Goal: Task Accomplishment & Management: Manage account settings

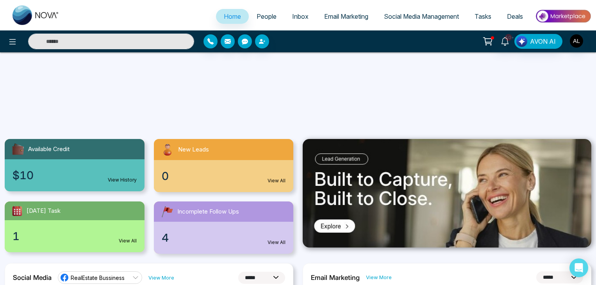
select select "*"
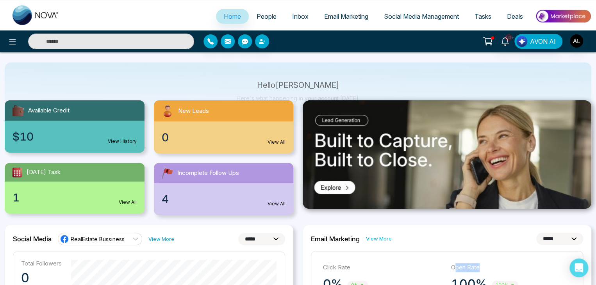
scroll to position [39, 0]
click at [563, 15] on img at bounding box center [563, 16] width 57 height 18
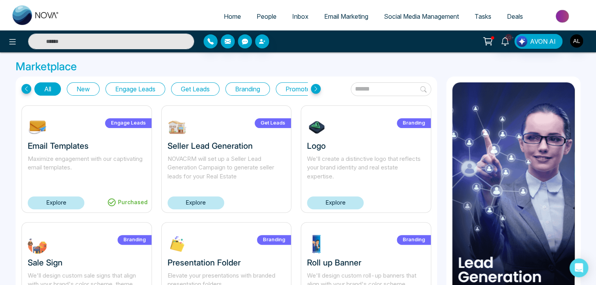
click at [224, 13] on span "Home" at bounding box center [232, 16] width 17 height 8
select select "*"
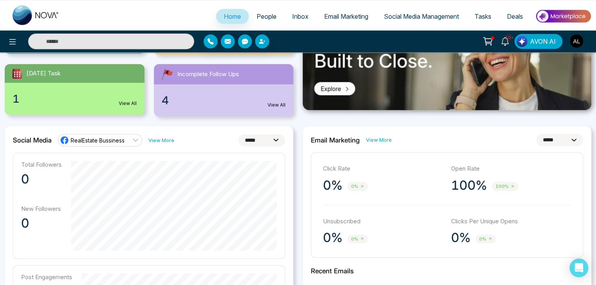
scroll to position [156, 0]
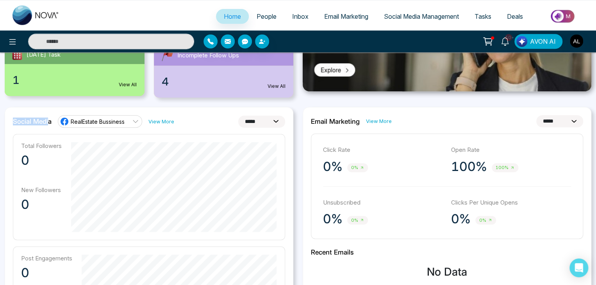
drag, startPoint x: 13, startPoint y: 121, endPoint x: 49, endPoint y: 119, distance: 36.0
click at [49, 119] on h2 "Social Media" at bounding box center [32, 122] width 39 height 8
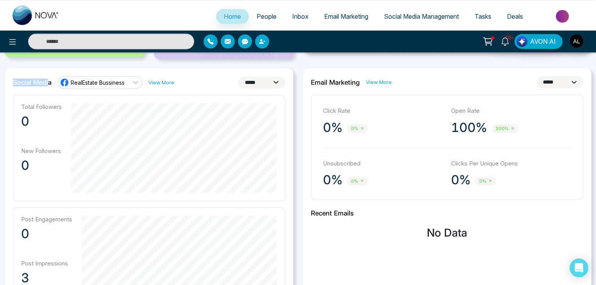
click at [253, 80] on select "**********" at bounding box center [261, 83] width 47 height 12
drag, startPoint x: 21, startPoint y: 101, endPoint x: 58, endPoint y: 104, distance: 36.4
click at [58, 104] on div "Total Followers 0 New Followers 0" at bounding box center [149, 148] width 272 height 106
drag, startPoint x: 21, startPoint y: 152, endPoint x: 58, endPoint y: 150, distance: 36.7
click at [58, 150] on p "New Followers" at bounding box center [41, 150] width 41 height 7
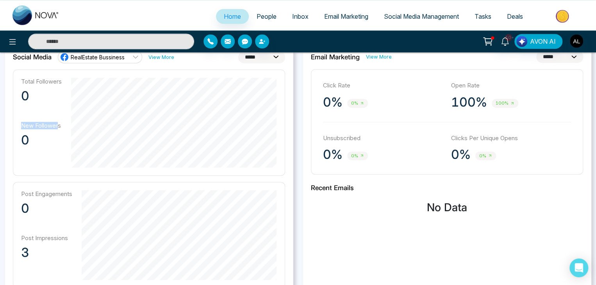
scroll to position [234, 0]
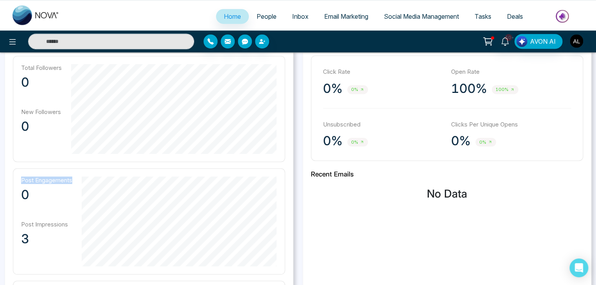
drag, startPoint x: 20, startPoint y: 179, endPoint x: 75, endPoint y: 177, distance: 55.1
click at [75, 177] on div "Post Engagements 0 Post Impressions 3" at bounding box center [149, 221] width 272 height 106
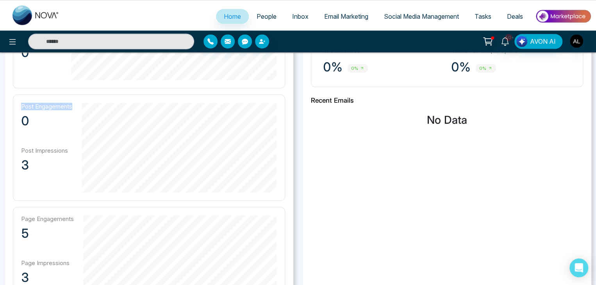
scroll to position [312, 0]
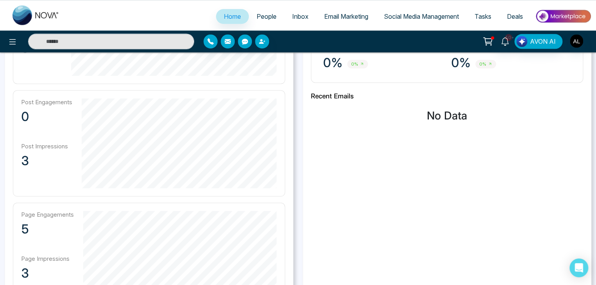
click at [36, 145] on p "Post Impressions" at bounding box center [46, 146] width 51 height 7
drag, startPoint x: 20, startPoint y: 145, endPoint x: 53, endPoint y: 143, distance: 32.5
click at [53, 143] on div "Post Engagements 0 Post Impressions 3" at bounding box center [149, 143] width 272 height 106
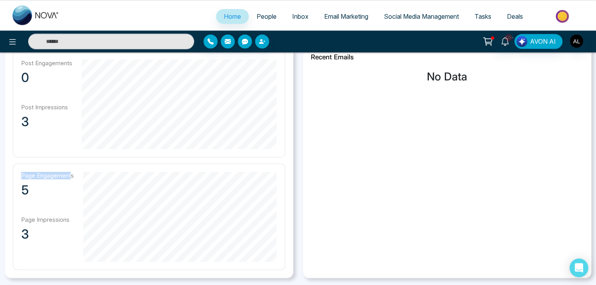
drag, startPoint x: 19, startPoint y: 174, endPoint x: 71, endPoint y: 172, distance: 52.4
click at [71, 172] on div "Page Engagements 5 Page Impressions 3" at bounding box center [149, 217] width 272 height 106
drag, startPoint x: 20, startPoint y: 220, endPoint x: 55, endPoint y: 219, distance: 35.2
click at [55, 219] on div "Page Engagements 5 Page Impressions 3" at bounding box center [149, 217] width 272 height 106
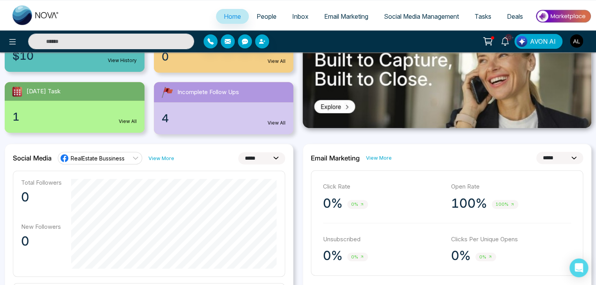
scroll to position [117, 0]
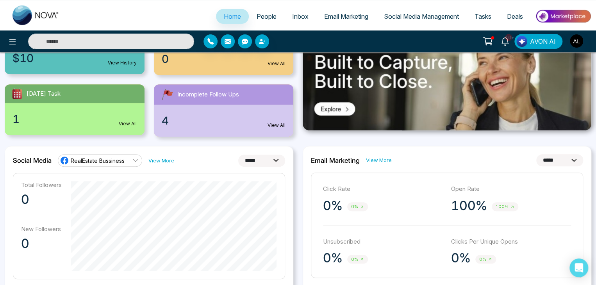
click at [108, 155] on link "RealEstate Bussiness" at bounding box center [100, 160] width 84 height 12
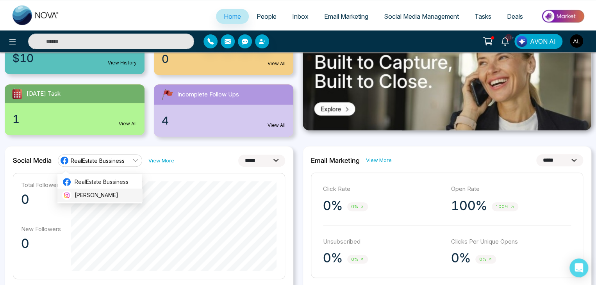
click at [95, 191] on span "[PERSON_NAME]" at bounding box center [106, 195] width 63 height 9
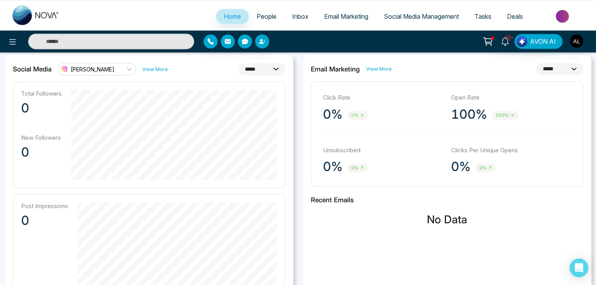
scroll to position [195, 0]
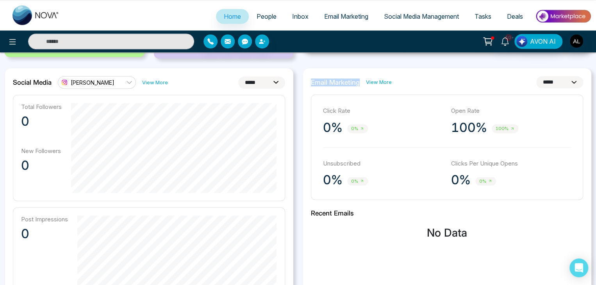
drag, startPoint x: 309, startPoint y: 83, endPoint x: 357, endPoint y: 83, distance: 47.7
click at [357, 83] on div "**********" at bounding box center [447, 251] width 289 height 366
click at [328, 84] on h2 "Email Marketing" at bounding box center [335, 83] width 49 height 8
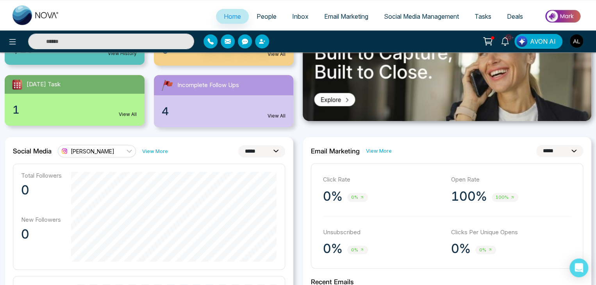
scroll to position [156, 0]
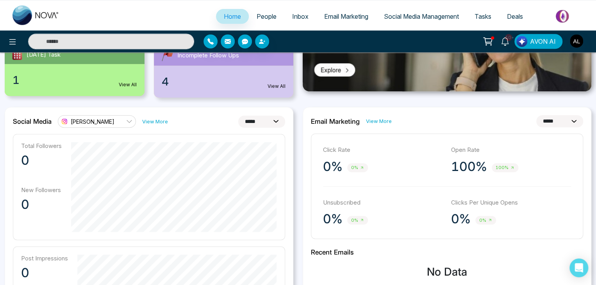
click at [555, 119] on select "**********" at bounding box center [559, 121] width 47 height 12
click at [443, 118] on div "**********" at bounding box center [447, 121] width 272 height 12
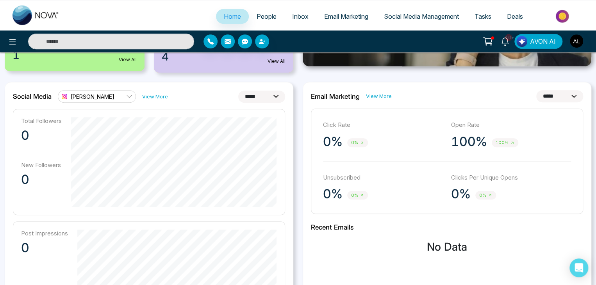
scroll to position [195, 0]
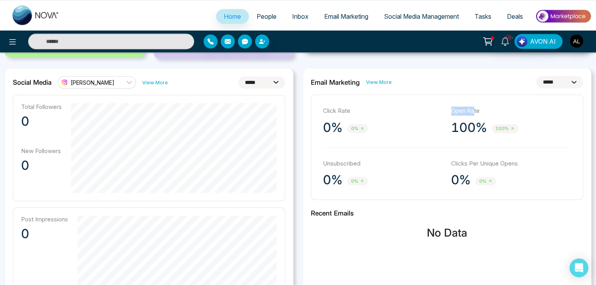
drag, startPoint x: 452, startPoint y: 110, endPoint x: 473, endPoint y: 108, distance: 21.6
click at [473, 108] on p "Open Rate" at bounding box center [511, 111] width 120 height 9
drag, startPoint x: 334, startPoint y: 168, endPoint x: 349, endPoint y: 163, distance: 15.9
click at [349, 163] on div "Unsubscribed 0% 0%" at bounding box center [383, 173] width 120 height 29
click at [470, 164] on p "Clicks Per Unique Opens" at bounding box center [511, 163] width 120 height 9
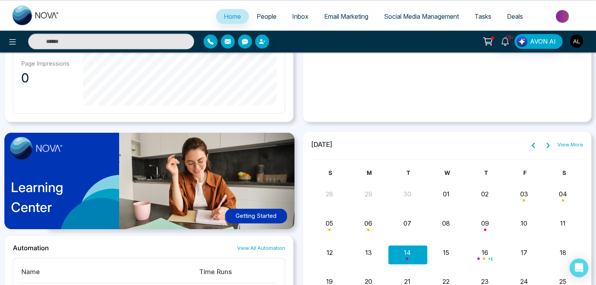
scroll to position [547, 0]
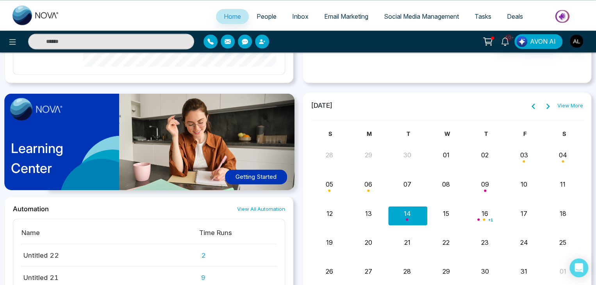
click at [246, 176] on button "Getting Started" at bounding box center [256, 177] width 62 height 15
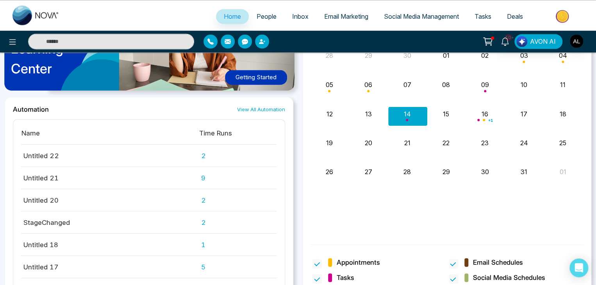
scroll to position [658, 0]
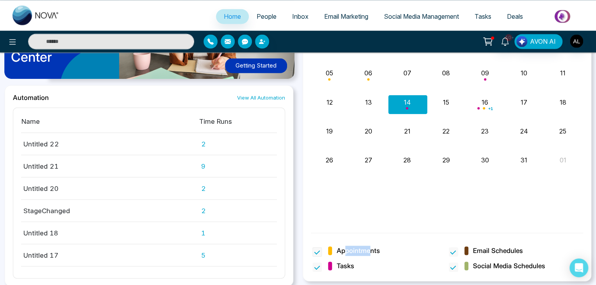
drag, startPoint x: 344, startPoint y: 249, endPoint x: 368, endPoint y: 250, distance: 23.5
click at [368, 250] on span "Appointments" at bounding box center [358, 251] width 43 height 10
drag, startPoint x: 479, startPoint y: 252, endPoint x: 507, endPoint y: 246, distance: 28.8
click at [507, 246] on span "Email Schedules" at bounding box center [498, 251] width 50 height 10
drag, startPoint x: 480, startPoint y: 268, endPoint x: 532, endPoint y: 266, distance: 51.2
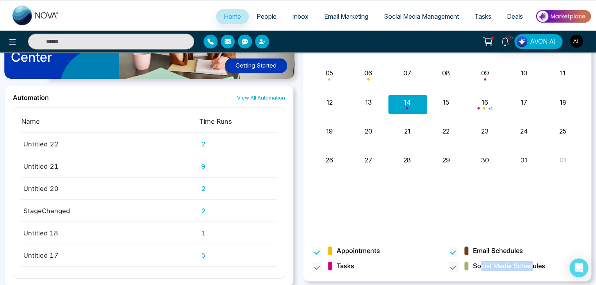
click at [532, 266] on span "Social Media Schedules" at bounding box center [509, 266] width 72 height 10
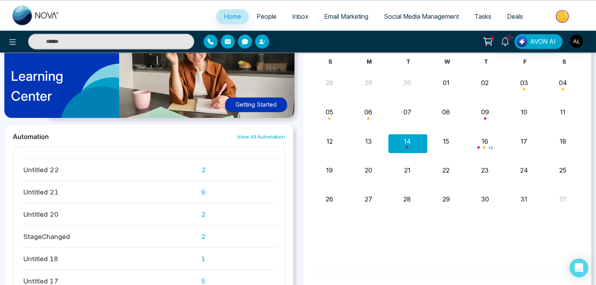
scroll to position [0, 0]
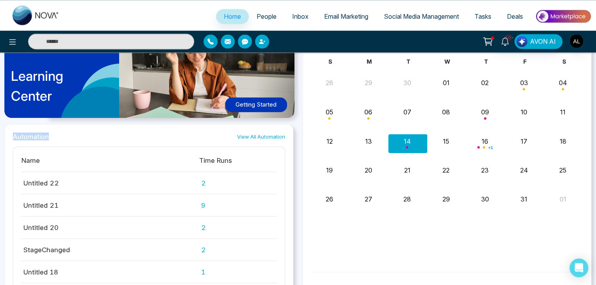
drag, startPoint x: 12, startPoint y: 136, endPoint x: 57, endPoint y: 136, distance: 44.1
click at [57, 136] on div "Automation View All Automation" at bounding box center [149, 136] width 272 height 8
drag, startPoint x: 22, startPoint y: 180, endPoint x: 75, endPoint y: 179, distance: 53.1
click at [75, 179] on td "Untitled 22" at bounding box center [110, 183] width 178 height 22
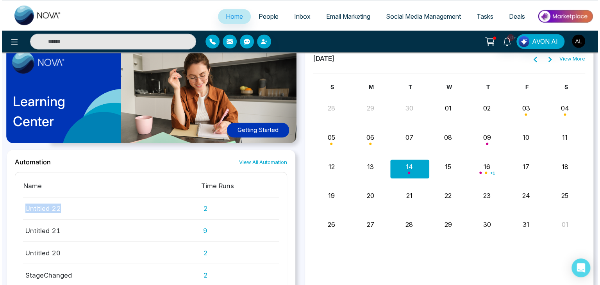
scroll to position [580, 0]
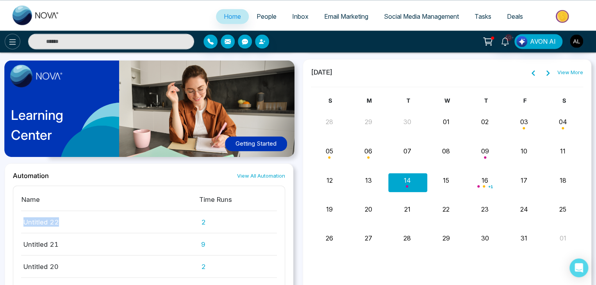
click at [13, 44] on icon at bounding box center [12, 41] width 7 height 5
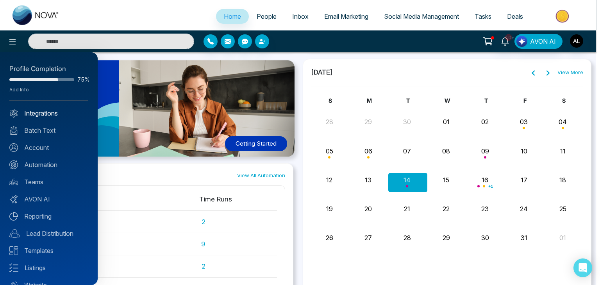
click at [37, 113] on link "Integrations" at bounding box center [48, 113] width 79 height 9
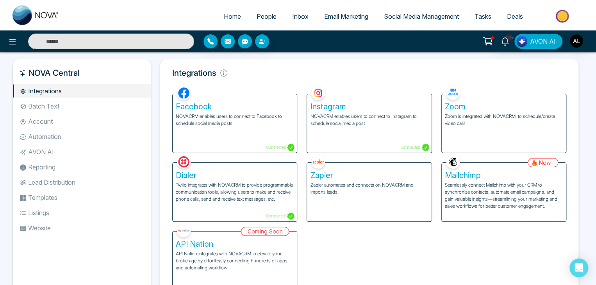
drag, startPoint x: 26, startPoint y: 71, endPoint x: 85, endPoint y: 72, distance: 59.0
click at [85, 72] on h5 "NOVA Central" at bounding box center [81, 73] width 125 height 16
drag, startPoint x: 33, startPoint y: 73, endPoint x: 86, endPoint y: 69, distance: 53.3
click at [86, 69] on h5 "NOVA Central" at bounding box center [81, 73] width 125 height 16
click at [92, 11] on ul "Home People Inbox Email Marketing Social Media Management Tasks Deals" at bounding box center [329, 16] width 524 height 21
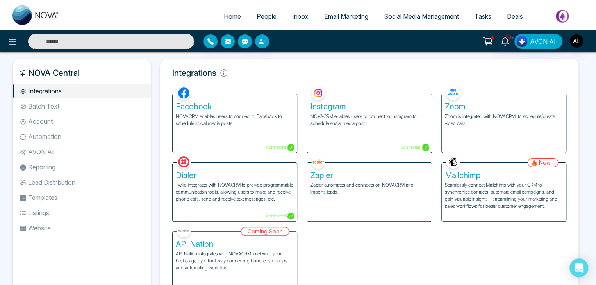
click at [57, 39] on input "text" at bounding box center [111, 42] width 166 height 16
type input "**********"
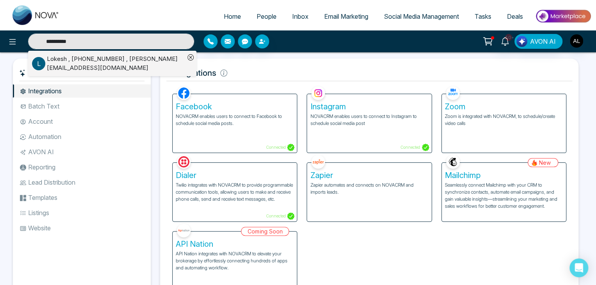
drag, startPoint x: 85, startPoint y: 41, endPoint x: 36, endPoint y: 38, distance: 48.9
click at [36, 38] on input "**********" at bounding box center [111, 42] width 166 height 16
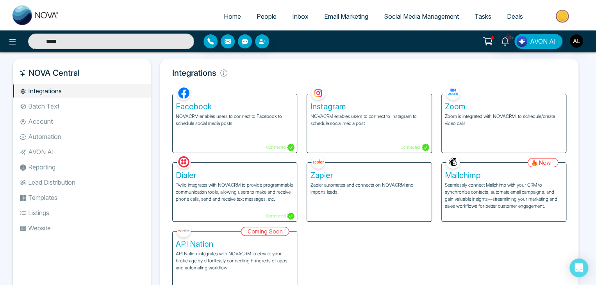
type input "******"
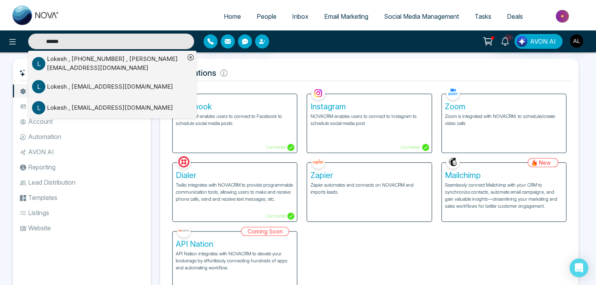
drag, startPoint x: 67, startPoint y: 42, endPoint x: 44, endPoint y: 39, distance: 23.6
click at [44, 39] on input "******" at bounding box center [111, 42] width 166 height 16
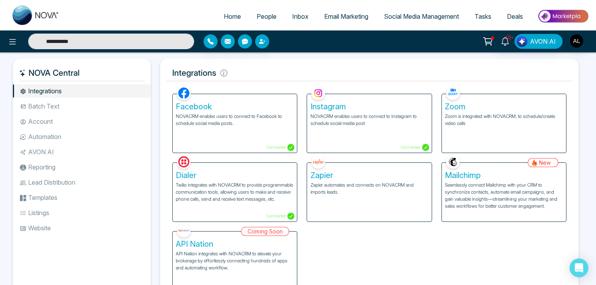
type input "**********"
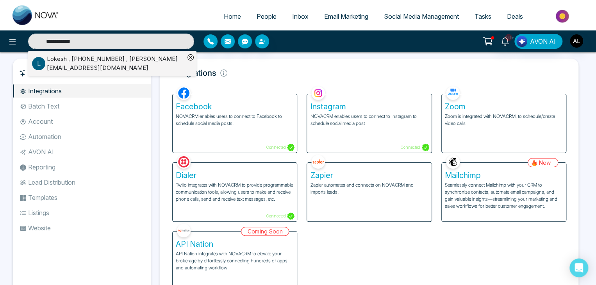
drag, startPoint x: 91, startPoint y: 43, endPoint x: 33, endPoint y: 39, distance: 58.4
click at [33, 39] on input "**********" at bounding box center [111, 42] width 166 height 16
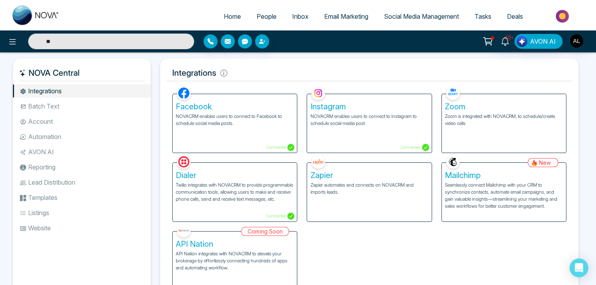
type input "*"
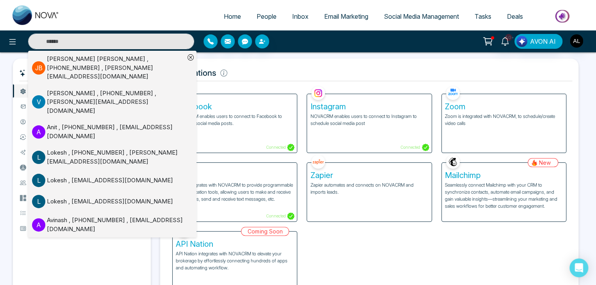
click at [84, 16] on ul "Home People Inbox Email Marketing Social Media Management Tasks Deals" at bounding box center [329, 16] width 524 height 21
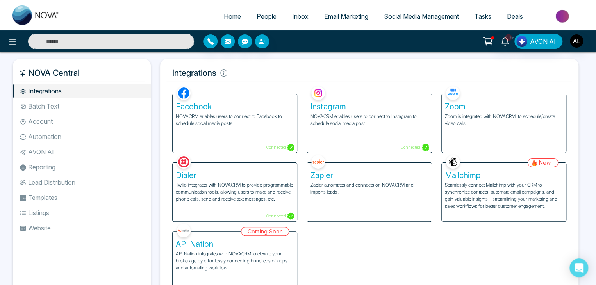
click at [75, 44] on input "text" at bounding box center [111, 42] width 166 height 16
click at [161, 7] on ul "Home People Inbox Email Marketing Social Media Management Tasks Deals" at bounding box center [329, 16] width 524 height 21
click at [210, 45] on button "button" at bounding box center [210, 41] width 14 height 14
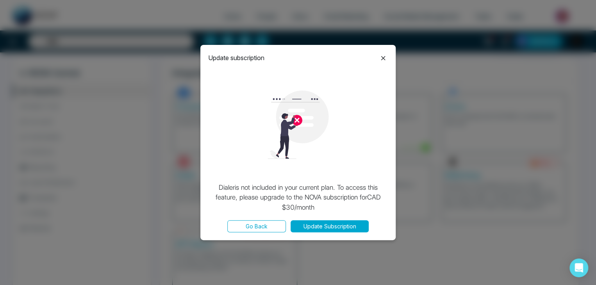
click at [382, 57] on icon at bounding box center [383, 58] width 4 height 4
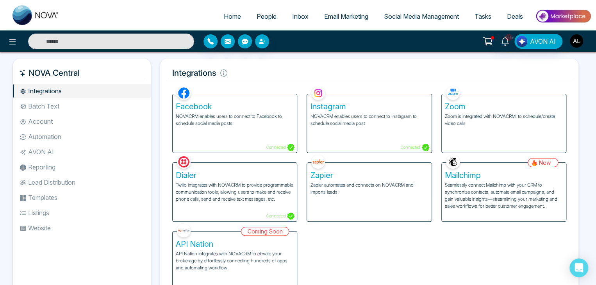
click at [579, 44] on img "button" at bounding box center [576, 40] width 13 height 13
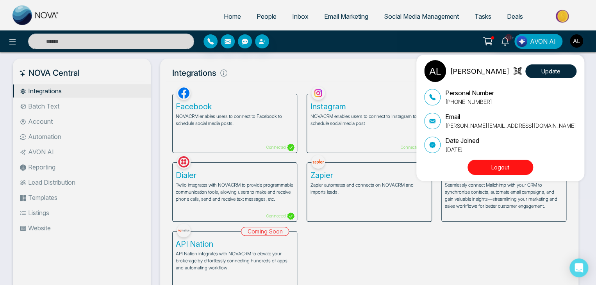
click at [335, 48] on div "ADMIN [PERSON_NAME] Update Personal Number [PHONE_NUMBER] Email [PERSON_NAME][E…" at bounding box center [298, 142] width 596 height 285
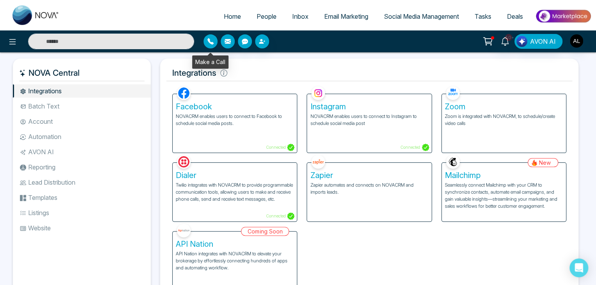
click at [207, 45] on button "button" at bounding box center [210, 41] width 14 height 14
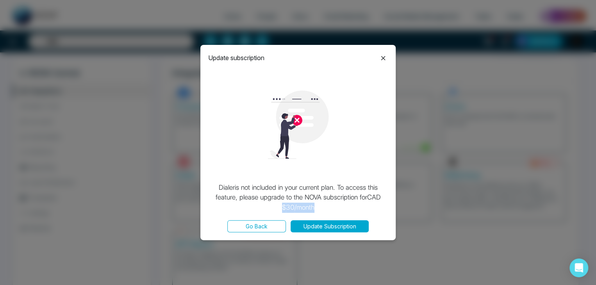
drag, startPoint x: 281, startPoint y: 207, endPoint x: 316, endPoint y: 208, distance: 34.4
click at [316, 208] on p "[PERSON_NAME] is not included in your current plan. To access this feature, ple…" at bounding box center [298, 198] width 180 height 30
drag, startPoint x: 219, startPoint y: 188, endPoint x: 230, endPoint y: 189, distance: 11.0
click at [230, 189] on p "[PERSON_NAME] is not included in your current plan. To access this feature, ple…" at bounding box center [298, 198] width 180 height 30
click at [383, 56] on icon at bounding box center [382, 58] width 9 height 9
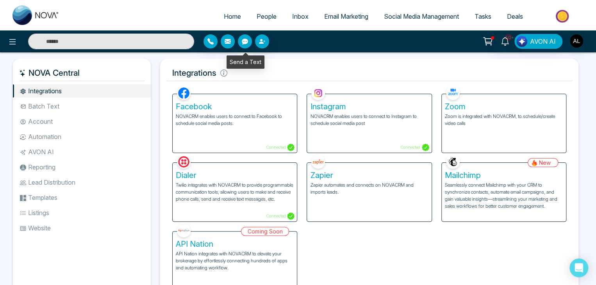
click at [244, 43] on icon "button" at bounding box center [245, 42] width 6 height 6
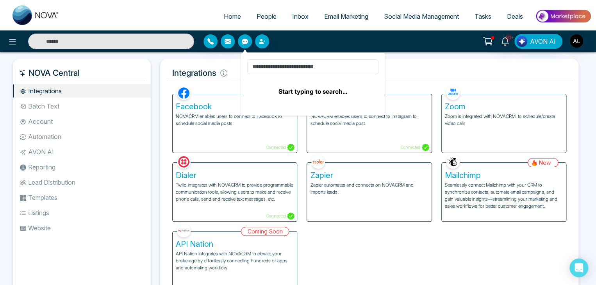
click at [264, 68] on input at bounding box center [312, 66] width 131 height 15
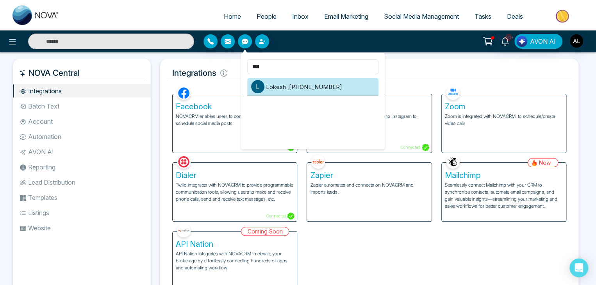
type input "***"
click at [298, 90] on li "[PERSON_NAME] , [PHONE_NUMBER]" at bounding box center [312, 87] width 131 height 18
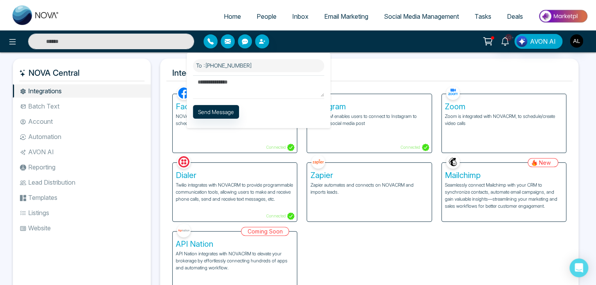
click at [282, 35] on div at bounding box center [273, 41] width 140 height 14
click at [229, 41] on icon "button" at bounding box center [228, 41] width 6 height 5
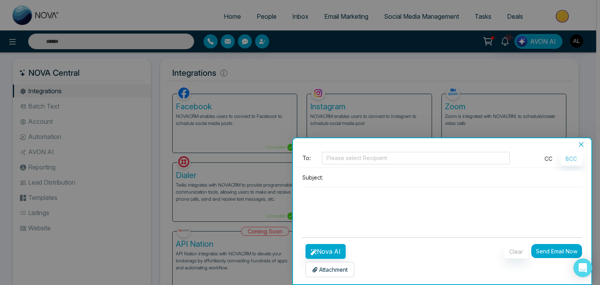
click at [544, 157] on button "CC" at bounding box center [548, 159] width 18 height 14
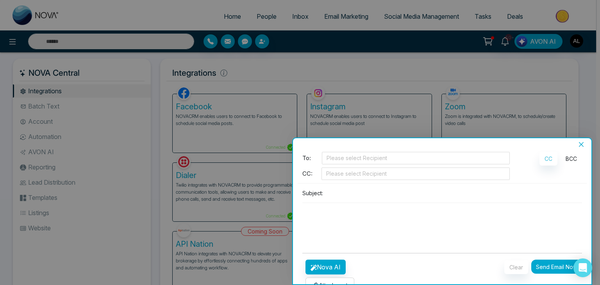
click at [565, 158] on button "BCC" at bounding box center [570, 159] width 21 height 14
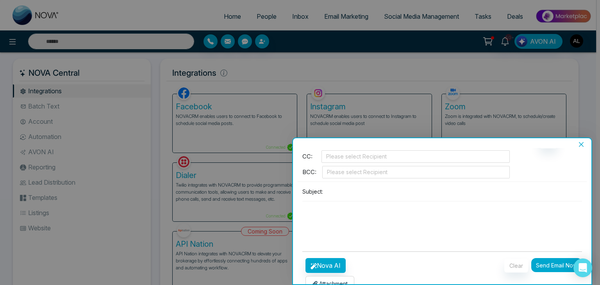
scroll to position [32, 0]
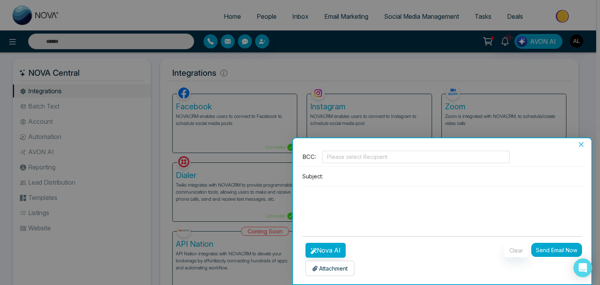
click at [303, 191] on textarea at bounding box center [442, 204] width 280 height 37
type textarea "******"
type textarea "*******"
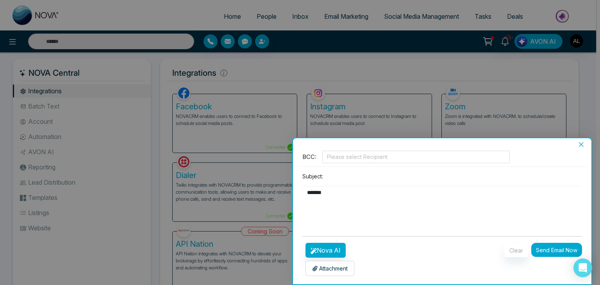
type textarea "*******"
type textarea "*********"
type textarea "**********"
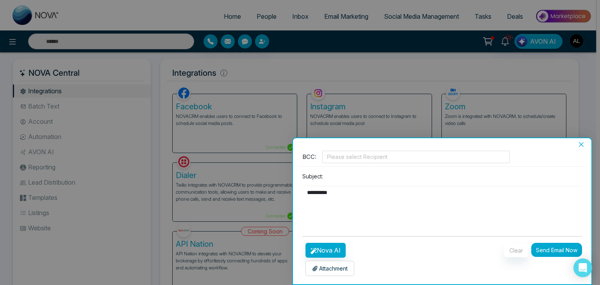
type textarea "**********"
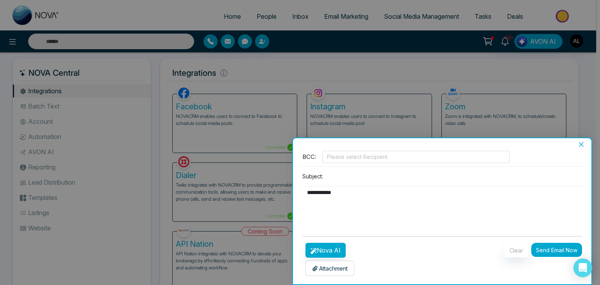
type textarea "**********"
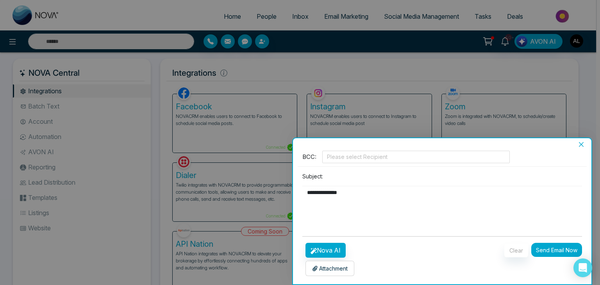
type textarea "**********"
click at [331, 247] on button "Nova AI" at bounding box center [325, 250] width 40 height 15
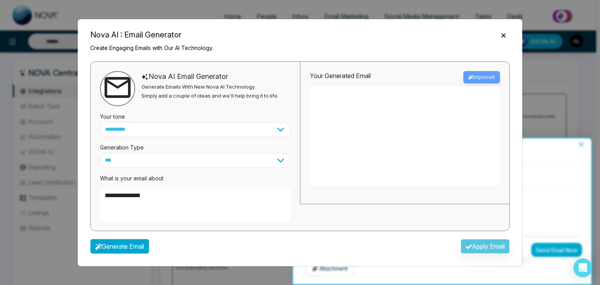
click at [114, 246] on button "Generate Email" at bounding box center [119, 246] width 59 height 15
type textarea "**********"
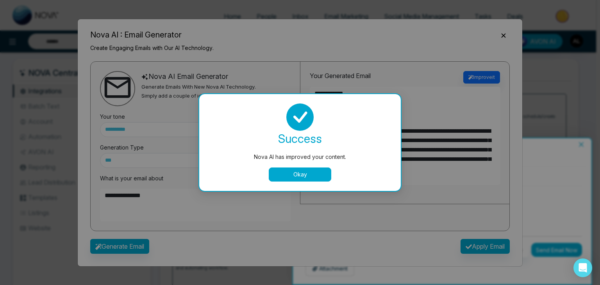
click at [295, 171] on button "Okay" at bounding box center [300, 175] width 62 height 14
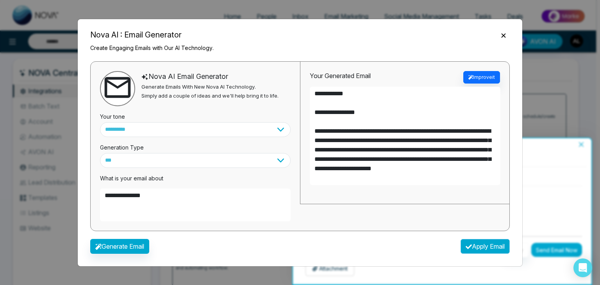
click at [483, 240] on button "Apply Email" at bounding box center [484, 246] width 49 height 15
type textarea "**********"
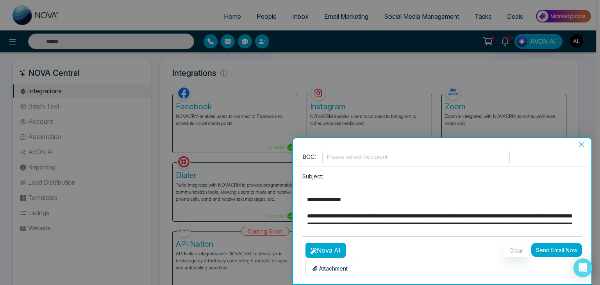
scroll to position [0, 0]
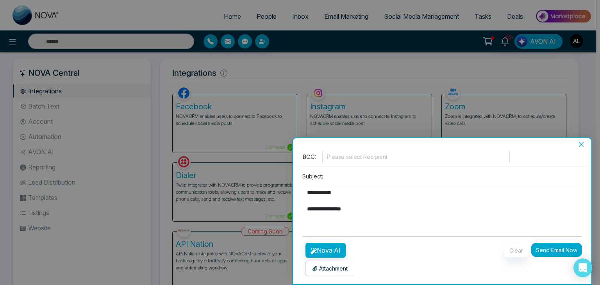
click at [584, 142] on icon "close" at bounding box center [581, 144] width 6 height 6
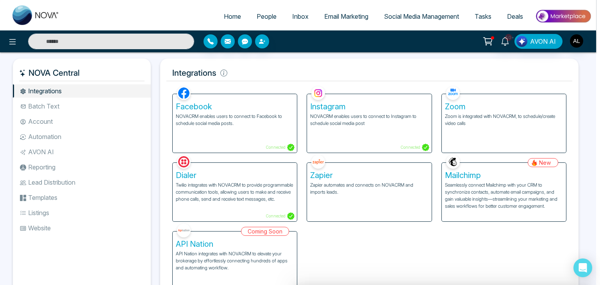
scroll to position [2, 0]
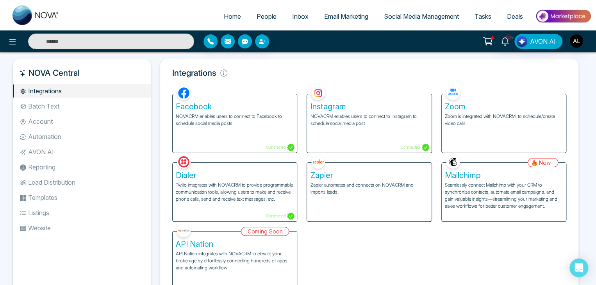
click at [258, 14] on span "People" at bounding box center [267, 16] width 20 height 8
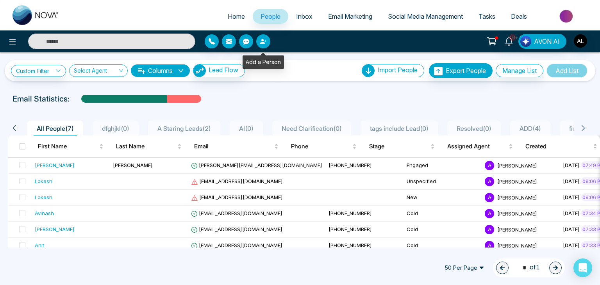
click at [264, 45] on button "button" at bounding box center [263, 41] width 14 height 14
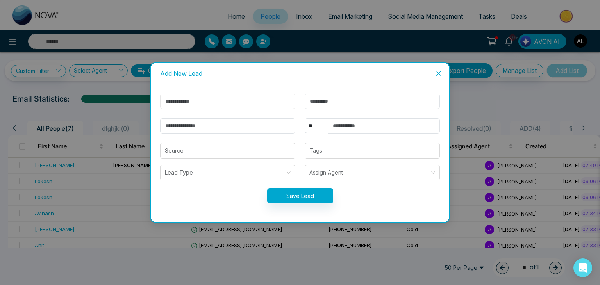
click at [172, 102] on input "text" at bounding box center [227, 101] width 135 height 15
click at [344, 127] on input "text" at bounding box center [384, 125] width 112 height 15
click at [195, 129] on input "email" at bounding box center [227, 125] width 135 height 15
click at [442, 72] on span "Close" at bounding box center [438, 73] width 21 height 21
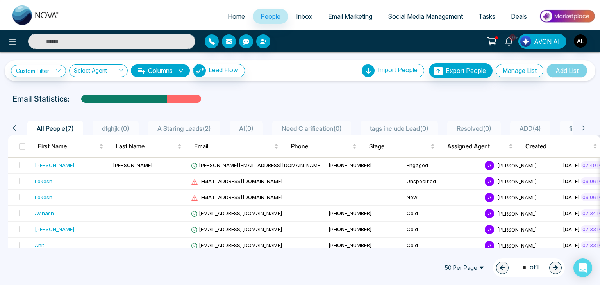
click at [493, 37] on icon at bounding box center [491, 41] width 11 height 11
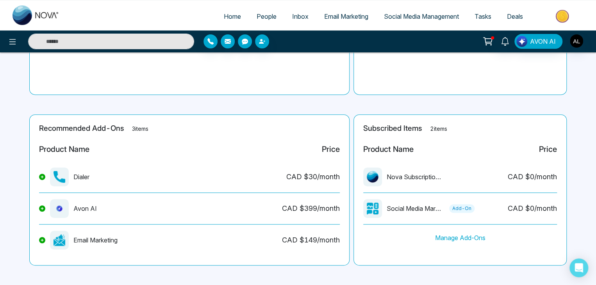
scroll to position [129, 0]
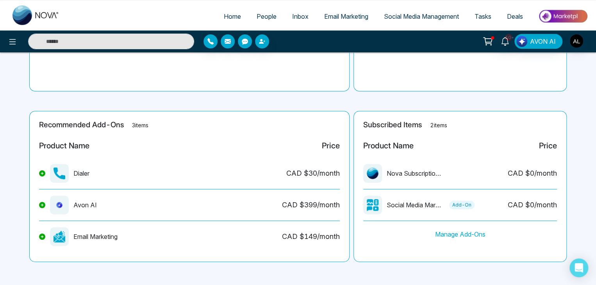
click at [263, 17] on span "People" at bounding box center [267, 16] width 20 height 8
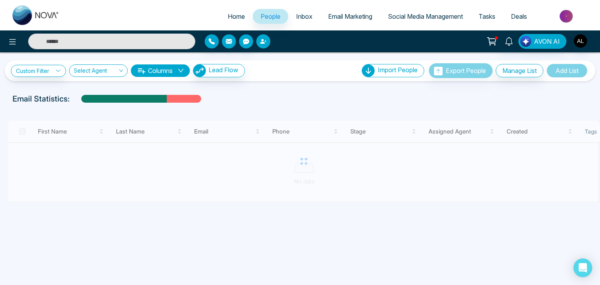
click at [260, 39] on icon "button" at bounding box center [263, 41] width 6 height 6
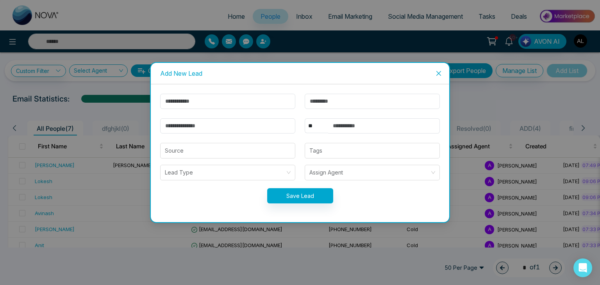
click at [439, 72] on icon "close" at bounding box center [438, 73] width 6 height 6
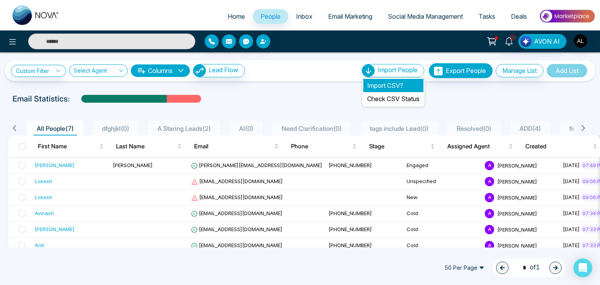
click at [368, 85] on li "Import CSV?" at bounding box center [393, 85] width 60 height 13
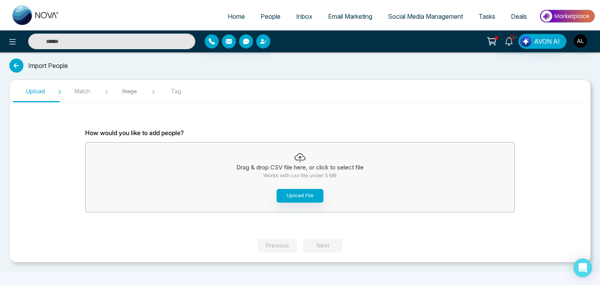
click at [493, 39] on icon at bounding box center [492, 41] width 7 height 4
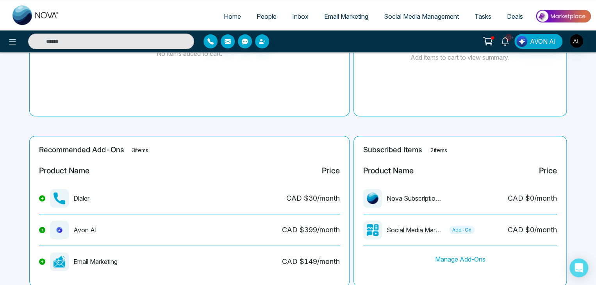
scroll to position [117, 0]
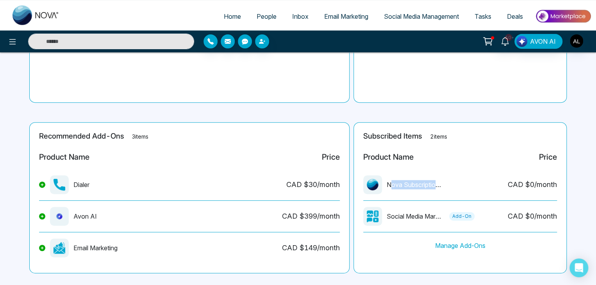
drag, startPoint x: 391, startPoint y: 186, endPoint x: 447, endPoint y: 184, distance: 56.3
click at [447, 184] on div "Nova Subscription Fee CAD $ 0 /month" at bounding box center [460, 187] width 194 height 25
drag, startPoint x: 507, startPoint y: 185, endPoint x: 561, endPoint y: 189, distance: 54.9
click at [561, 189] on div "Subscribed Items 2 items Product Name Price Nova Subscription Fee CAD $ 0 /mont…" at bounding box center [459, 197] width 213 height 151
drag, startPoint x: 397, startPoint y: 184, endPoint x: 409, endPoint y: 183, distance: 12.2
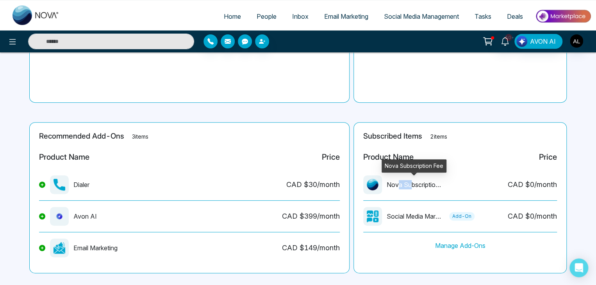
click at [409, 183] on p "Nova Subscription Fee" at bounding box center [414, 184] width 55 height 9
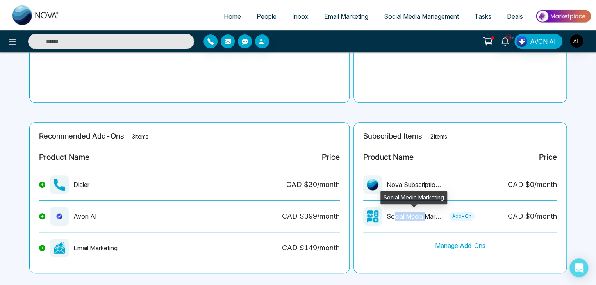
drag, startPoint x: 393, startPoint y: 220, endPoint x: 425, endPoint y: 218, distance: 32.1
click at [425, 218] on p "Social Media Marketing" at bounding box center [414, 216] width 55 height 9
drag, startPoint x: 525, startPoint y: 216, endPoint x: 543, endPoint y: 217, distance: 17.6
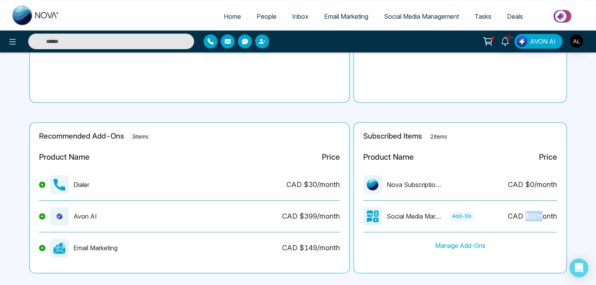
click at [543, 217] on div "CAD $ 0 /month" at bounding box center [532, 216] width 49 height 11
drag, startPoint x: 74, startPoint y: 247, endPoint x: 119, endPoint y: 246, distance: 44.9
click at [118, 246] on div "Email Marketing" at bounding box center [78, 248] width 79 height 19
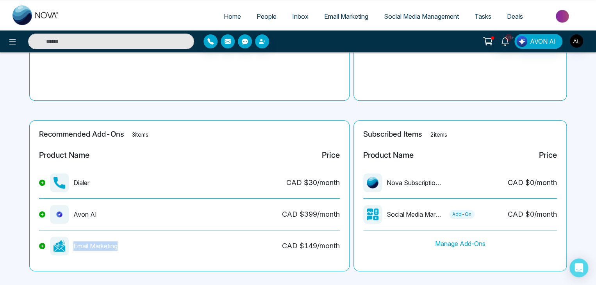
scroll to position [129, 0]
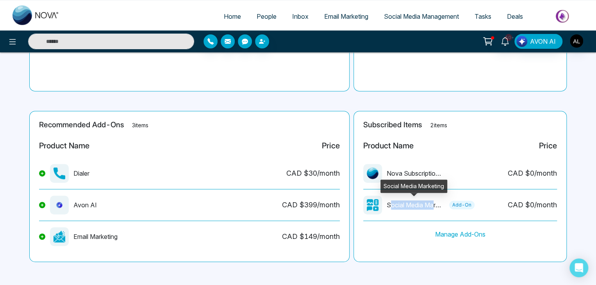
drag, startPoint x: 390, startPoint y: 205, endPoint x: 435, endPoint y: 206, distance: 45.3
click at [435, 206] on p "Social Media Marketing" at bounding box center [414, 204] width 55 height 9
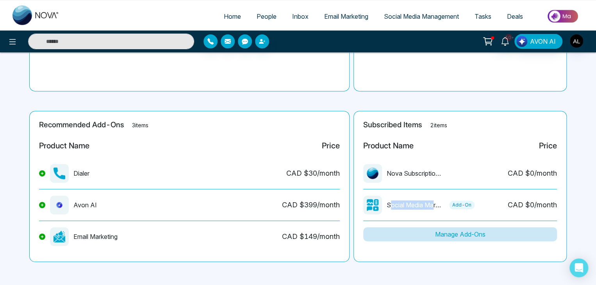
click at [455, 234] on button "Manage Add-Ons" at bounding box center [460, 234] width 194 height 14
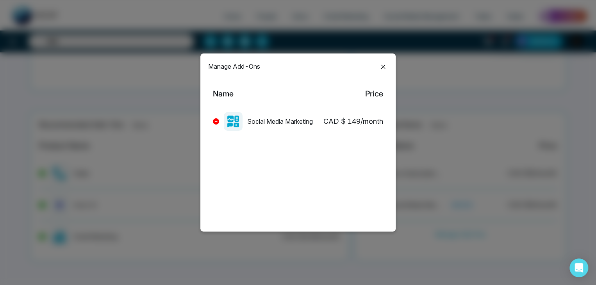
click at [381, 66] on icon at bounding box center [382, 66] width 9 height 9
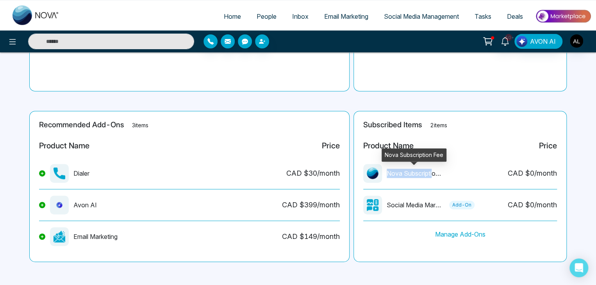
drag, startPoint x: 387, startPoint y: 173, endPoint x: 432, endPoint y: 173, distance: 44.9
click at [432, 173] on p "Nova Subscription Fee" at bounding box center [414, 173] width 55 height 9
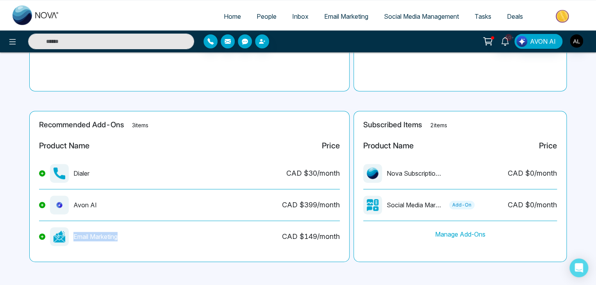
drag, startPoint x: 73, startPoint y: 237, endPoint x: 123, endPoint y: 236, distance: 49.6
click at [123, 236] on div "Email Marketing CAD $ 149 /month" at bounding box center [189, 239] width 301 height 25
click at [335, 12] on link "Email Marketing" at bounding box center [346, 16] width 60 height 15
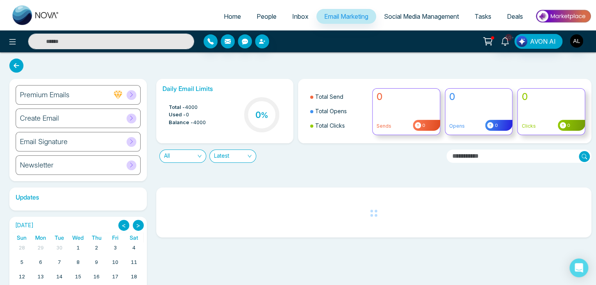
click at [129, 93] on icon at bounding box center [132, 95] width 6 height 6
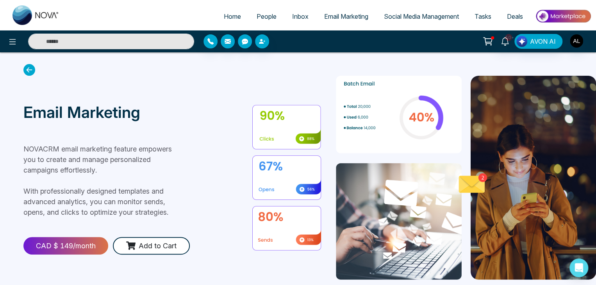
click at [155, 245] on button "Add to Cart" at bounding box center [151, 246] width 77 height 18
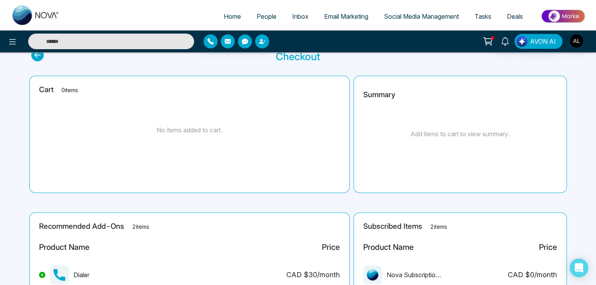
scroll to position [39, 0]
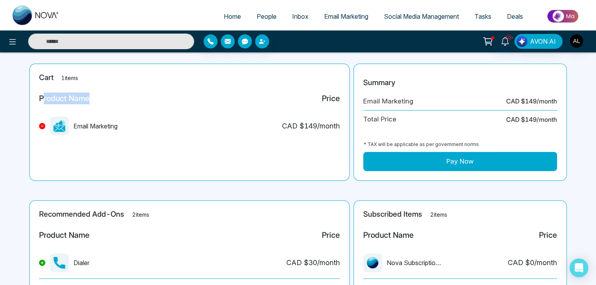
drag, startPoint x: 42, startPoint y: 96, endPoint x: 119, endPoint y: 96, distance: 76.6
click at [119, 96] on div "Product Name Price" at bounding box center [189, 102] width 301 height 18
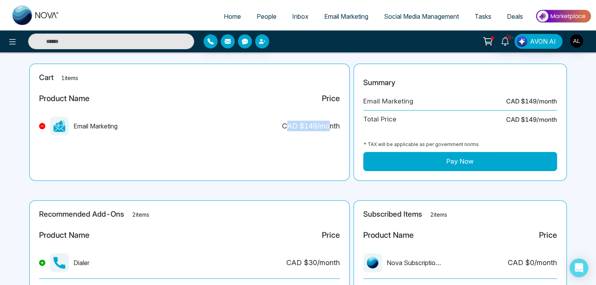
drag, startPoint x: 286, startPoint y: 125, endPoint x: 330, endPoint y: 129, distance: 44.3
click at [330, 129] on div "CAD $ 149 /month" at bounding box center [311, 126] width 58 height 11
click at [457, 158] on button "Pay Now" at bounding box center [460, 162] width 194 height 20
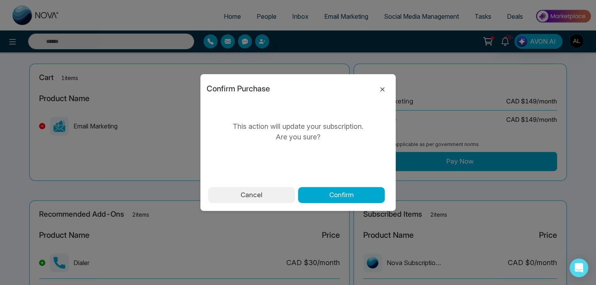
click at [384, 89] on icon at bounding box center [382, 89] width 9 height 9
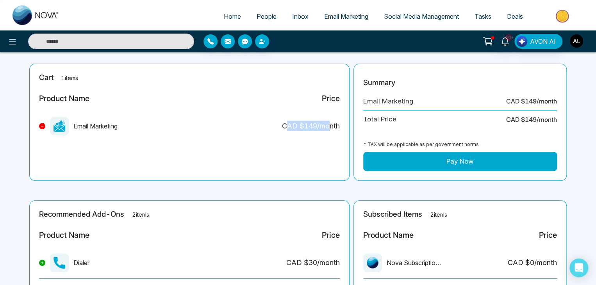
click at [580, 43] on img "button" at bounding box center [576, 40] width 13 height 13
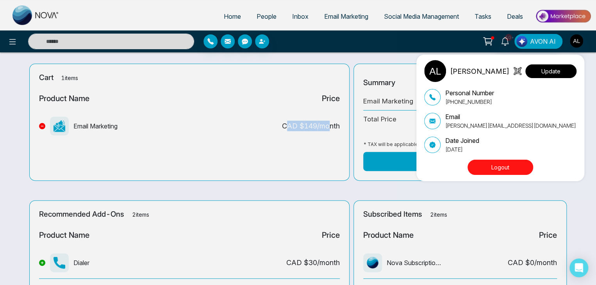
click at [543, 72] on button "Update" at bounding box center [550, 71] width 51 height 14
select select "***"
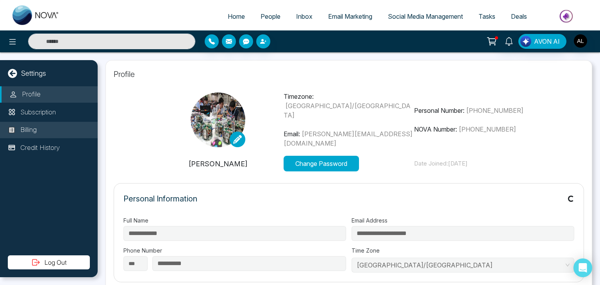
click at [39, 129] on li "Billing" at bounding box center [49, 130] width 98 height 16
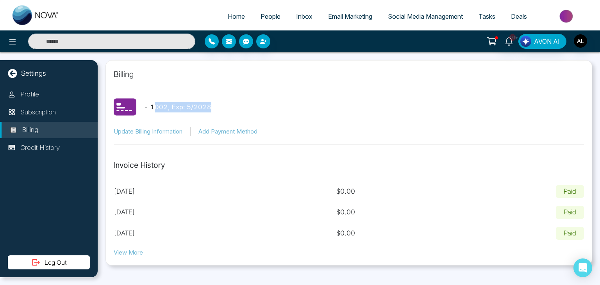
drag, startPoint x: 154, startPoint y: 107, endPoint x: 218, endPoint y: 106, distance: 64.1
click at [218, 106] on div "- 1002 , Exp: 5 / 2028" at bounding box center [349, 107] width 470 height 23
drag, startPoint x: 148, startPoint y: 109, endPoint x: 181, endPoint y: 105, distance: 32.7
click at [181, 105] on p "- 1002 , Exp: 5 / 2028" at bounding box center [177, 107] width 67 height 10
click at [160, 105] on p "- 1002 , Exp: 5 / 2028" at bounding box center [177, 107] width 67 height 10
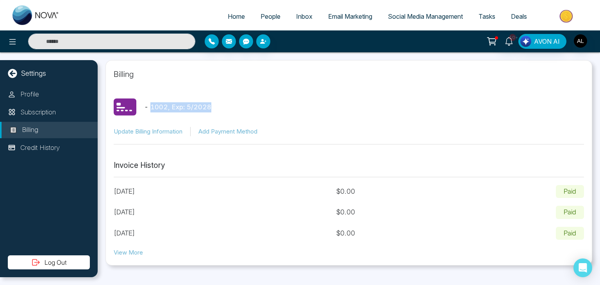
drag, startPoint x: 149, startPoint y: 106, endPoint x: 225, endPoint y: 106, distance: 75.8
click at [225, 106] on div "- 1002 , Exp: 5 / 2028" at bounding box center [349, 107] width 470 height 23
click at [491, 40] on icon at bounding box center [491, 41] width 11 height 11
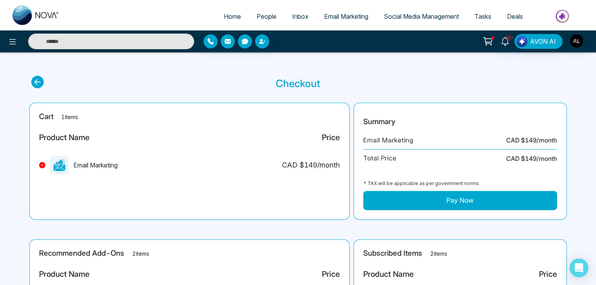
click at [431, 201] on button "Pay Now" at bounding box center [460, 201] width 194 height 20
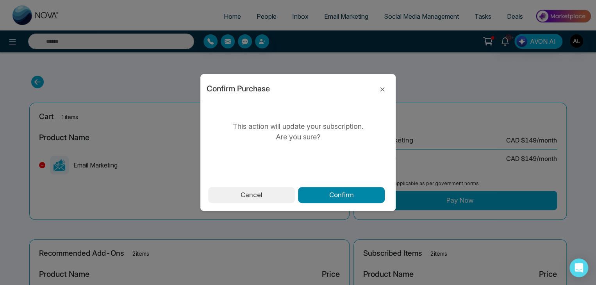
click at [347, 191] on button "Confirm" at bounding box center [341, 195] width 87 height 16
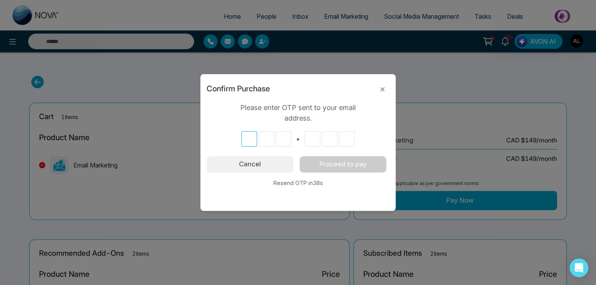
type input "*"
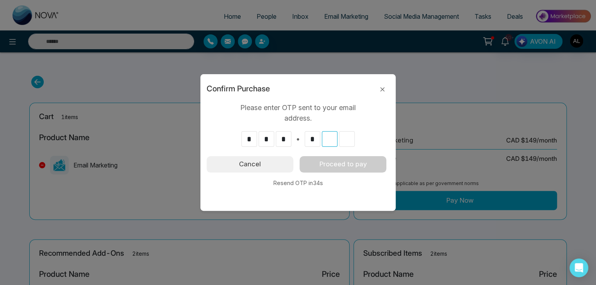
type input "*"
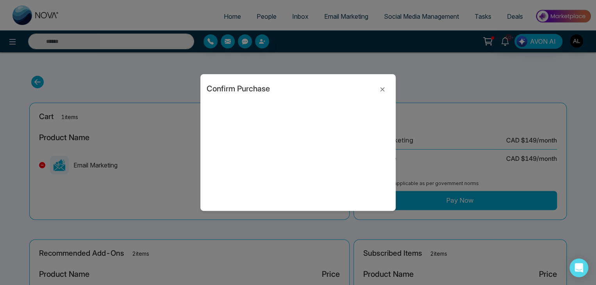
type input "*"
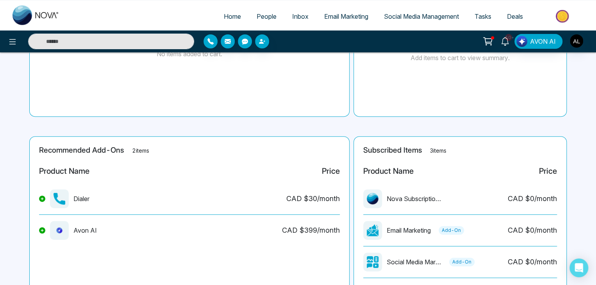
scroll to position [117, 0]
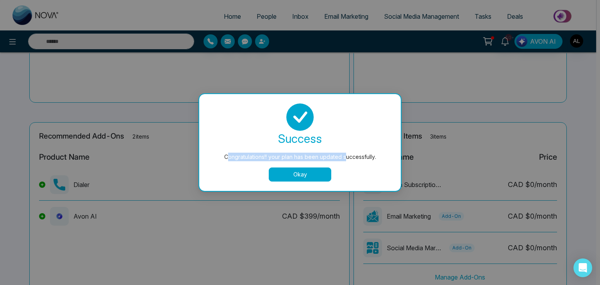
drag, startPoint x: 226, startPoint y: 159, endPoint x: 346, endPoint y: 159, distance: 120.3
click at [346, 159] on div "Congratulations!! your plan has been updated successfully." at bounding box center [300, 157] width 170 height 9
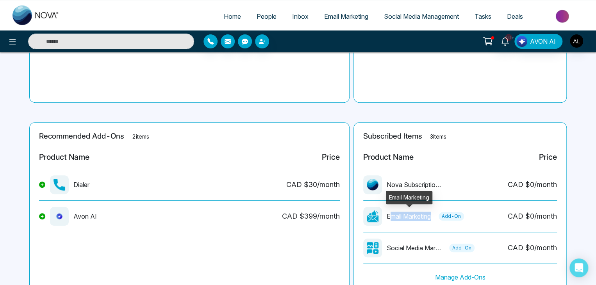
drag, startPoint x: 390, startPoint y: 217, endPoint x: 431, endPoint y: 216, distance: 41.0
click at [431, 216] on p "Email Marketing" at bounding box center [409, 216] width 44 height 9
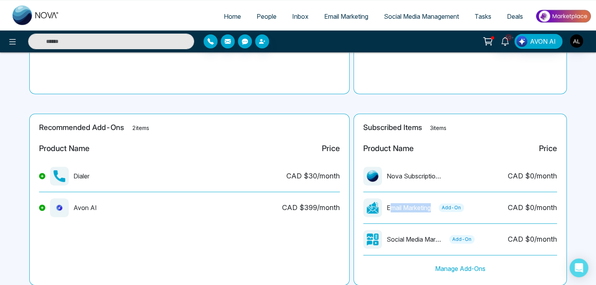
scroll to position [149, 0]
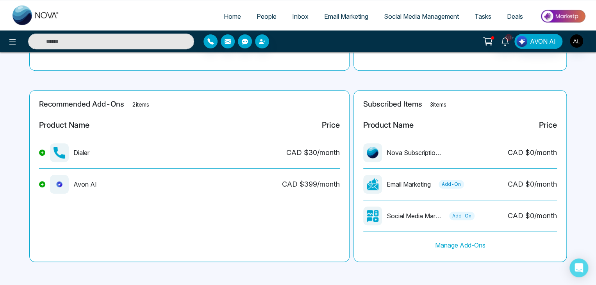
click at [477, 200] on div "Product Name Price Nova Subscription Fee CAD $ 0 /month Email Marketing Add-On …" at bounding box center [460, 183] width 194 height 137
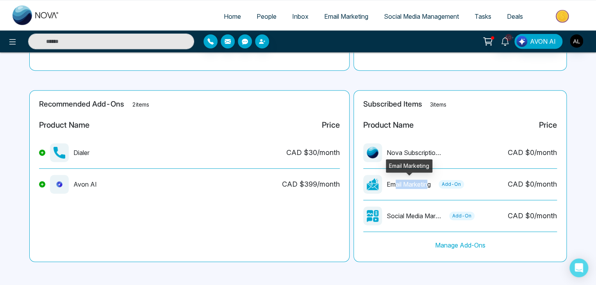
drag, startPoint x: 395, startPoint y: 184, endPoint x: 431, endPoint y: 184, distance: 35.9
click at [431, 184] on p "Email Marketing" at bounding box center [409, 184] width 44 height 9
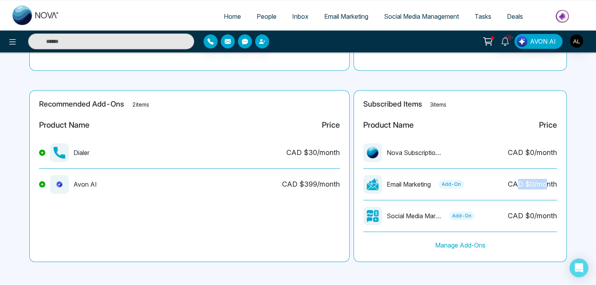
drag, startPoint x: 519, startPoint y: 186, endPoint x: 545, endPoint y: 182, distance: 25.8
click at [545, 182] on div "CAD $ 0 /month" at bounding box center [532, 184] width 49 height 11
drag, startPoint x: 80, startPoint y: 151, endPoint x: 129, endPoint y: 148, distance: 48.9
click at [129, 148] on div "Dialer CAD $ 30 /month" at bounding box center [189, 155] width 301 height 25
drag, startPoint x: 280, startPoint y: 150, endPoint x: 345, endPoint y: 150, distance: 65.2
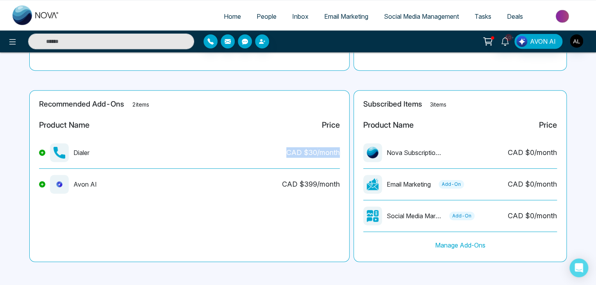
click at [345, 150] on div "Recommended Add-Ons 2 items Product Name Price Dialer CAD $ 30 /month Avon AI C…" at bounding box center [189, 176] width 320 height 172
drag, startPoint x: 76, startPoint y: 184, endPoint x: 105, endPoint y: 182, distance: 29.4
click at [105, 182] on div "Avon AI CAD $ 399 /month" at bounding box center [189, 187] width 301 height 25
click at [95, 194] on div "Avon AI CAD $ 399 /month" at bounding box center [189, 187] width 301 height 25
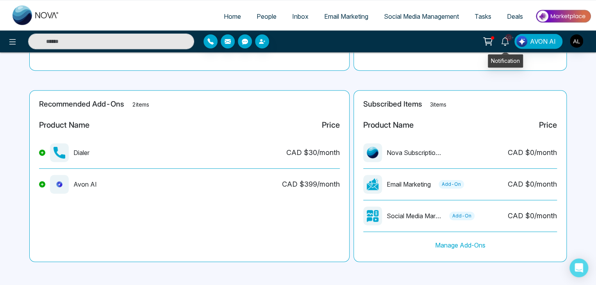
click at [507, 41] on icon at bounding box center [505, 41] width 9 height 9
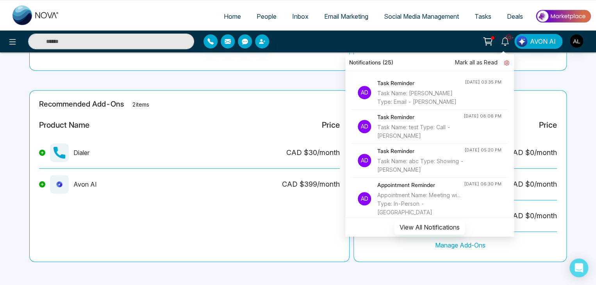
click at [508, 64] on icon at bounding box center [506, 62] width 5 height 5
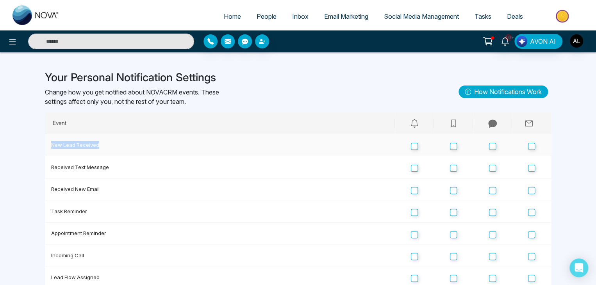
drag, startPoint x: 46, startPoint y: 145, endPoint x: 112, endPoint y: 150, distance: 66.6
click at [112, 150] on td "New Lead Received" at bounding box center [220, 145] width 350 height 22
drag, startPoint x: 412, startPoint y: 121, endPoint x: 426, endPoint y: 121, distance: 14.5
click at [426, 121] on th at bounding box center [414, 123] width 39 height 22
drag, startPoint x: 449, startPoint y: 120, endPoint x: 458, endPoint y: 121, distance: 9.1
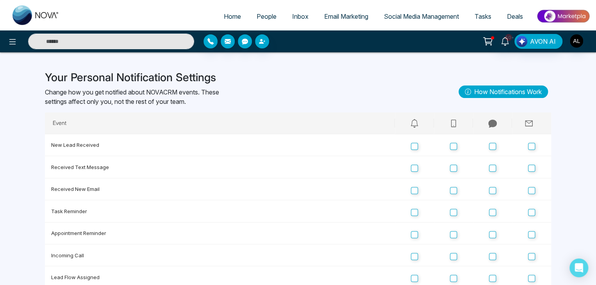
click at [458, 121] on th at bounding box center [453, 123] width 39 height 22
drag, startPoint x: 484, startPoint y: 123, endPoint x: 502, endPoint y: 123, distance: 18.0
click at [502, 123] on th at bounding box center [492, 123] width 39 height 22
drag, startPoint x: 522, startPoint y: 123, endPoint x: 543, endPoint y: 123, distance: 20.7
click at [543, 123] on th at bounding box center [531, 123] width 39 height 22
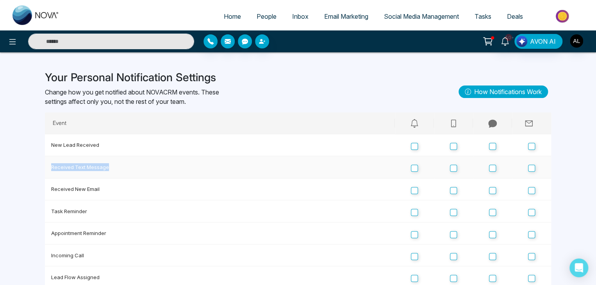
drag, startPoint x: 50, startPoint y: 168, endPoint x: 111, endPoint y: 171, distance: 61.0
click at [111, 171] on td "Received Text Message" at bounding box center [220, 167] width 350 height 22
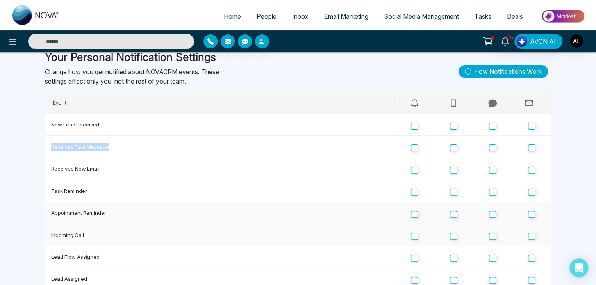
scroll to position [78, 0]
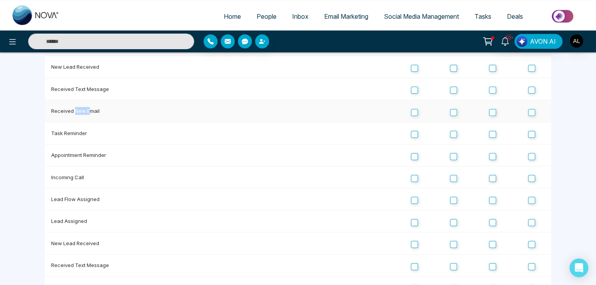
drag, startPoint x: 76, startPoint y: 109, endPoint x: 92, endPoint y: 108, distance: 16.0
click at [92, 108] on td "Received New Email" at bounding box center [220, 111] width 350 height 22
drag, startPoint x: 53, startPoint y: 133, endPoint x: 68, endPoint y: 133, distance: 15.2
click at [68, 133] on td "Task Reminder" at bounding box center [220, 133] width 350 height 22
drag, startPoint x: 54, startPoint y: 159, endPoint x: 94, endPoint y: 159, distance: 39.4
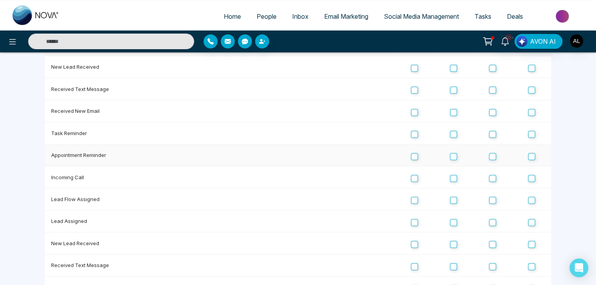
click at [94, 159] on td "Appointment Reminder" at bounding box center [220, 156] width 350 height 22
drag, startPoint x: 56, startPoint y: 178, endPoint x: 84, endPoint y: 178, distance: 28.1
click at [84, 178] on td "Incoming Call" at bounding box center [220, 177] width 350 height 22
drag, startPoint x: 50, startPoint y: 200, endPoint x: 95, endPoint y: 198, distance: 45.0
click at [95, 198] on td "Lead Flow Assigned" at bounding box center [220, 199] width 350 height 22
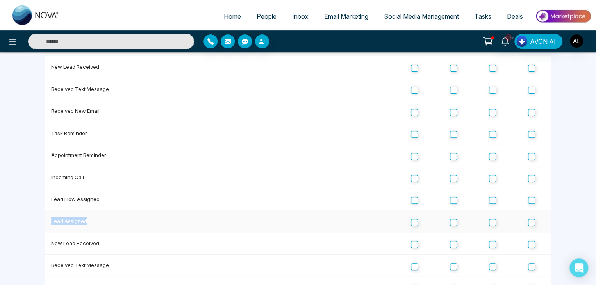
drag, startPoint x: 48, startPoint y: 224, endPoint x: 95, endPoint y: 224, distance: 47.3
click at [95, 224] on td "Lead Assigned" at bounding box center [220, 222] width 350 height 22
click at [66, 222] on td "Lead Assigned" at bounding box center [220, 222] width 350 height 22
drag, startPoint x: 50, startPoint y: 244, endPoint x: 86, endPoint y: 241, distance: 36.4
click at [86, 241] on td "New Lead Received" at bounding box center [220, 243] width 350 height 22
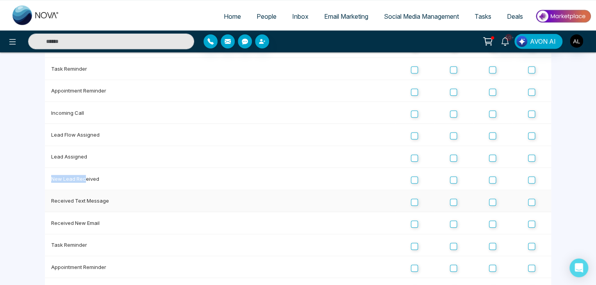
scroll to position [156, 0]
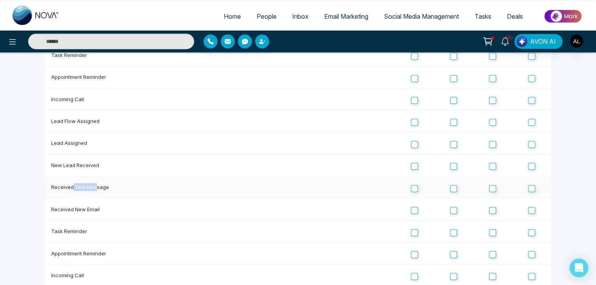
drag, startPoint x: 73, startPoint y: 189, endPoint x: 95, endPoint y: 189, distance: 22.7
click at [95, 189] on td "Received Text Message" at bounding box center [220, 188] width 350 height 22
drag, startPoint x: 63, startPoint y: 214, endPoint x: 112, endPoint y: 212, distance: 49.2
click at [112, 212] on td "Received New Email" at bounding box center [220, 209] width 350 height 22
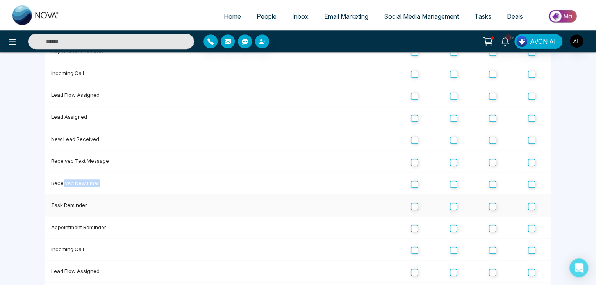
scroll to position [223, 0]
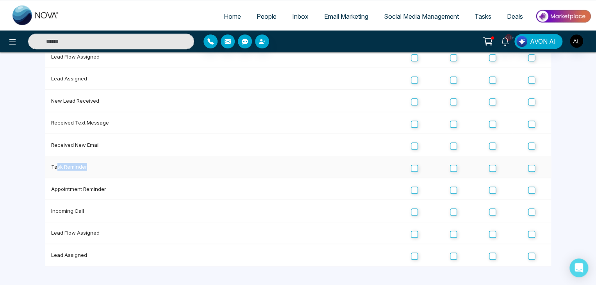
drag, startPoint x: 57, startPoint y: 166, endPoint x: 96, endPoint y: 166, distance: 39.5
click at [96, 166] on td "Task Reminder" at bounding box center [220, 167] width 350 height 22
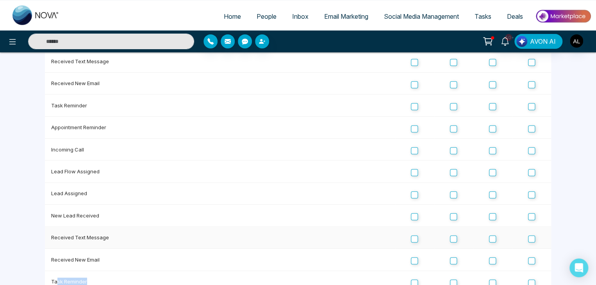
scroll to position [0, 0]
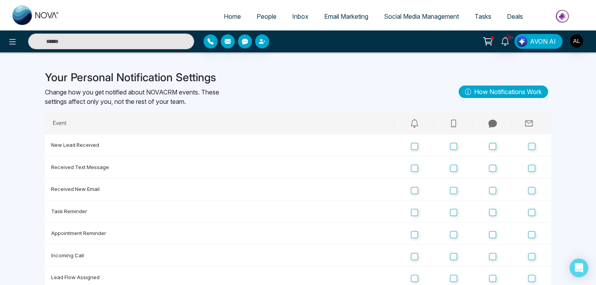
click at [539, 41] on span "AVON AI" at bounding box center [543, 41] width 26 height 9
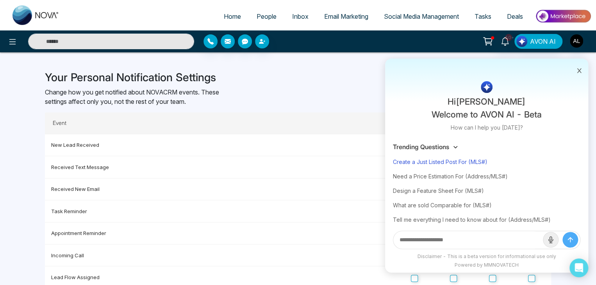
click at [449, 159] on div "Create a Just Listed Post For (MLS#)" at bounding box center [486, 162] width 187 height 14
type input "**********"
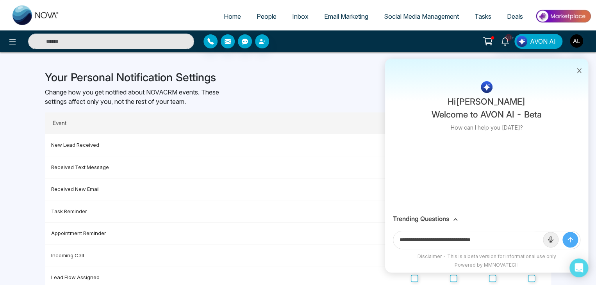
click at [567, 239] on icon "submit" at bounding box center [570, 240] width 8 height 8
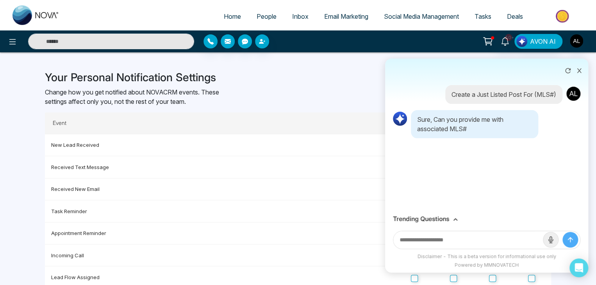
click at [424, 242] on input "text" at bounding box center [468, 240] width 150 height 18
paste input "*********"
type input "*********"
click at [569, 241] on icon "submit" at bounding box center [570, 240] width 8 height 8
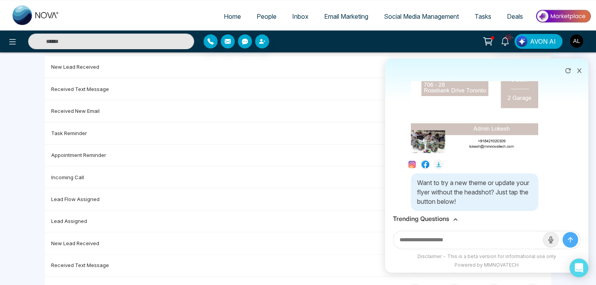
scroll to position [287, 0]
click at [577, 43] on img "button" at bounding box center [576, 40] width 13 height 13
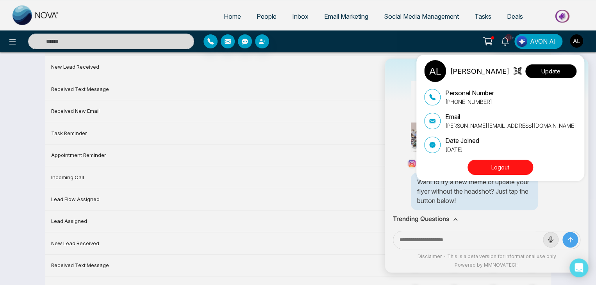
click at [547, 74] on button "Update" at bounding box center [550, 71] width 51 height 14
select select
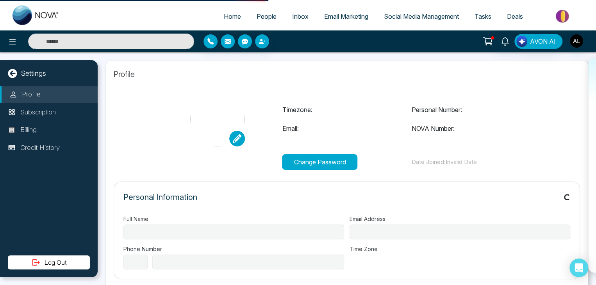
type input "**********"
select select "***"
type input "**********"
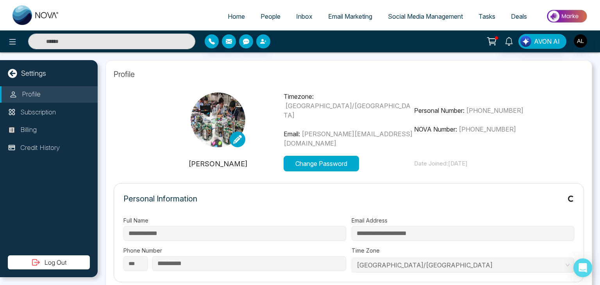
type input "**********"
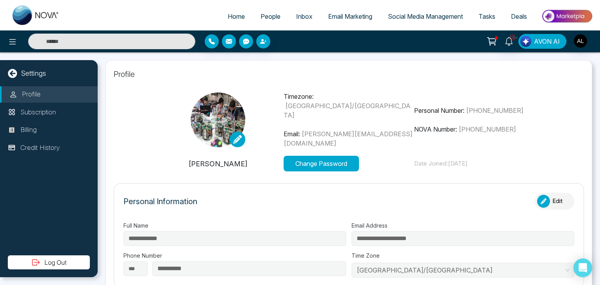
click at [546, 46] on span "AVON AI" at bounding box center [547, 41] width 26 height 9
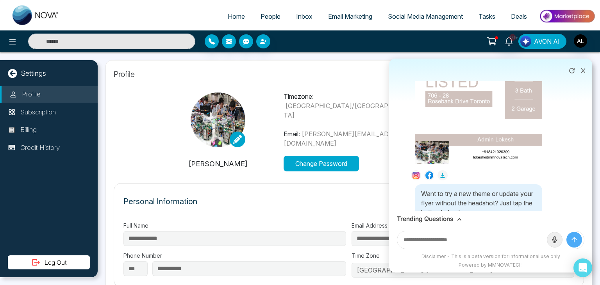
scroll to position [306, 0]
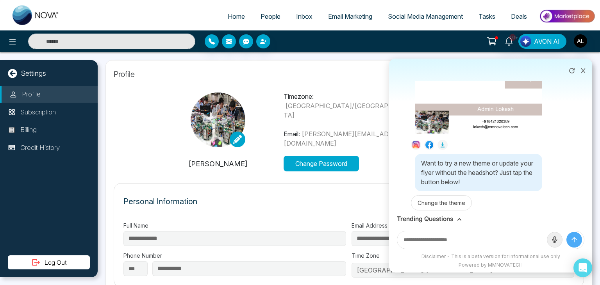
click at [416, 141] on icon at bounding box center [415, 144] width 7 height 7
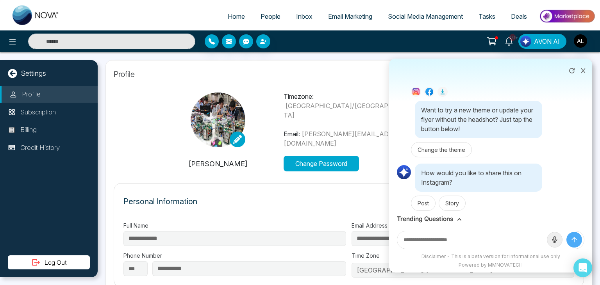
scroll to position [360, 0]
click at [460, 218] on icon at bounding box center [459, 219] width 5 height 5
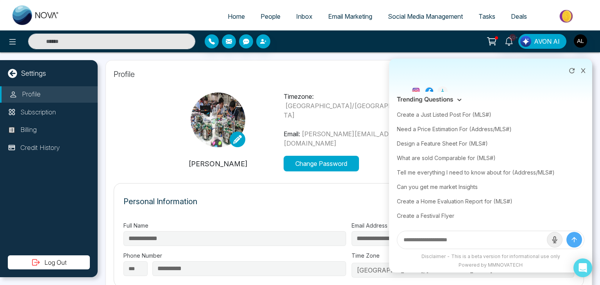
click at [584, 70] on icon at bounding box center [582, 70] width 5 height 5
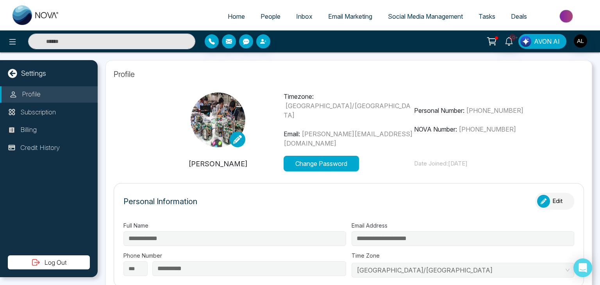
click at [543, 48] on button "AVON AI" at bounding box center [542, 41] width 48 height 15
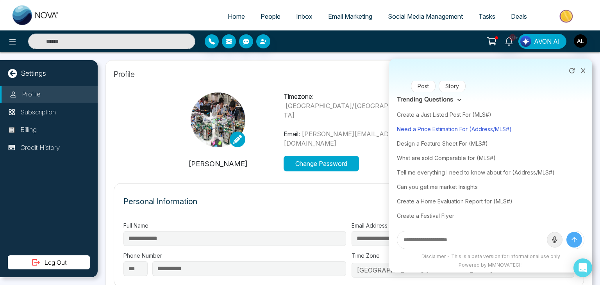
scroll to position [480, 0]
click at [581, 71] on icon at bounding box center [582, 70] width 5 height 5
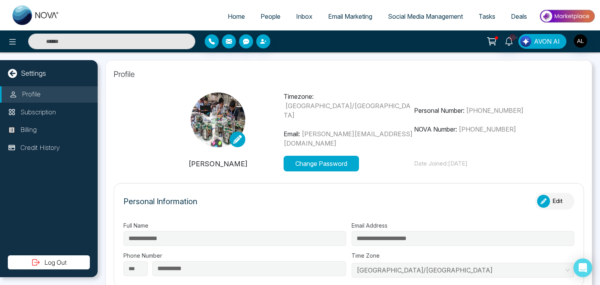
click at [557, 39] on span "AVON AI" at bounding box center [547, 41] width 26 height 9
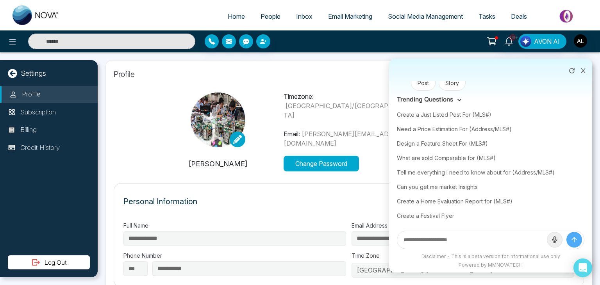
click at [460, 97] on span at bounding box center [459, 99] width 5 height 7
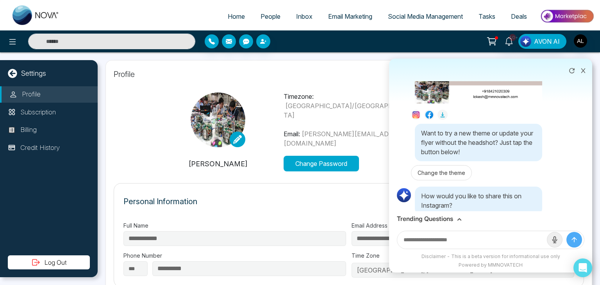
scroll to position [363, 0]
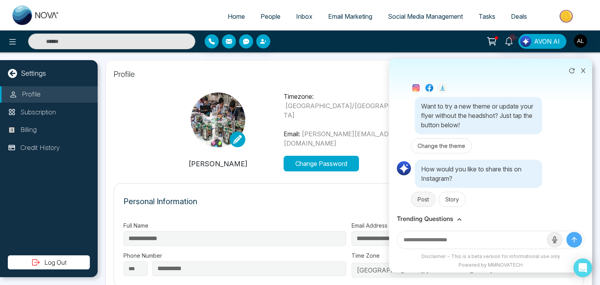
click at [421, 194] on button "Post" at bounding box center [423, 199] width 25 height 15
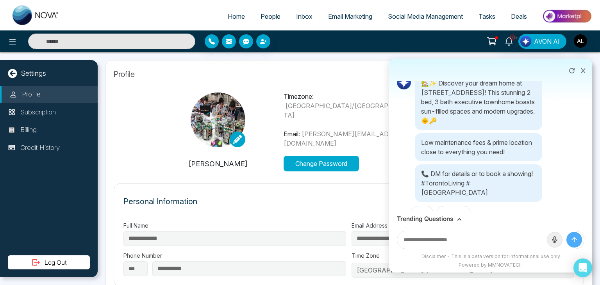
scroll to position [538, 0]
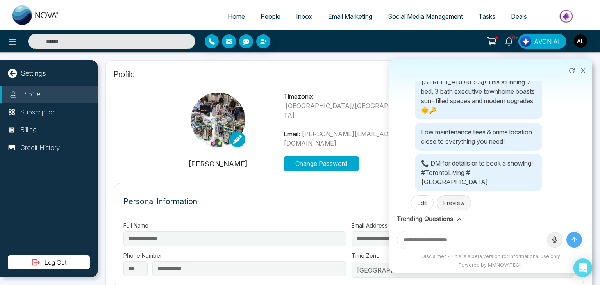
click at [459, 195] on button "Preview" at bounding box center [454, 202] width 34 height 15
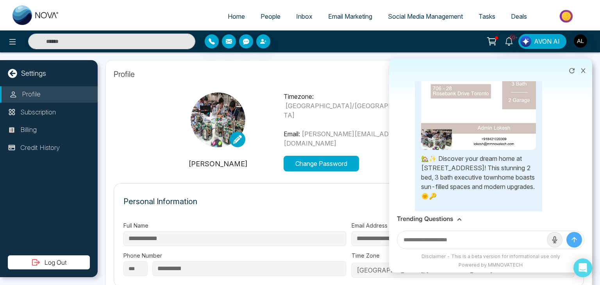
scroll to position [917, 0]
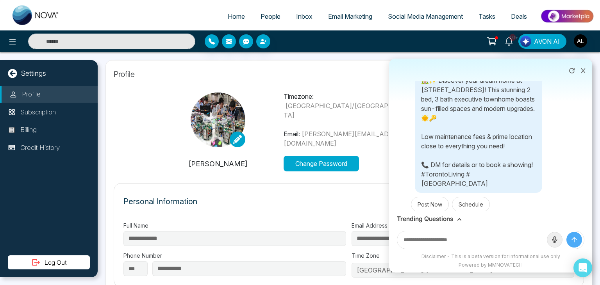
click at [433, 243] on input "text" at bounding box center [472, 240] width 150 height 18
type input "**********"
click at [566, 232] on button "submit" at bounding box center [574, 240] width 16 height 16
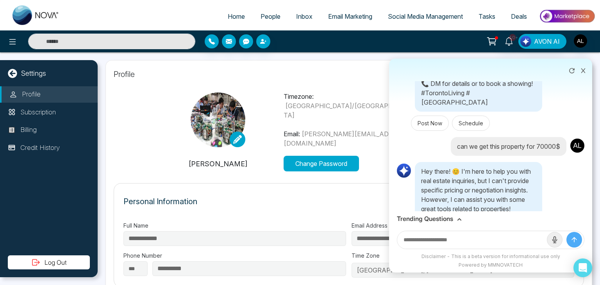
scroll to position [987, 0]
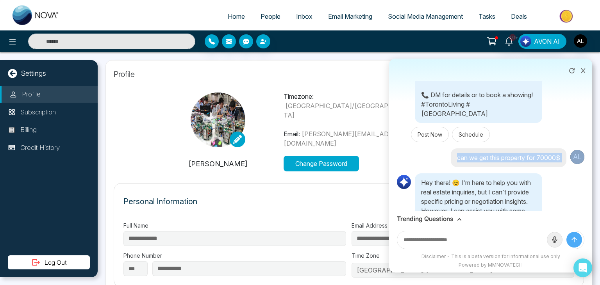
drag, startPoint x: 447, startPoint y: 147, endPoint x: 565, endPoint y: 146, distance: 118.0
click at [565, 148] on div "can we get this property for 70000$" at bounding box center [490, 157] width 187 height 19
copy p "can we get this property for 70000$"
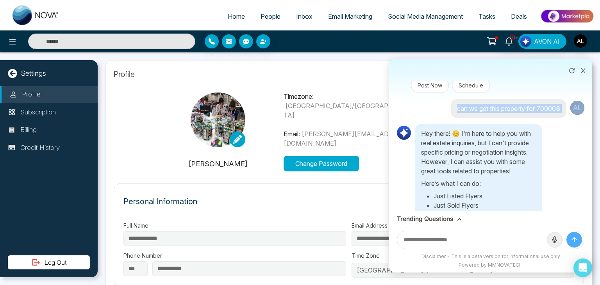
scroll to position [1026, 0]
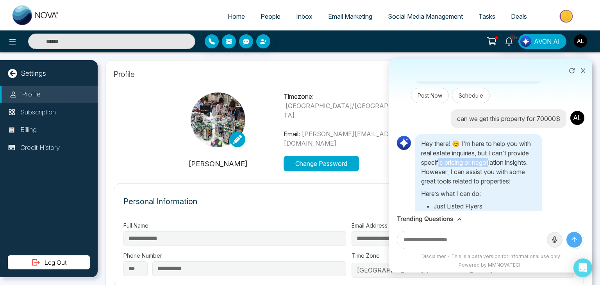
drag, startPoint x: 463, startPoint y: 148, endPoint x: 516, endPoint y: 149, distance: 53.1
click at [516, 149] on p "Hey there! 😊 I'm here to help you with real estate inquiries, but I can't provi…" at bounding box center [478, 162] width 115 height 47
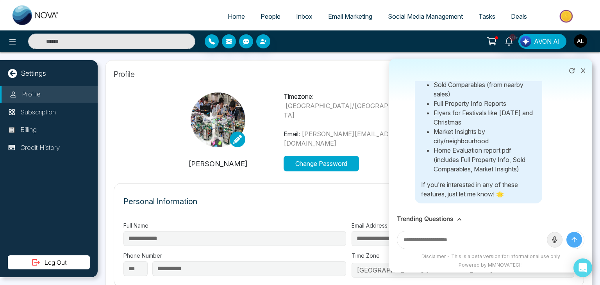
scroll to position [1185, 0]
click at [423, 239] on input "text" at bounding box center [472, 240] width 150 height 18
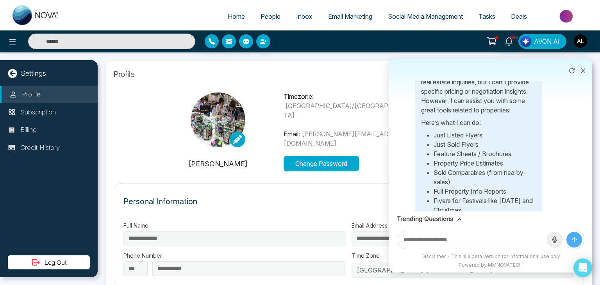
scroll to position [1107, 0]
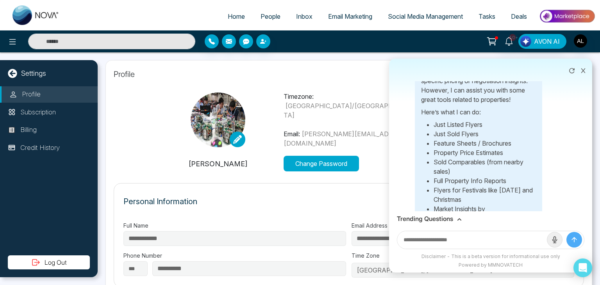
click at [458, 220] on icon at bounding box center [459, 219] width 4 height 2
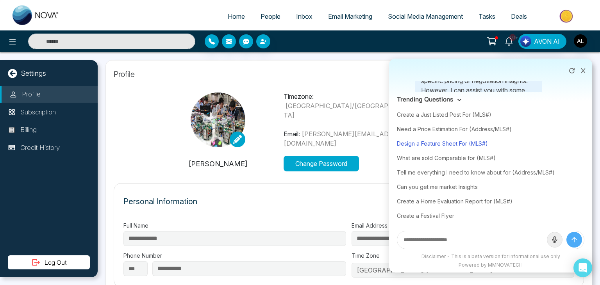
scroll to position [39, 0]
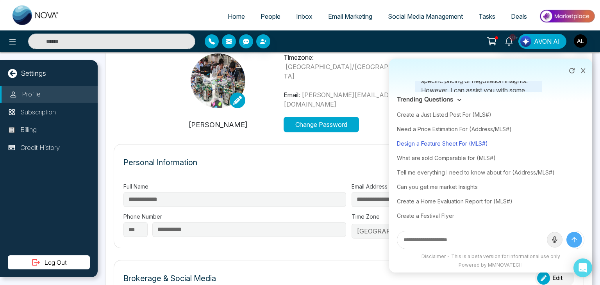
click at [420, 143] on div "Design a Feature Sheet For (MLS#)" at bounding box center [490, 143] width 187 height 14
type input "**********"
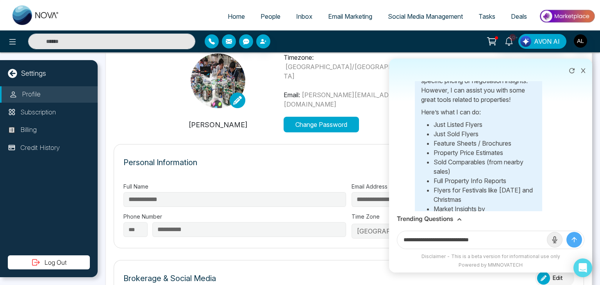
click at [570, 238] on icon "submit" at bounding box center [574, 240] width 8 height 8
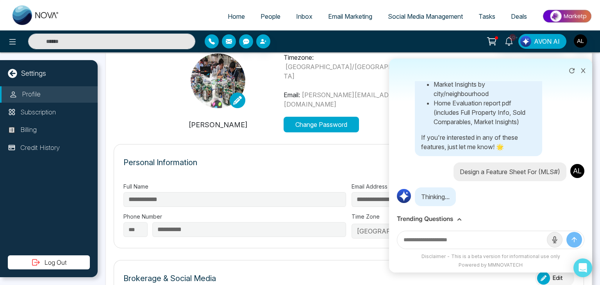
scroll to position [1241, 0]
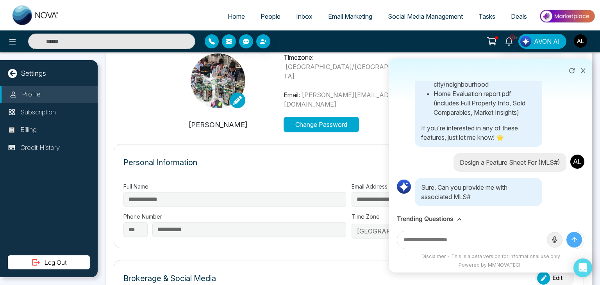
click at [416, 238] on input "text" at bounding box center [472, 240] width 150 height 18
paste input "**********"
click at [354, 229] on div "Home People Inbox Email Marketing Social Media Management Tasks Deals 10+ Creat…" at bounding box center [300, 142] width 600 height 285
paste input "text"
type input "*********"
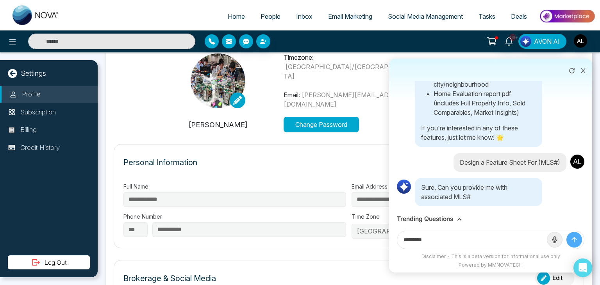
click at [571, 236] on icon "submit" at bounding box center [574, 240] width 8 height 8
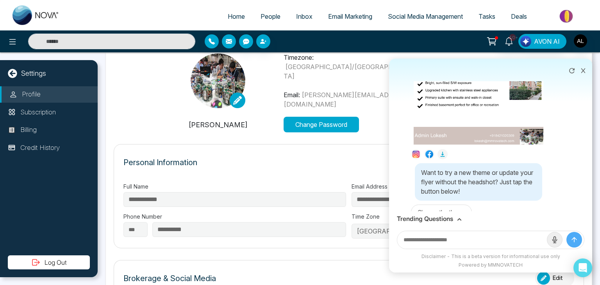
scroll to position [1573, 0]
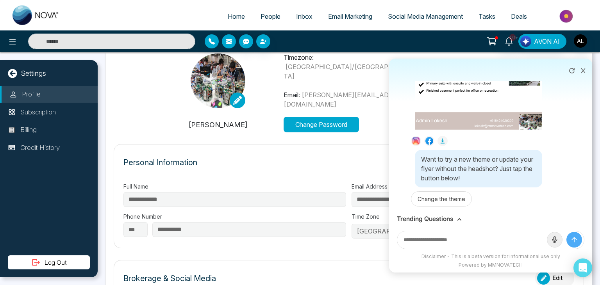
click at [443, 139] on icon at bounding box center [442, 141] width 4 height 5
click at [435, 218] on h3 "Trending Questions" at bounding box center [425, 218] width 56 height 7
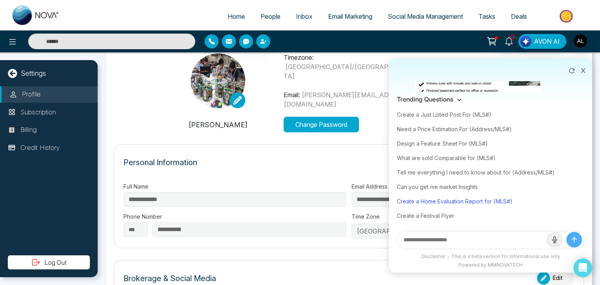
scroll to position [117, 0]
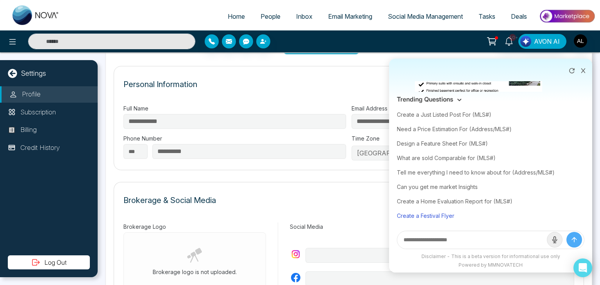
click at [434, 215] on div "Create a Festival Flyer" at bounding box center [490, 216] width 187 height 14
type input "**********"
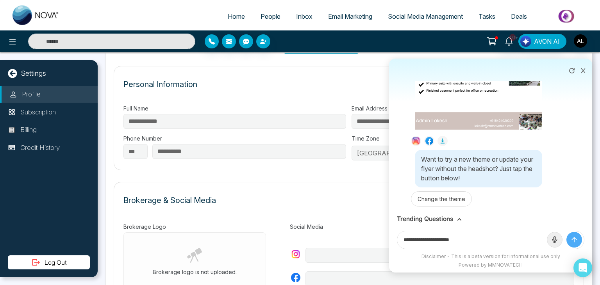
click at [578, 241] on button "submit" at bounding box center [574, 240] width 16 height 16
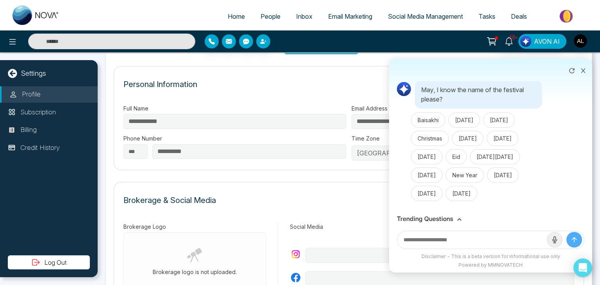
scroll to position [1739, 0]
click at [518, 131] on button "[DATE]" at bounding box center [503, 138] width 32 height 15
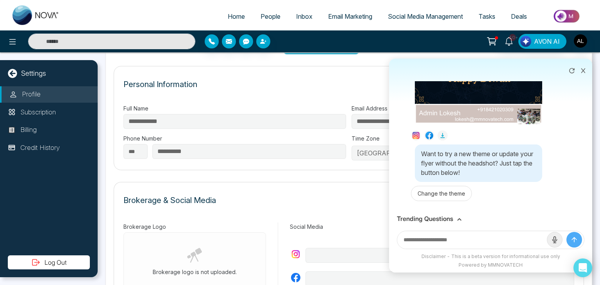
scroll to position [2070, 0]
click at [530, 38] on img "button" at bounding box center [525, 41] width 11 height 11
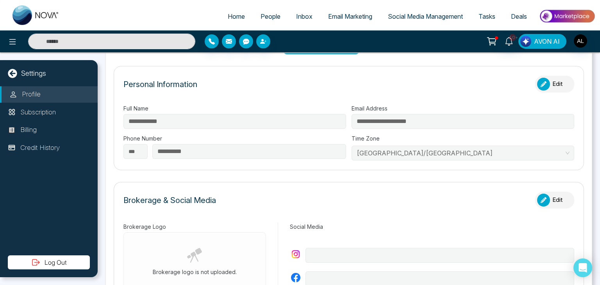
click at [531, 38] on img "button" at bounding box center [525, 41] width 11 height 11
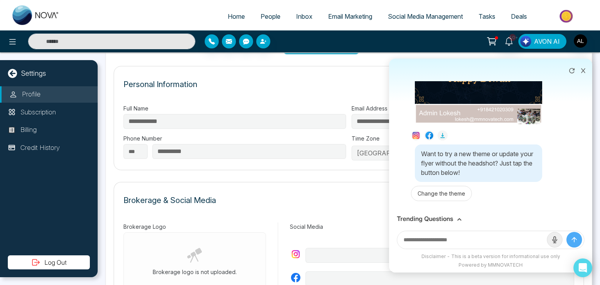
scroll to position [2067, 0]
click at [450, 221] on h3 "Trending Questions" at bounding box center [425, 218] width 56 height 7
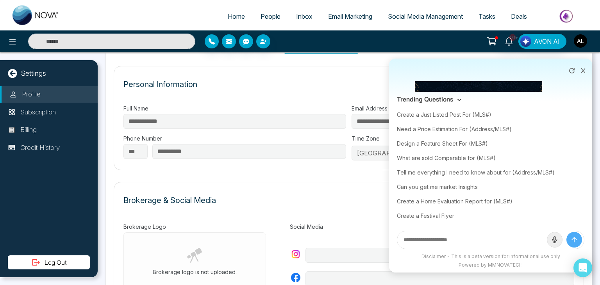
click at [577, 44] on img "button" at bounding box center [580, 40] width 13 height 13
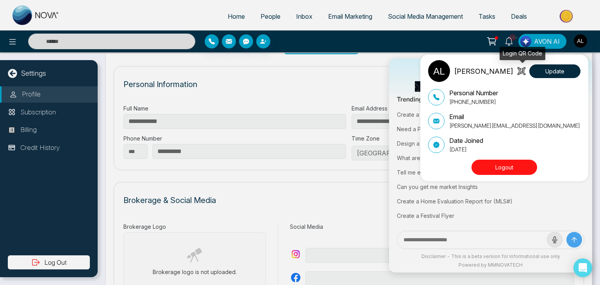
click at [520, 71] on icon at bounding box center [522, 71] width 8 height 8
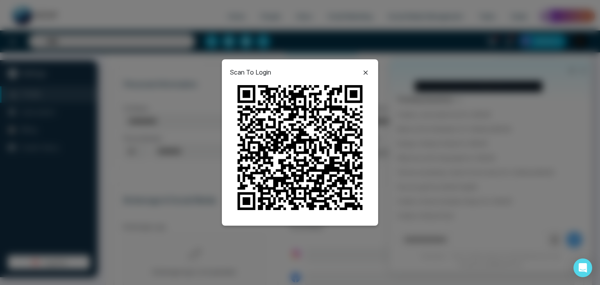
click at [366, 69] on icon at bounding box center [365, 72] width 9 height 9
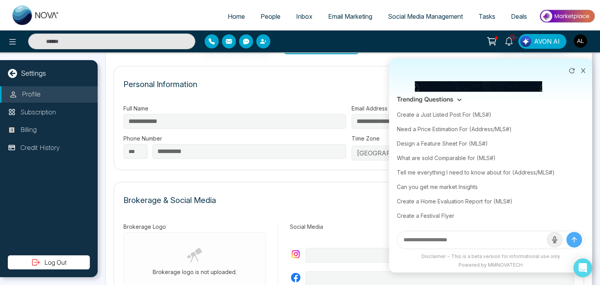
click at [580, 41] on img "button" at bounding box center [580, 40] width 13 height 13
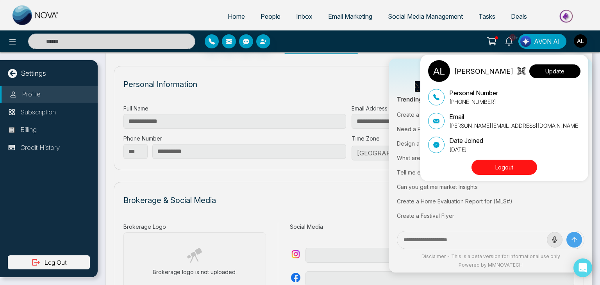
click at [557, 74] on button "Update" at bounding box center [554, 71] width 51 height 14
click at [556, 68] on button "Update" at bounding box center [554, 71] width 51 height 14
click at [214, 75] on div "ADMIN [PERSON_NAME] Update Personal Number [PHONE_NUMBER] Email [PERSON_NAME][E…" at bounding box center [300, 142] width 600 height 285
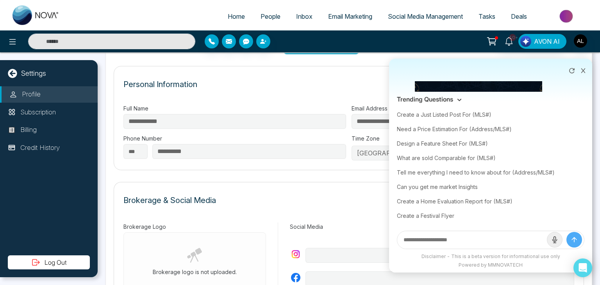
click at [584, 67] on button at bounding box center [583, 69] width 10 height 15
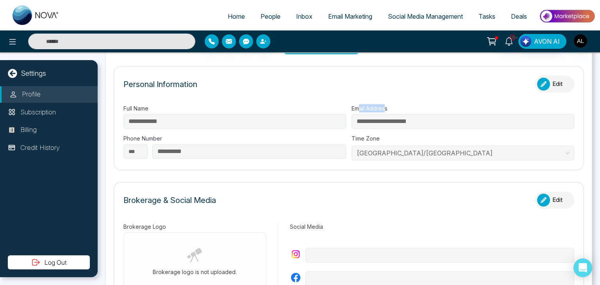
drag, startPoint x: 357, startPoint y: 105, endPoint x: 384, endPoint y: 105, distance: 27.3
click at [384, 105] on label "Email Address" at bounding box center [463, 108] width 223 height 8
drag, startPoint x: 134, startPoint y: 105, endPoint x: 146, endPoint y: 105, distance: 11.3
click at [145, 105] on label "Full Name" at bounding box center [234, 108] width 223 height 8
drag, startPoint x: 144, startPoint y: 136, endPoint x: 157, endPoint y: 136, distance: 13.3
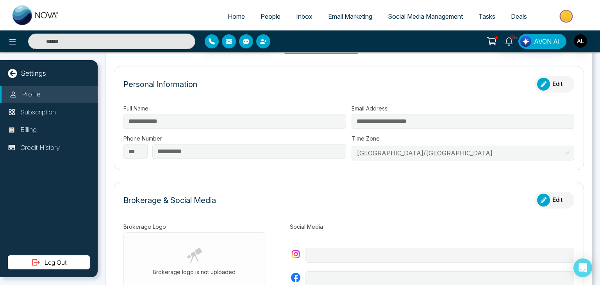
click at [151, 136] on label "Phone Number" at bounding box center [234, 138] width 223 height 8
drag, startPoint x: 356, startPoint y: 134, endPoint x: 370, endPoint y: 134, distance: 14.1
click at [370, 134] on label "Time Zone" at bounding box center [463, 138] width 223 height 8
click at [541, 83] on icon "button" at bounding box center [544, 84] width 6 height 6
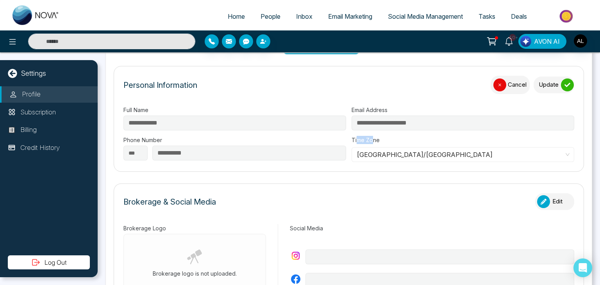
click at [359, 139] on label "Time Zone" at bounding box center [463, 140] width 223 height 8
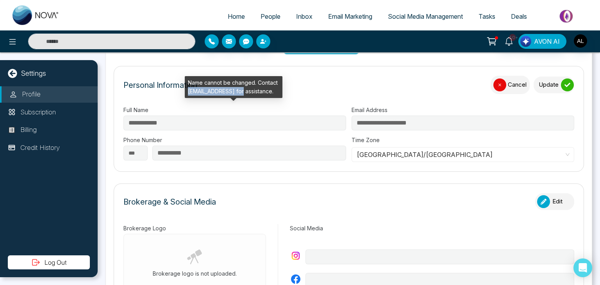
drag, startPoint x: 189, startPoint y: 93, endPoint x: 243, endPoint y: 91, distance: 53.9
click at [243, 91] on div "Name cannot be changed. Contact [EMAIL_ADDRESS] for assistance." at bounding box center [234, 87] width 98 height 22
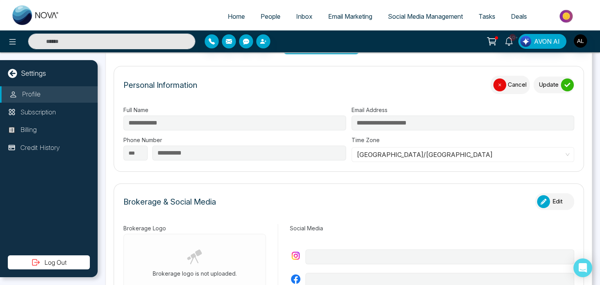
click at [240, 165] on form "**********" at bounding box center [349, 119] width 470 height 106
click at [501, 79] on button "Cancel" at bounding box center [510, 85] width 39 height 18
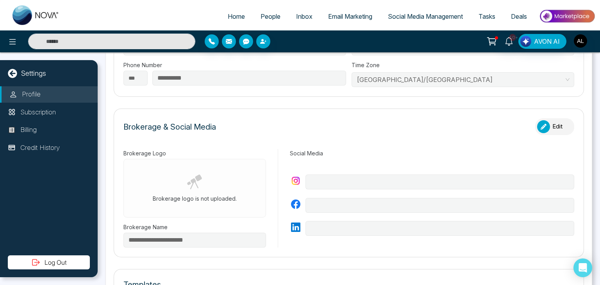
scroll to position [195, 0]
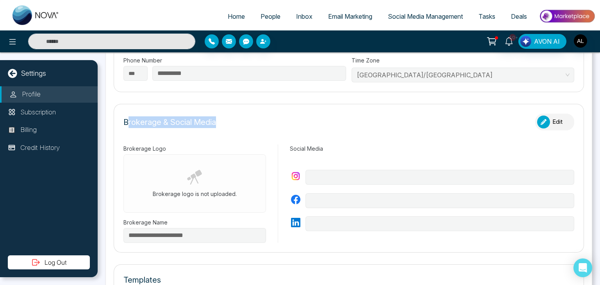
drag, startPoint x: 126, startPoint y: 121, endPoint x: 217, endPoint y: 122, distance: 91.0
click at [217, 122] on div "Brokerage & Social Media Edit" at bounding box center [348, 126] width 451 height 25
click at [543, 117] on div "button" at bounding box center [543, 122] width 13 height 13
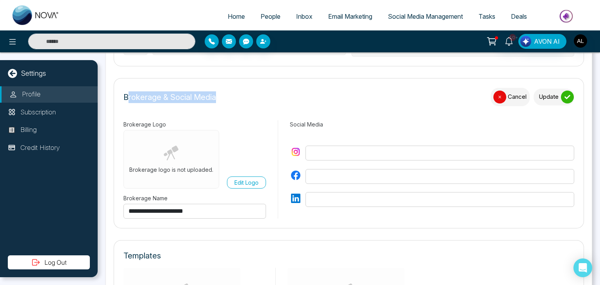
scroll to position [234, 0]
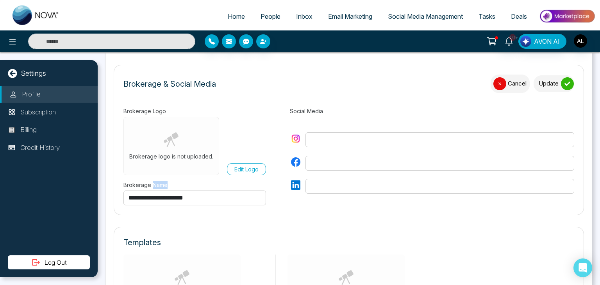
drag, startPoint x: 153, startPoint y: 182, endPoint x: 181, endPoint y: 183, distance: 28.5
click at [181, 183] on label "Brokerage Name" at bounding box center [194, 185] width 143 height 8
drag, startPoint x: 294, startPoint y: 106, endPoint x: 318, endPoint y: 107, distance: 23.9
click at [318, 107] on label "Social Media" at bounding box center [432, 111] width 284 height 8
click at [495, 78] on div "button" at bounding box center [499, 83] width 13 height 13
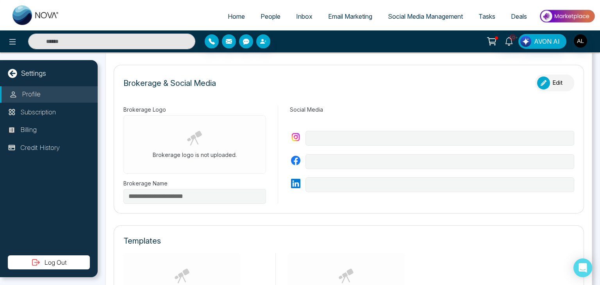
click at [311, 120] on div at bounding box center [432, 161] width 284 height 85
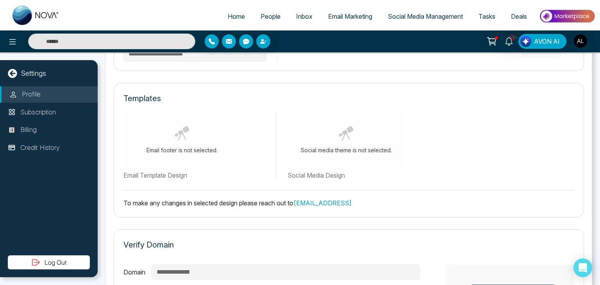
scroll to position [391, 0]
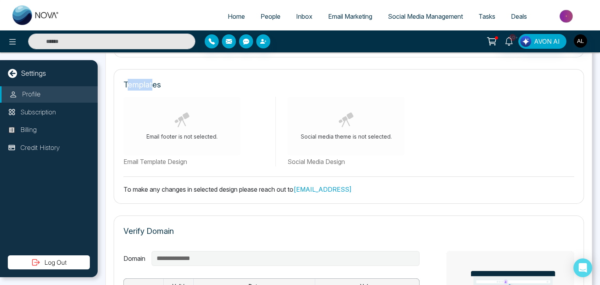
drag, startPoint x: 125, startPoint y: 85, endPoint x: 153, endPoint y: 85, distance: 27.3
click at [153, 85] on p "Templates" at bounding box center [141, 85] width 37 height 12
click at [5, 45] on button at bounding box center [13, 42] width 16 height 16
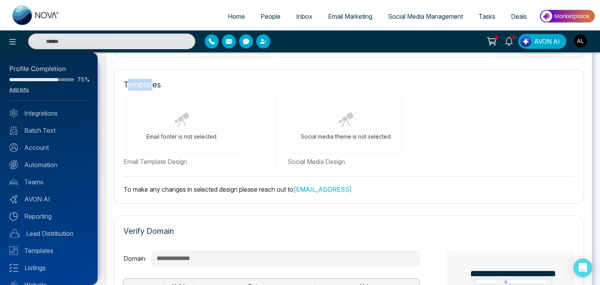
click at [22, 90] on link "Add Info" at bounding box center [19, 90] width 20 height 6
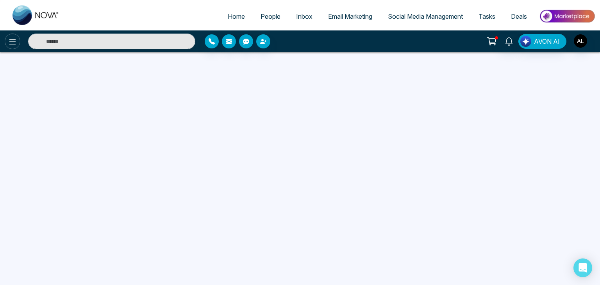
click at [11, 43] on icon at bounding box center [12, 41] width 9 height 9
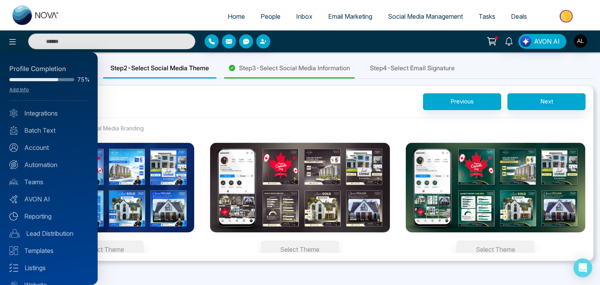
click at [166, 82] on div at bounding box center [300, 142] width 600 height 285
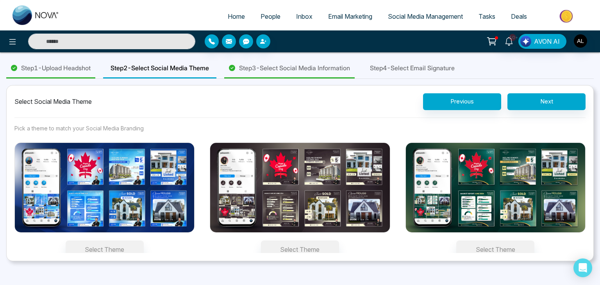
click at [436, 71] on span "Step 4 - Select Email Signature" at bounding box center [412, 67] width 85 height 9
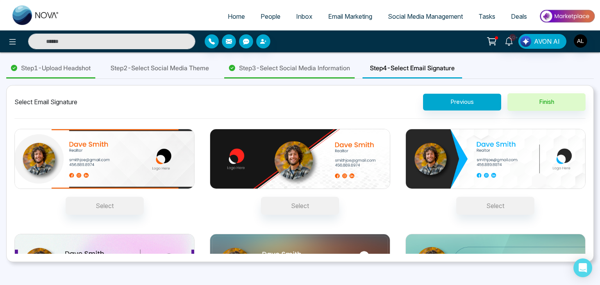
click at [166, 69] on span "Step 2 - Select Social Media Theme" at bounding box center [160, 67] width 98 height 9
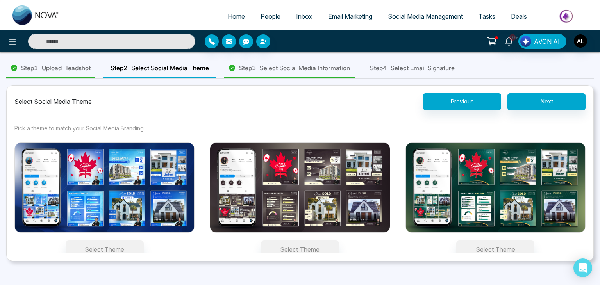
click at [124, 171] on img at bounding box center [104, 188] width 180 height 90
click at [124, 241] on button "Select Theme" at bounding box center [105, 250] width 78 height 18
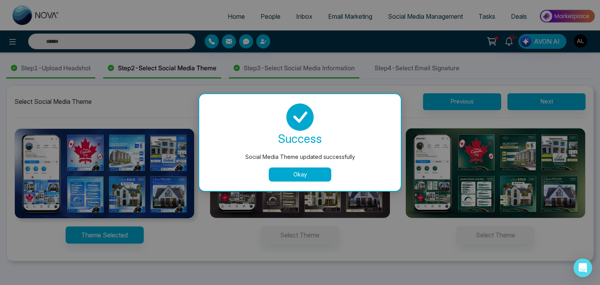
click at [303, 174] on button "Okay" at bounding box center [300, 175] width 62 height 14
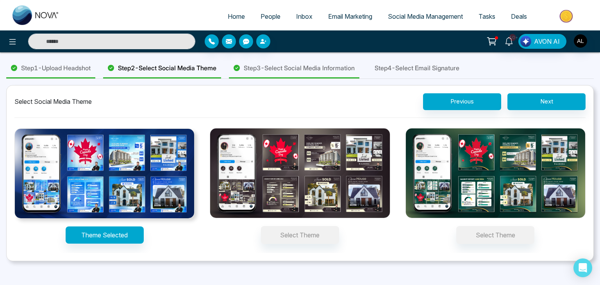
click at [307, 64] on span "Step 3 - Select Social Media Information" at bounding box center [299, 67] width 111 height 9
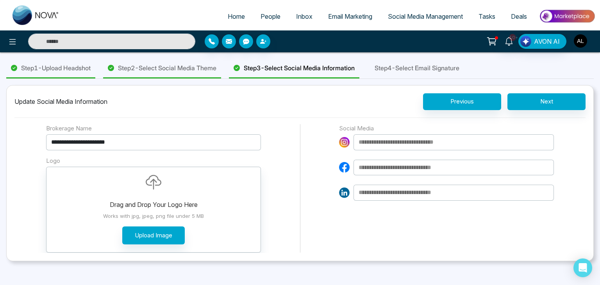
click at [578, 43] on img "button" at bounding box center [580, 40] width 13 height 13
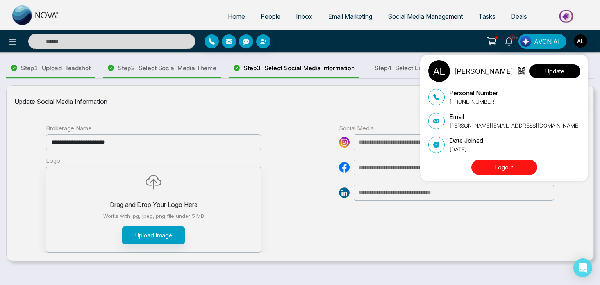
click at [553, 68] on button "Update" at bounding box center [554, 71] width 51 height 14
select select
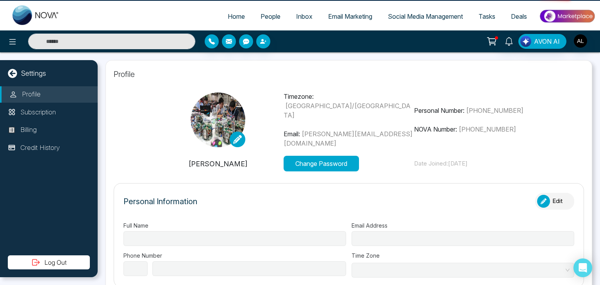
type input "**********"
select select "***"
type input "**********"
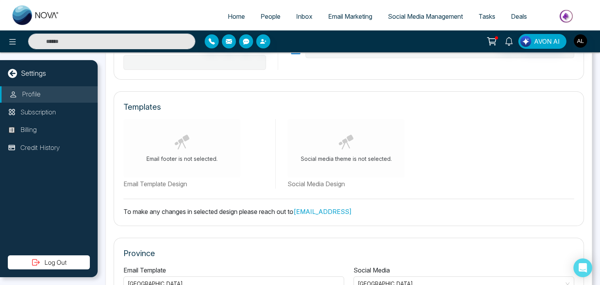
scroll to position [391, 0]
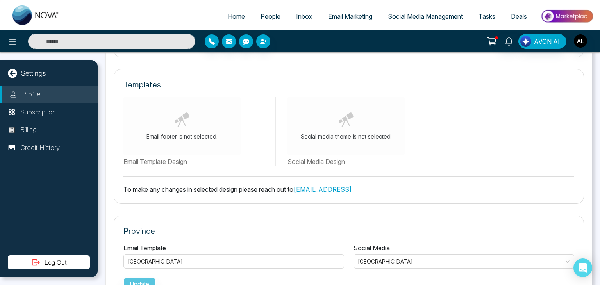
type input "**********"
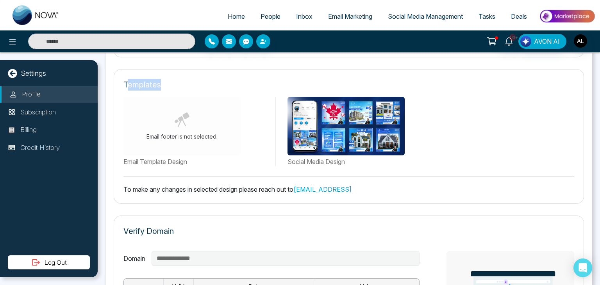
drag, startPoint x: 127, startPoint y: 82, endPoint x: 191, endPoint y: 81, distance: 63.3
click at [191, 81] on div "Templates" at bounding box center [348, 85] width 451 height 12
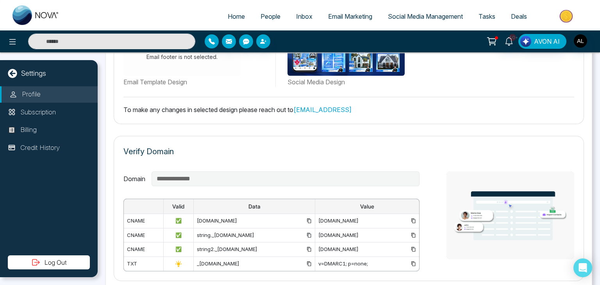
scroll to position [469, 0]
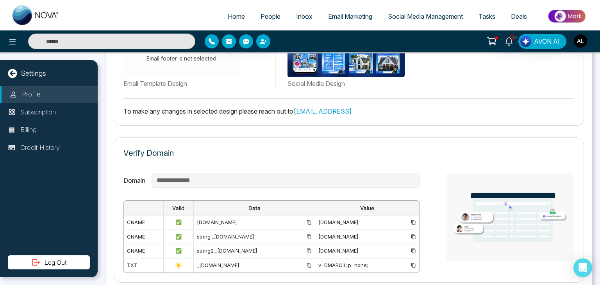
click at [332, 107] on link "[EMAIL_ADDRESS]" at bounding box center [322, 111] width 58 height 8
click at [333, 109] on link "[EMAIL_ADDRESS]" at bounding box center [322, 111] width 58 height 8
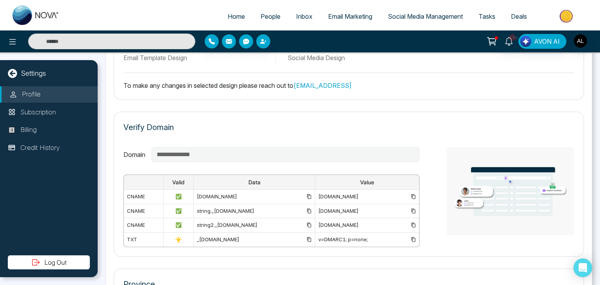
scroll to position [508, 0]
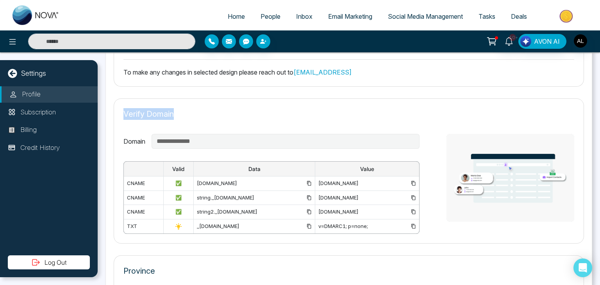
drag, startPoint x: 120, startPoint y: 110, endPoint x: 198, endPoint y: 110, distance: 78.5
click at [198, 110] on div "**********" at bounding box center [349, 170] width 470 height 145
click at [139, 116] on p "Verify Domain" at bounding box center [148, 114] width 50 height 12
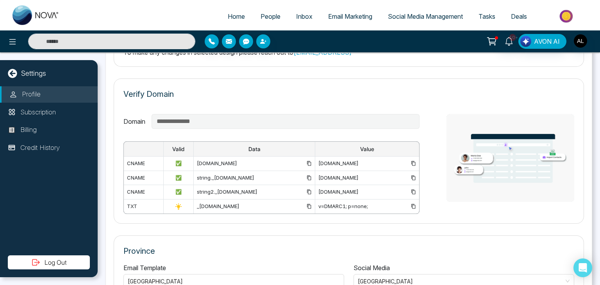
scroll to position [547, 0]
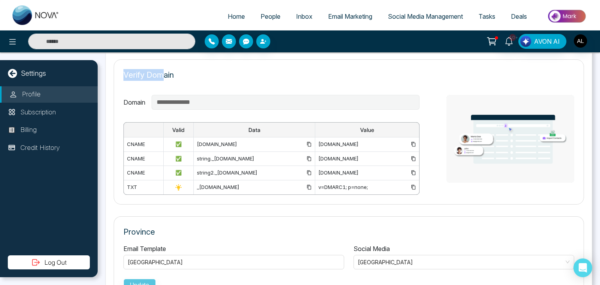
drag, startPoint x: 125, startPoint y: 73, endPoint x: 164, endPoint y: 71, distance: 39.9
click at [164, 71] on p "Verify Domain" at bounding box center [148, 75] width 50 height 12
click at [153, 75] on p "Verify Domain" at bounding box center [148, 75] width 50 height 12
drag, startPoint x: 144, startPoint y: 71, endPoint x: 177, endPoint y: 68, distance: 33.0
click at [177, 69] on div "Verify Domain" at bounding box center [348, 79] width 451 height 20
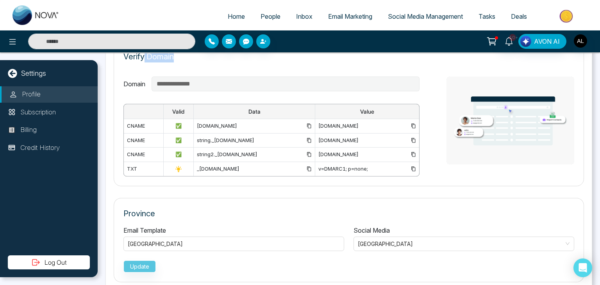
scroll to position [575, 0]
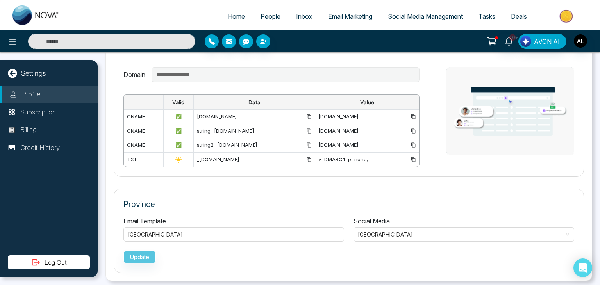
drag, startPoint x: 125, startPoint y: 71, endPoint x: 150, endPoint y: 69, distance: 25.5
click at [150, 69] on div "**********" at bounding box center [271, 74] width 296 height 15
drag, startPoint x: 123, startPoint y: 199, endPoint x: 175, endPoint y: 201, distance: 51.6
click at [175, 201] on p "Province" at bounding box center [348, 204] width 451 height 12
click at [145, 231] on span "[GEOGRAPHIC_DATA]" at bounding box center [156, 234] width 57 height 7
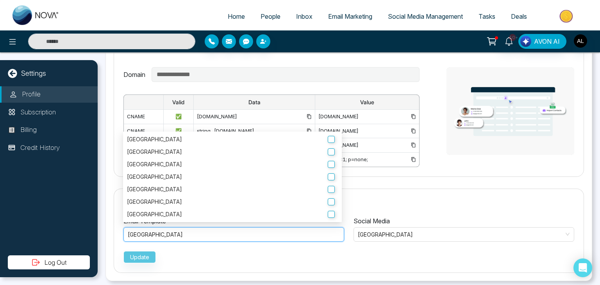
click at [119, 77] on div "**********" at bounding box center [349, 104] width 470 height 145
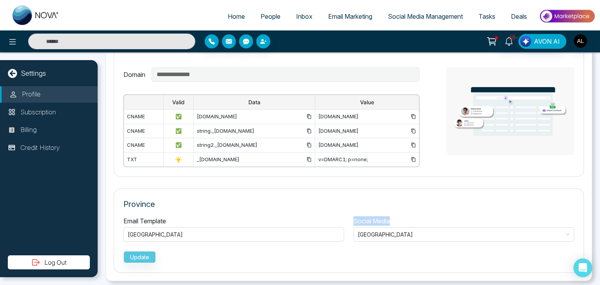
drag, startPoint x: 348, startPoint y: 215, endPoint x: 389, endPoint y: 216, distance: 40.6
click at [389, 216] on div "Social Media [GEOGRAPHIC_DATA]" at bounding box center [464, 228] width 230 height 25
click at [377, 229] on span "[GEOGRAPHIC_DATA]" at bounding box center [464, 234] width 212 height 11
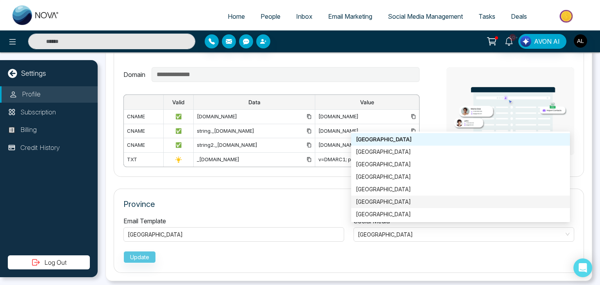
click at [250, 191] on div "Province Email Template [GEOGRAPHIC_DATA] [GEOGRAPHIC_DATA] [GEOGRAPHIC_DATA] […" at bounding box center [349, 231] width 470 height 84
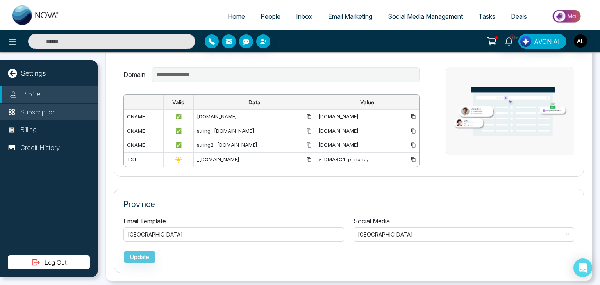
click at [35, 112] on p "Subscription" at bounding box center [38, 112] width 36 height 10
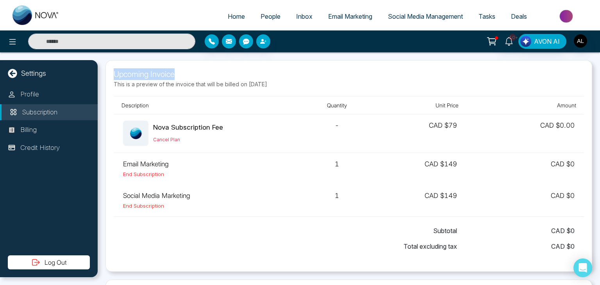
drag, startPoint x: 112, startPoint y: 72, endPoint x: 182, endPoint y: 72, distance: 69.1
click at [182, 72] on div "Upcoming Invoice This is a preview of the invoice that will be billed on [DATE]…" at bounding box center [348, 166] width 487 height 212
drag, startPoint x: 241, startPoint y: 86, endPoint x: 296, endPoint y: 86, distance: 55.5
click at [296, 86] on p "This is a preview of the invoice that will be billed on [DATE]" at bounding box center [349, 84] width 470 height 8
drag, startPoint x: 162, startPoint y: 124, endPoint x: 223, endPoint y: 123, distance: 61.7
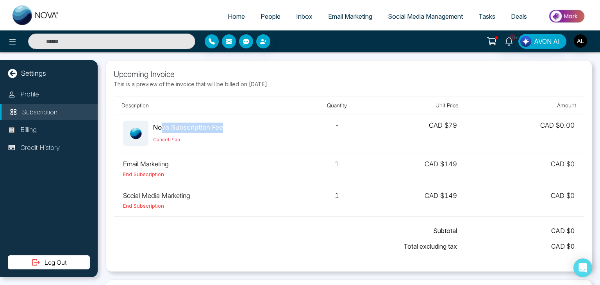
click at [223, 123] on div "Nova Subscription Fee Cancel Plan" at bounding box center [208, 133] width 170 height 25
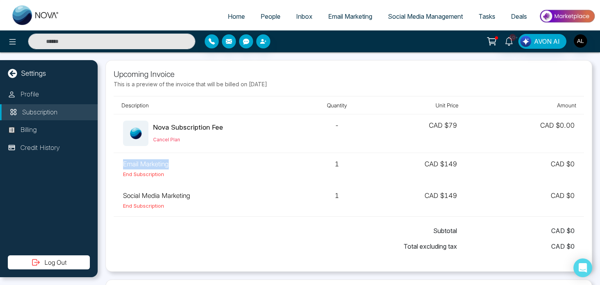
drag, startPoint x: 124, startPoint y: 162, endPoint x: 167, endPoint y: 163, distance: 43.4
click at [167, 163] on td "Email Marketing End Subscription" at bounding box center [208, 169] width 188 height 32
drag, startPoint x: 132, startPoint y: 192, endPoint x: 177, endPoint y: 193, distance: 44.9
click at [177, 193] on td "Social Media Marketing End Subscription" at bounding box center [208, 201] width 188 height 32
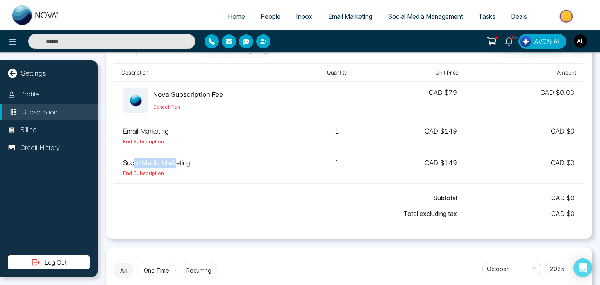
scroll to position [117, 0]
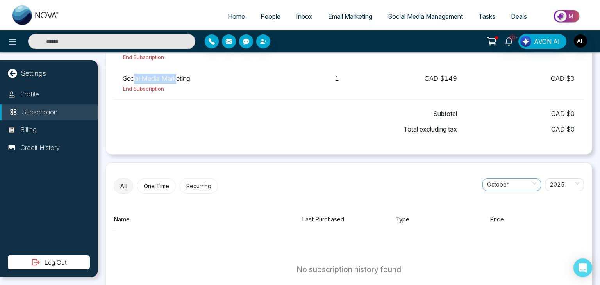
click at [514, 184] on span "October" at bounding box center [511, 185] width 49 height 12
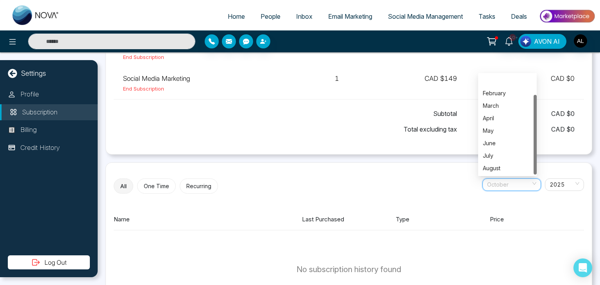
scroll to position [25, 0]
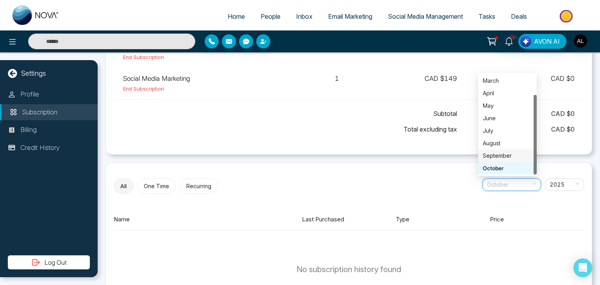
click at [494, 152] on div "September" at bounding box center [507, 156] width 49 height 9
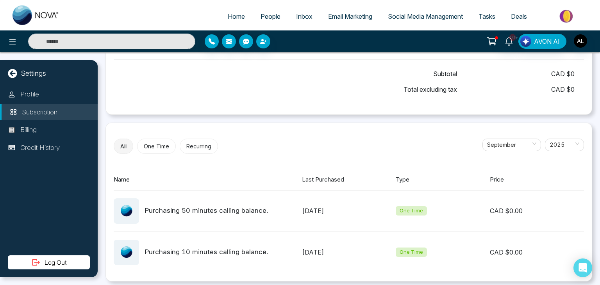
scroll to position [160, 0]
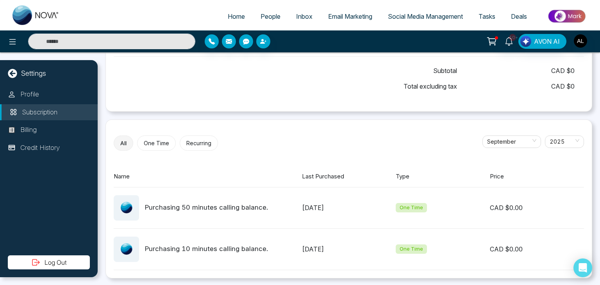
click at [152, 141] on button "One Time" at bounding box center [156, 143] width 39 height 15
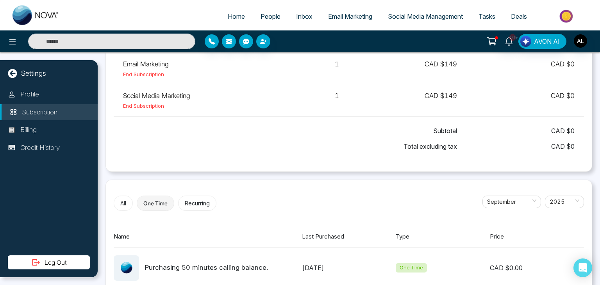
scroll to position [82, 0]
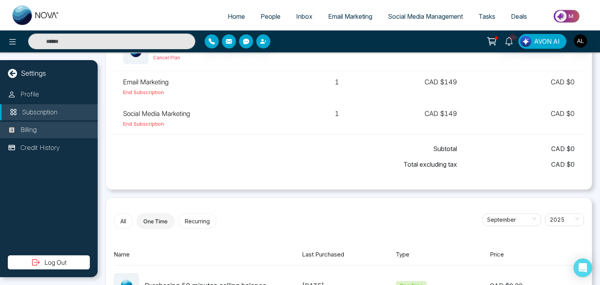
click at [27, 127] on p "Billing" at bounding box center [28, 130] width 16 height 10
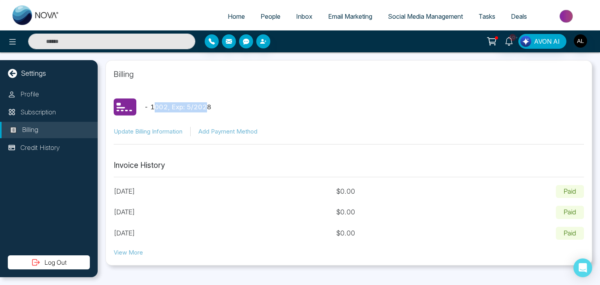
drag, startPoint x: 153, startPoint y: 108, endPoint x: 203, endPoint y: 105, distance: 50.5
click at [203, 105] on p "- 1002 , Exp: 5 / 2028" at bounding box center [177, 107] width 67 height 10
click at [164, 94] on section "- 1002 , Exp: 5 / 2028 Update Billing Information Add Payment Method" at bounding box center [349, 116] width 470 height 57
click at [131, 251] on button "View More" at bounding box center [128, 252] width 29 height 9
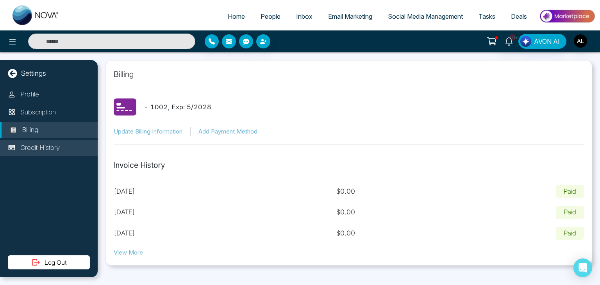
click at [51, 146] on p "Credit History" at bounding box center [39, 148] width 39 height 10
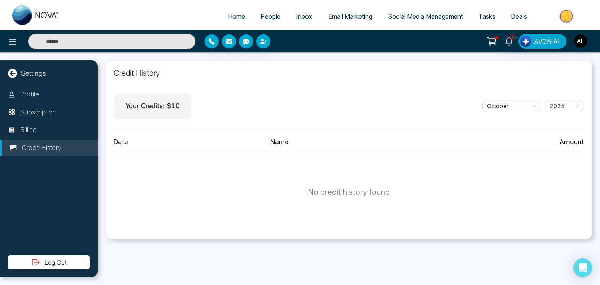
click at [10, 71] on icon at bounding box center [12, 73] width 9 height 9
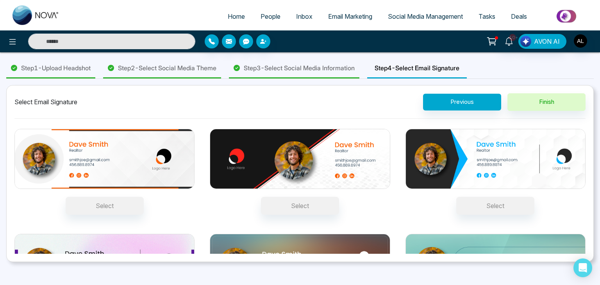
click at [255, 12] on link "People" at bounding box center [271, 16] width 36 height 15
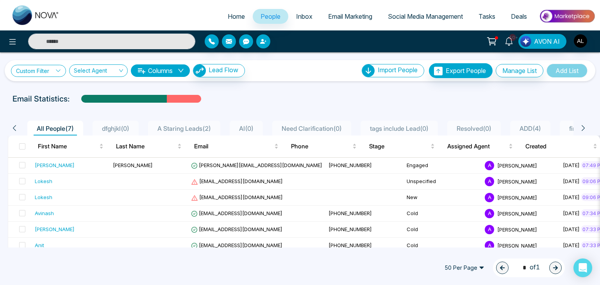
click at [37, 69] on link "Custom Filter" at bounding box center [38, 71] width 55 height 12
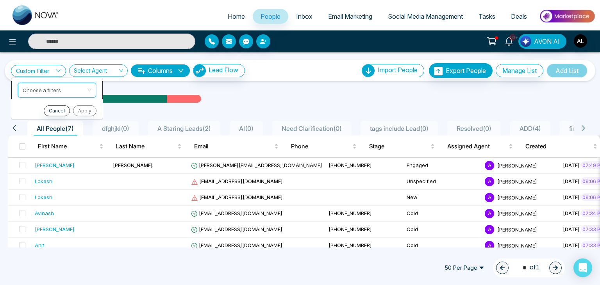
click at [42, 90] on input "search" at bounding box center [54, 89] width 63 height 12
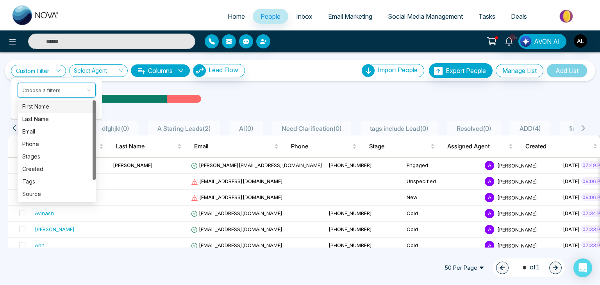
click at [39, 105] on div "First Name" at bounding box center [56, 106] width 69 height 9
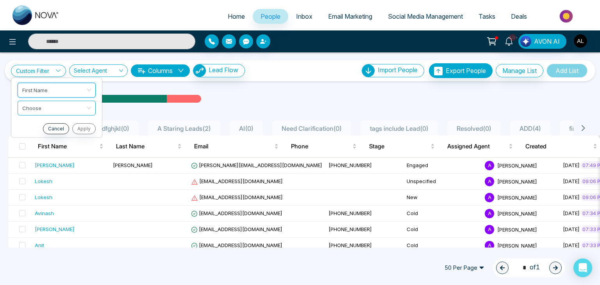
click at [39, 105] on input "search" at bounding box center [53, 107] width 63 height 12
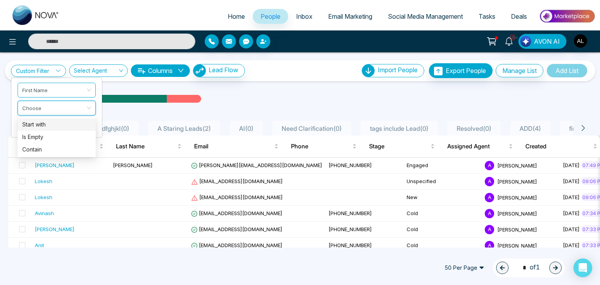
click at [42, 127] on div "Start with" at bounding box center [56, 124] width 69 height 9
click at [49, 127] on input "text" at bounding box center [57, 127] width 78 height 15
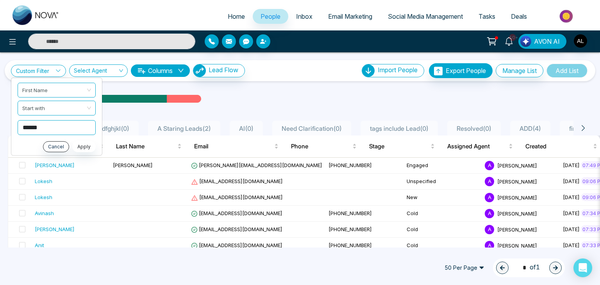
type input "******"
click at [89, 144] on button "Apply" at bounding box center [83, 146] width 23 height 11
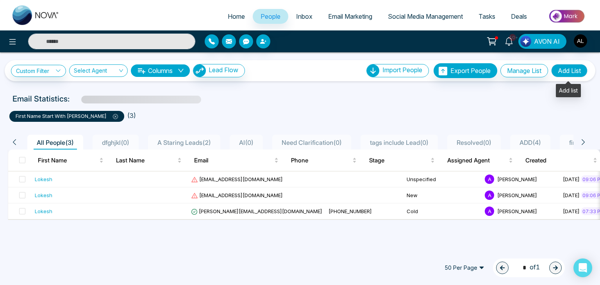
click at [565, 68] on button "Add List" at bounding box center [569, 70] width 36 height 13
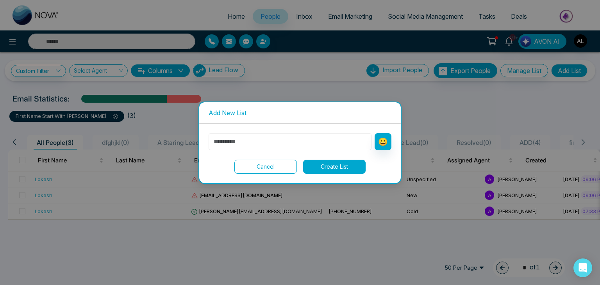
click at [222, 144] on input "text" at bounding box center [290, 141] width 163 height 17
type input "******"
click at [318, 161] on button "Create List" at bounding box center [334, 167] width 62 height 14
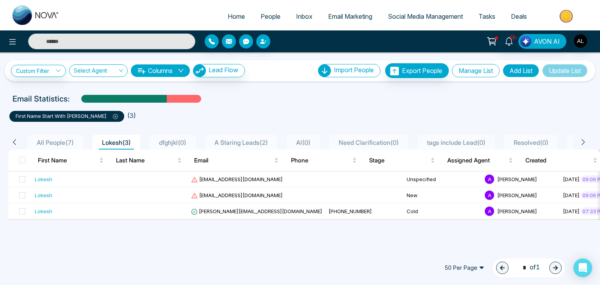
click at [477, 68] on button "Manage List" at bounding box center [476, 70] width 48 height 13
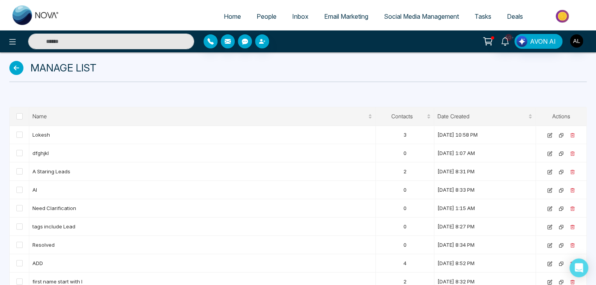
click at [16, 64] on icon at bounding box center [16, 68] width 14 height 14
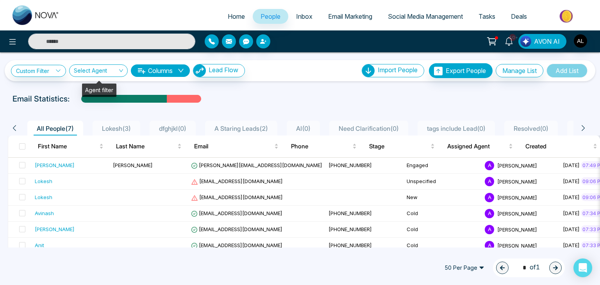
click at [89, 68] on input "search" at bounding box center [96, 72] width 44 height 15
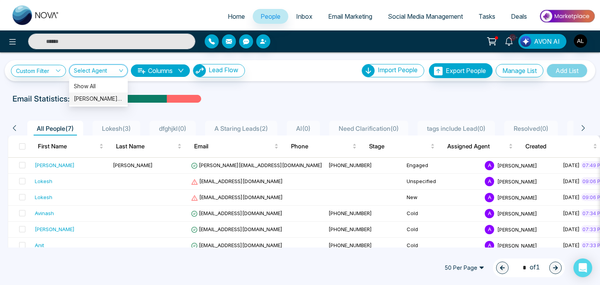
click at [91, 99] on div "[PERSON_NAME] (me)" at bounding box center [98, 99] width 49 height 9
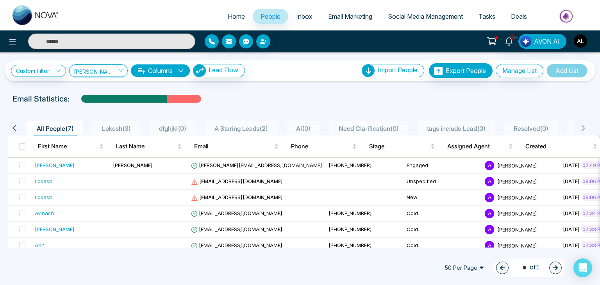
click at [100, 65] on input "search" at bounding box center [96, 72] width 44 height 15
click at [94, 85] on div "Show All" at bounding box center [98, 86] width 49 height 9
click at [176, 71] on button "Columns" at bounding box center [160, 70] width 59 height 12
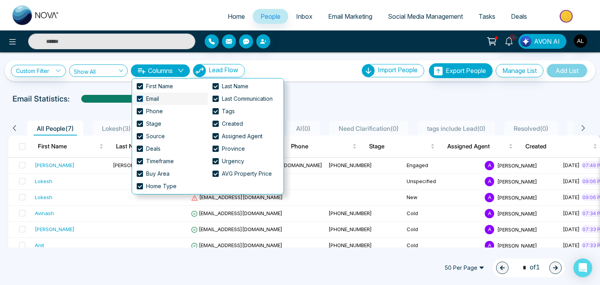
click at [137, 98] on span at bounding box center [140, 99] width 6 height 6
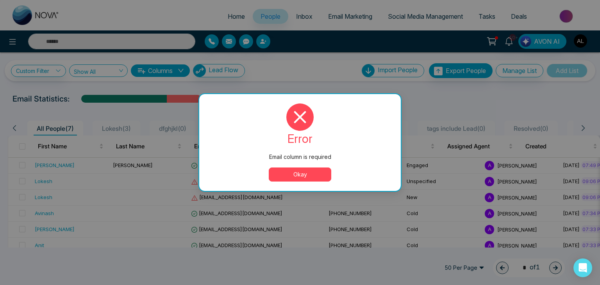
click at [291, 174] on button "Okay" at bounding box center [300, 175] width 62 height 14
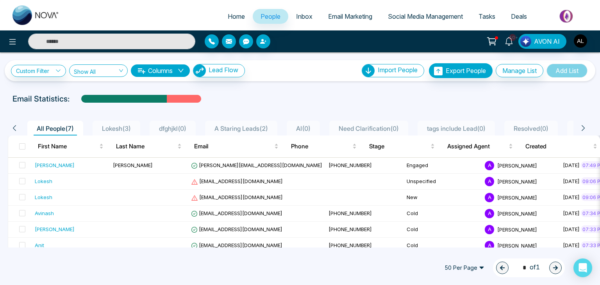
click at [168, 71] on button "Columns" at bounding box center [160, 70] width 59 height 12
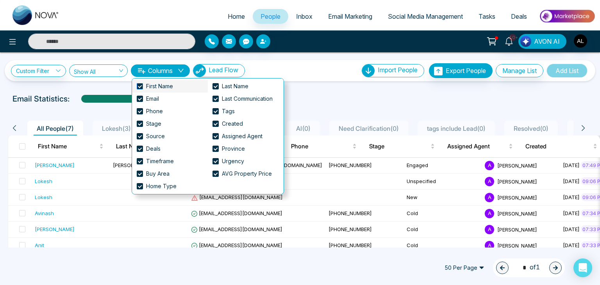
click at [140, 84] on span at bounding box center [140, 86] width 6 height 6
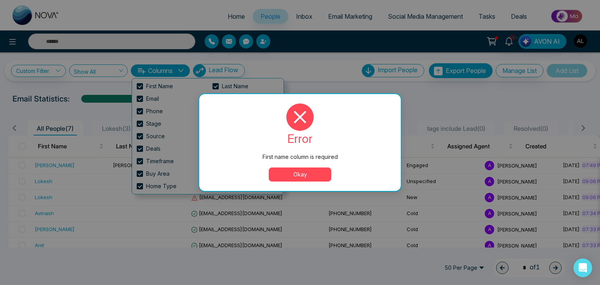
click at [333, 84] on div "First name column is required error First name column is required Okay" at bounding box center [300, 142] width 600 height 285
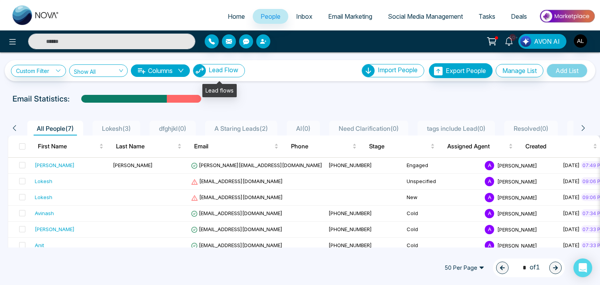
click at [234, 68] on span "Lead Flow" at bounding box center [224, 70] width 30 height 8
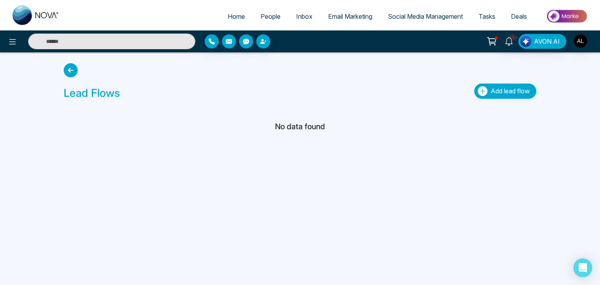
click at [509, 93] on span "Add lead flow" at bounding box center [510, 91] width 39 height 8
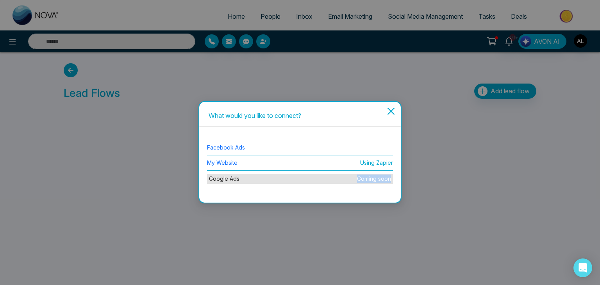
drag, startPoint x: 337, startPoint y: 180, endPoint x: 395, endPoint y: 178, distance: 57.8
click at [395, 178] on div "Facebook Ads My Website Using Zapier Google Ads Coming soon" at bounding box center [300, 163] width 202 height 47
click at [218, 179] on li "Google Ads Coming soon" at bounding box center [300, 179] width 186 height 16
click at [230, 164] on link "My Website" at bounding box center [222, 162] width 30 height 7
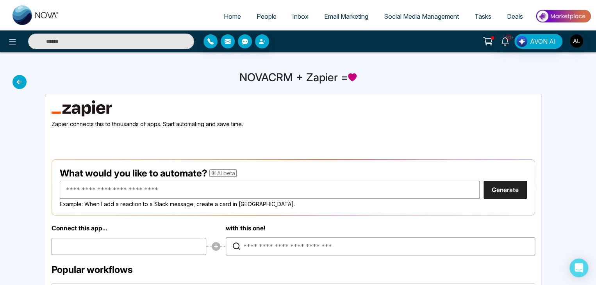
click at [21, 82] on icon at bounding box center [19, 82] width 14 height 14
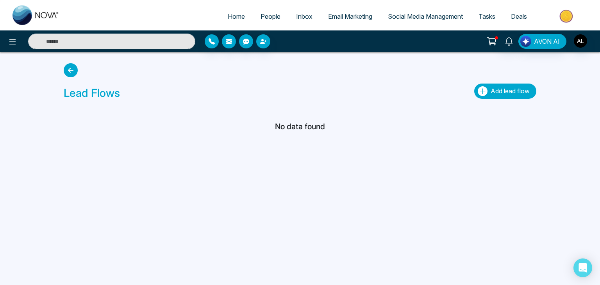
click at [512, 86] on button "Add lead flow" at bounding box center [505, 91] width 62 height 15
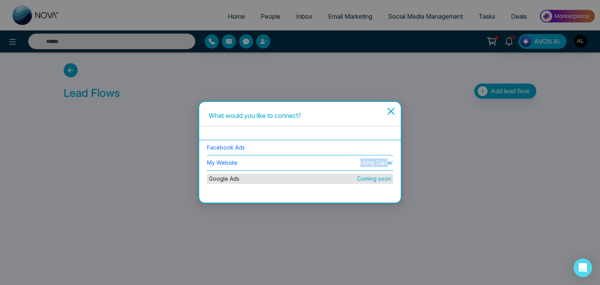
drag, startPoint x: 355, startPoint y: 163, endPoint x: 388, endPoint y: 164, distance: 32.8
click at [388, 164] on div "My Website Using Zapier" at bounding box center [300, 163] width 186 height 9
click at [219, 163] on link "My Website" at bounding box center [222, 162] width 30 height 7
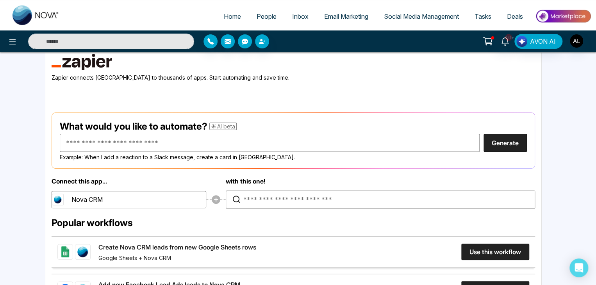
scroll to position [39, 0]
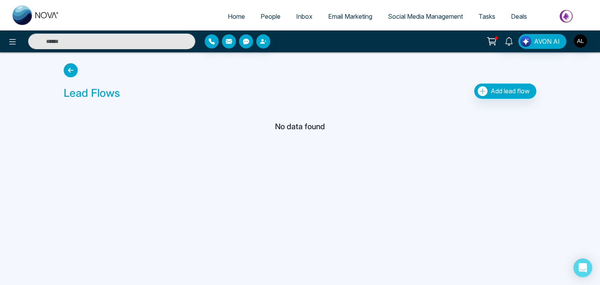
click at [71, 71] on icon at bounding box center [71, 70] width 14 height 14
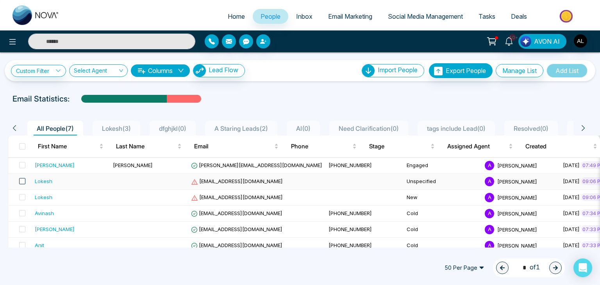
click at [23, 180] on span at bounding box center [22, 181] width 6 height 6
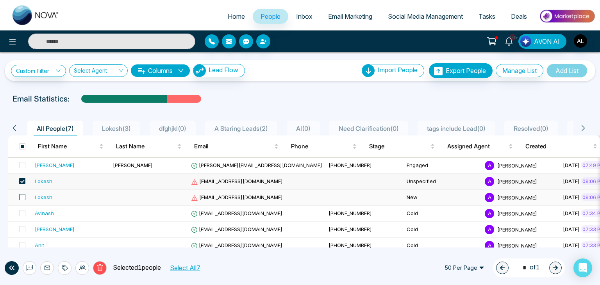
click at [22, 198] on span at bounding box center [22, 197] width 6 height 6
click at [96, 266] on icon at bounding box center [99, 267] width 7 height 7
click at [98, 266] on icon at bounding box center [100, 267] width 6 height 7
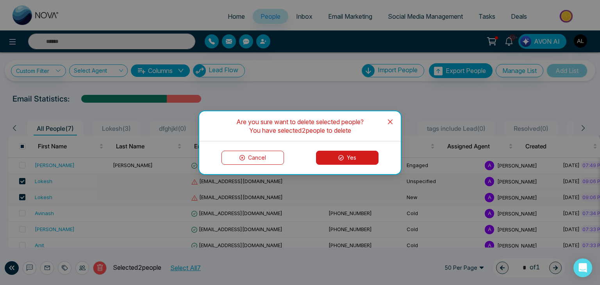
click at [344, 161] on button "Yes" at bounding box center [347, 158] width 62 height 14
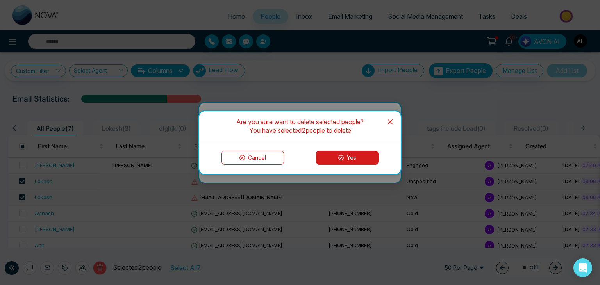
click at [343, 154] on button "Yes" at bounding box center [347, 158] width 62 height 14
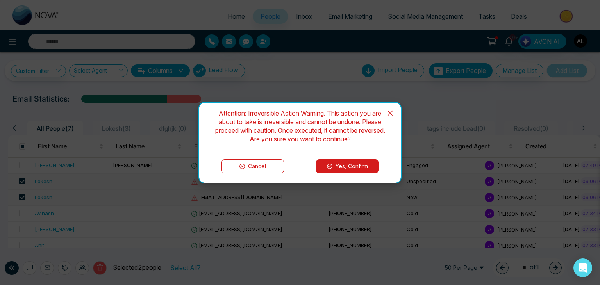
drag, startPoint x: 344, startPoint y: 157, endPoint x: 348, endPoint y: 164, distance: 7.7
click at [345, 159] on div "Cancel Yes, Confirm" at bounding box center [300, 166] width 202 height 33
click at [348, 164] on button "Yes, Confirm" at bounding box center [347, 166] width 62 height 14
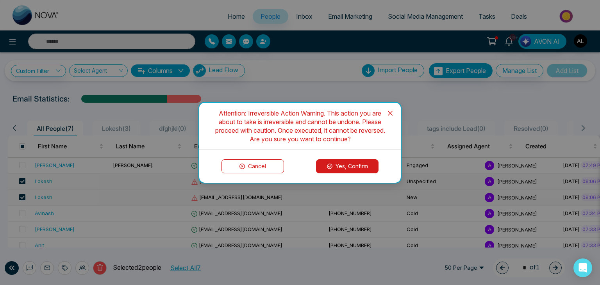
click at [348, 164] on button "Yes, Confirm" at bounding box center [347, 166] width 62 height 14
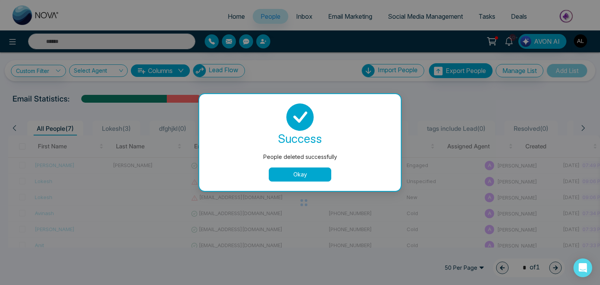
click at [298, 172] on button "Okay" at bounding box center [300, 175] width 62 height 14
click at [297, 176] on button "Okay" at bounding box center [300, 175] width 62 height 14
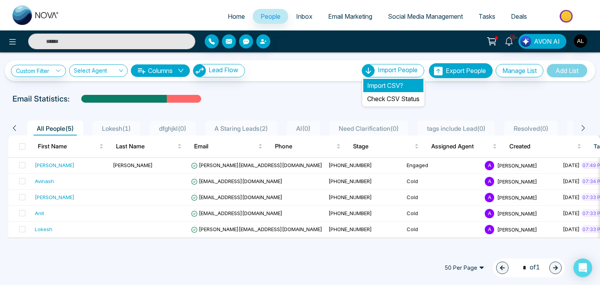
click at [383, 82] on li "Import CSV?" at bounding box center [393, 85] width 60 height 13
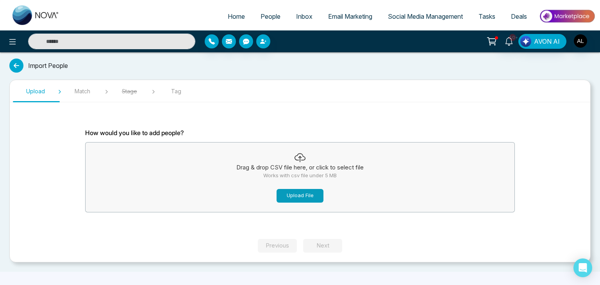
click at [303, 194] on button "Upload File" at bounding box center [300, 196] width 47 height 14
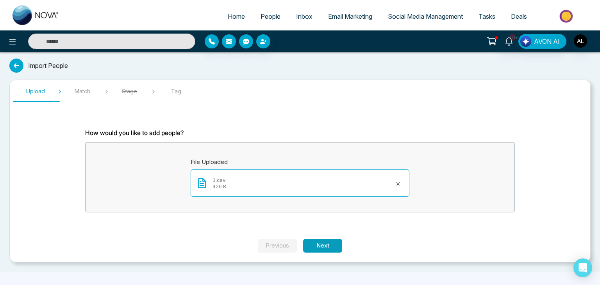
click at [321, 244] on button "Next" at bounding box center [322, 246] width 39 height 14
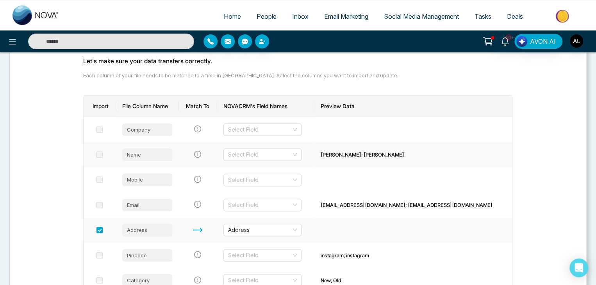
scroll to position [117, 0]
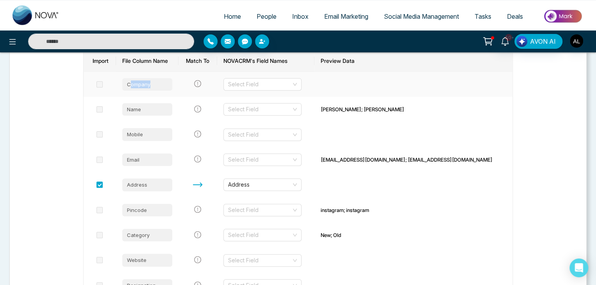
drag, startPoint x: 130, startPoint y: 84, endPoint x: 156, endPoint y: 84, distance: 26.2
click at [156, 84] on div "Company" at bounding box center [147, 84] width 50 height 12
click at [285, 82] on input "search" at bounding box center [259, 85] width 63 height 12
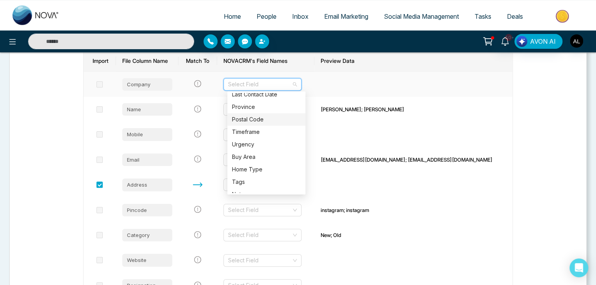
click at [249, 121] on div "Postal Code" at bounding box center [266, 119] width 69 height 9
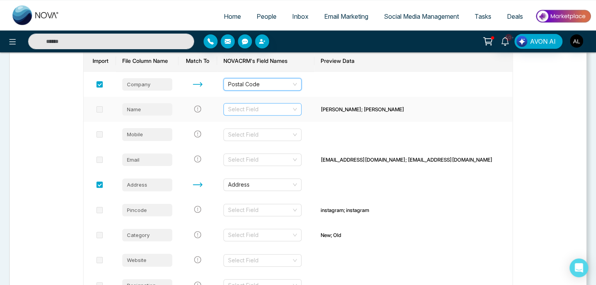
click at [269, 109] on input "search" at bounding box center [259, 110] width 63 height 12
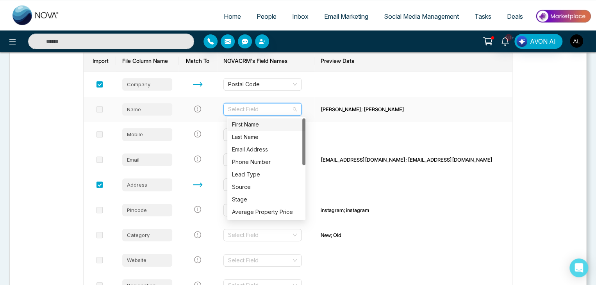
click at [251, 125] on div "First Name" at bounding box center [266, 124] width 69 height 9
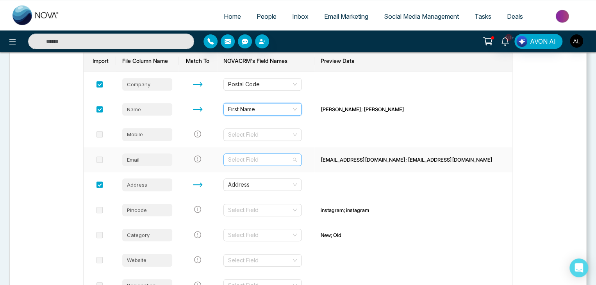
click at [263, 158] on input "search" at bounding box center [259, 160] width 63 height 12
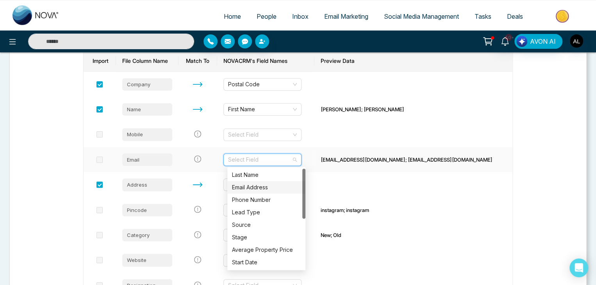
click at [252, 185] on div "Email Address" at bounding box center [266, 187] width 69 height 9
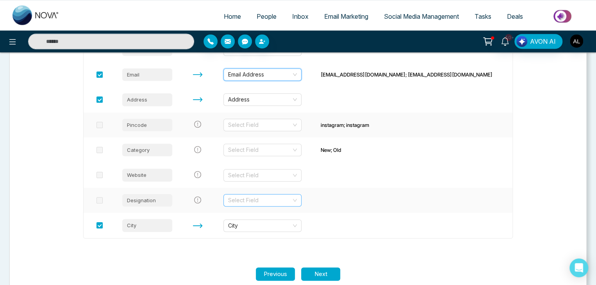
scroll to position [217, 0]
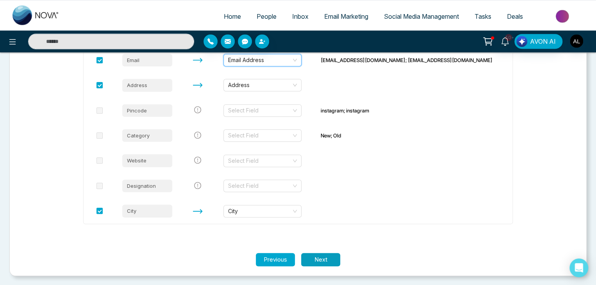
click at [325, 259] on button "Next" at bounding box center [320, 260] width 39 height 14
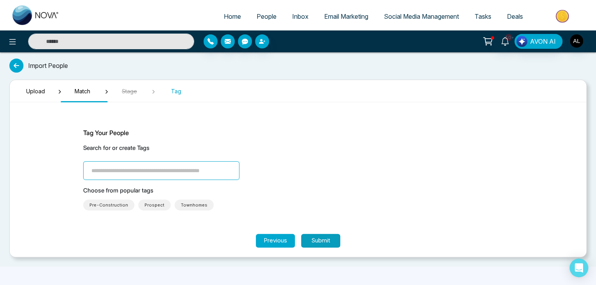
scroll to position [0, 0]
click at [116, 172] on input "search" at bounding box center [163, 170] width 156 height 19
type input "******"
click at [319, 243] on button "Submit" at bounding box center [322, 241] width 39 height 14
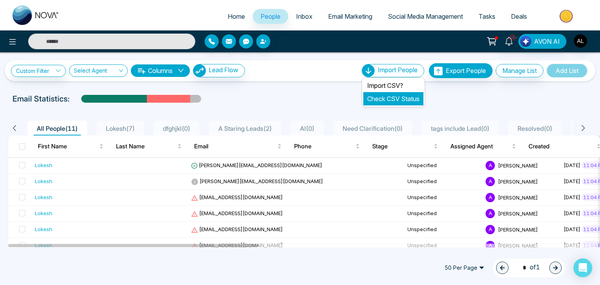
click at [380, 100] on link "Check CSV Status" at bounding box center [393, 99] width 52 height 8
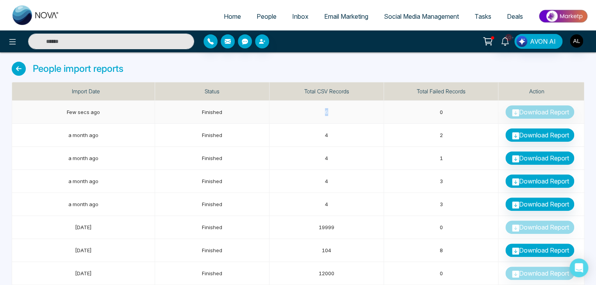
drag, startPoint x: 311, startPoint y: 110, endPoint x: 345, endPoint y: 111, distance: 34.0
click at [345, 111] on td "6" at bounding box center [326, 112] width 114 height 23
drag, startPoint x: 439, startPoint y: 112, endPoint x: 450, endPoint y: 112, distance: 10.9
click at [450, 112] on td "0" at bounding box center [441, 112] width 114 height 23
click at [550, 133] on link "Download Report" at bounding box center [539, 135] width 69 height 13
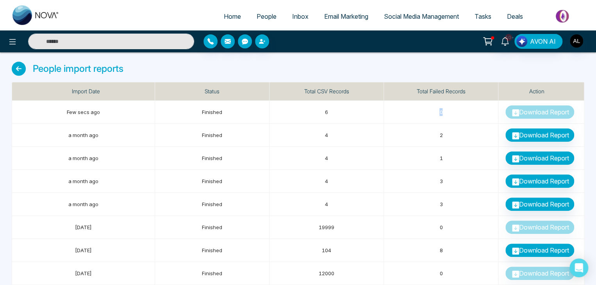
click at [262, 18] on span "People" at bounding box center [267, 16] width 20 height 8
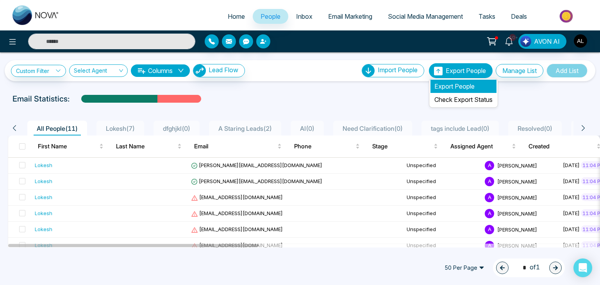
click at [447, 83] on li "Export People" at bounding box center [463, 86] width 66 height 13
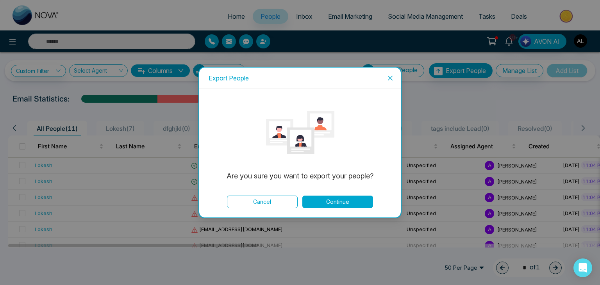
click at [334, 200] on button "Continue" at bounding box center [337, 202] width 71 height 12
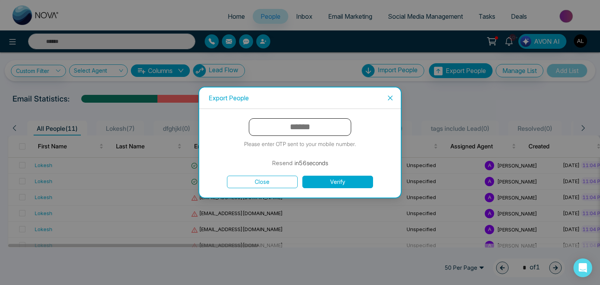
click at [295, 126] on input "text" at bounding box center [300, 127] width 102 height 18
type input "******"
click at [327, 183] on button "Verify" at bounding box center [337, 182] width 71 height 12
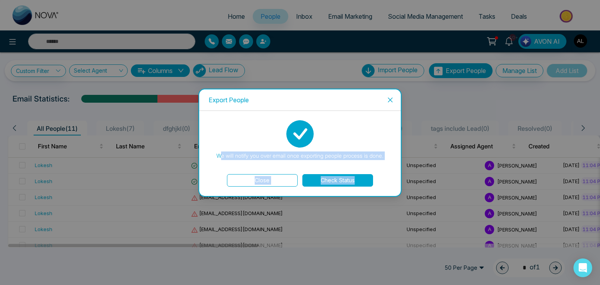
drag, startPoint x: 223, startPoint y: 157, endPoint x: 387, endPoint y: 167, distance: 164.0
click at [387, 167] on div "We will notify you over email once exporting people process is done. Close Chec…" at bounding box center [300, 153] width 183 height 66
click at [292, 156] on p "We will notify you over email once exporting people process is done." at bounding box center [299, 156] width 167 height 9
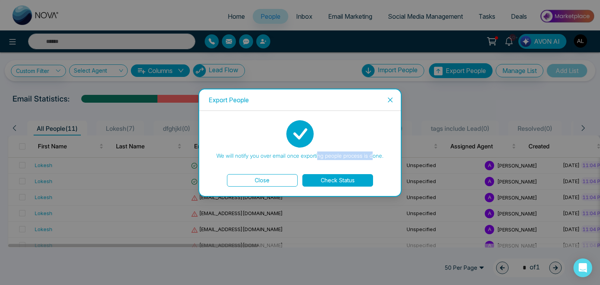
drag, startPoint x: 318, startPoint y: 154, endPoint x: 370, endPoint y: 158, distance: 52.5
click at [370, 158] on p "We will notify you over email once exporting people process is done." at bounding box center [299, 156] width 167 height 9
click at [272, 180] on button "Close" at bounding box center [262, 180] width 71 height 12
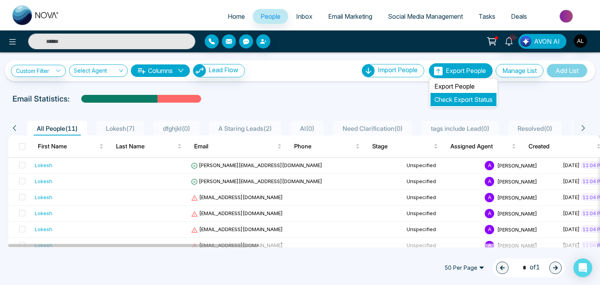
click at [444, 100] on link "Check Export Status" at bounding box center [463, 100] width 58 height 8
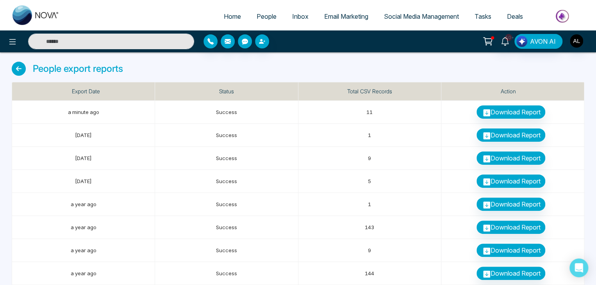
click at [257, 14] on span "People" at bounding box center [267, 16] width 20 height 8
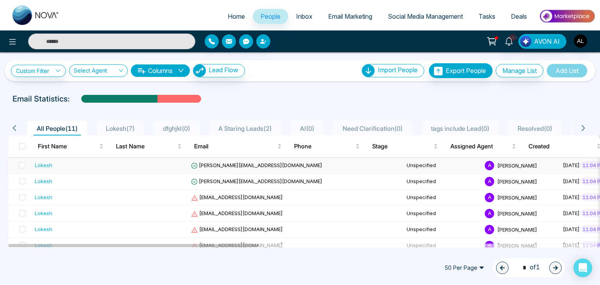
click at [44, 164] on div "Lokesh" at bounding box center [44, 165] width 18 height 8
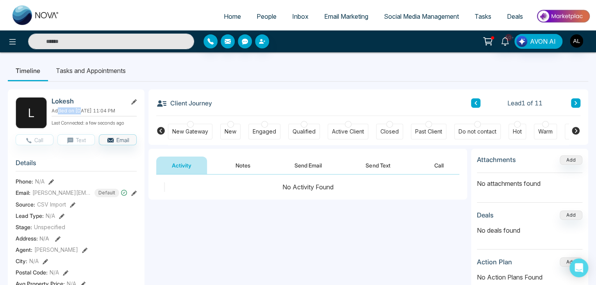
drag, startPoint x: 58, startPoint y: 111, endPoint x: 81, endPoint y: 110, distance: 23.1
click at [81, 110] on p "Added on [DATE] 11:04 PM" at bounding box center [94, 110] width 85 height 7
drag, startPoint x: 63, startPoint y: 132, endPoint x: 70, endPoint y: 129, distance: 7.8
click at [70, 127] on p "Last Connected: a few seconds ago" at bounding box center [94, 122] width 85 height 9
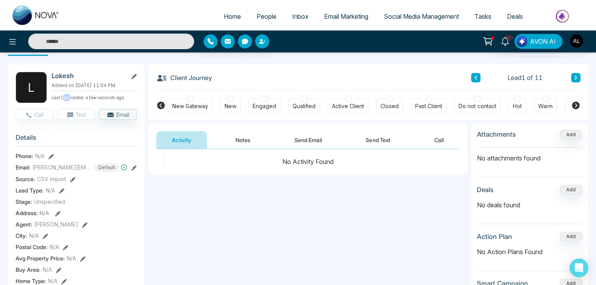
scroll to position [39, 0]
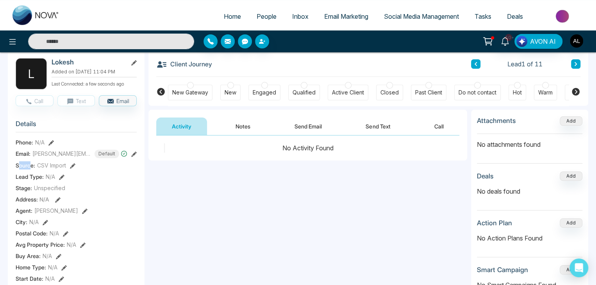
drag, startPoint x: 19, startPoint y: 170, endPoint x: 31, endPoint y: 171, distance: 12.5
click at [31, 170] on span "Source:" at bounding box center [26, 165] width 20 height 8
drag, startPoint x: 23, startPoint y: 180, endPoint x: 34, endPoint y: 180, distance: 11.3
click at [34, 180] on span "Lead Type:" at bounding box center [30, 177] width 28 height 8
click at [62, 179] on icon at bounding box center [61, 177] width 5 height 5
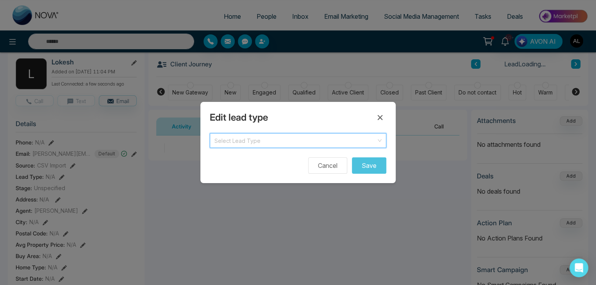
click at [237, 136] on input "search" at bounding box center [295, 140] width 162 height 12
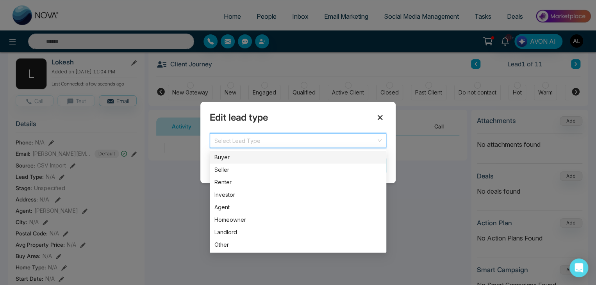
click at [378, 116] on icon at bounding box center [379, 117] width 9 height 9
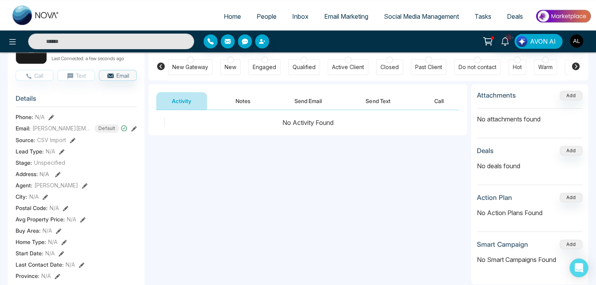
scroll to position [78, 0]
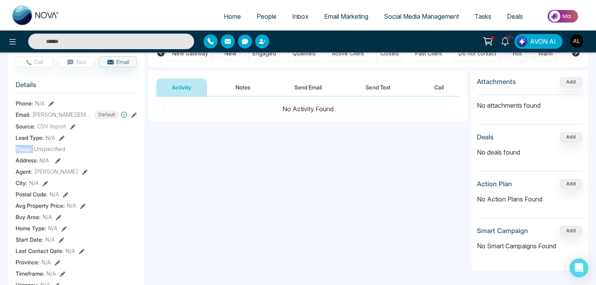
drag, startPoint x: 14, startPoint y: 152, endPoint x: 35, endPoint y: 152, distance: 20.3
click at [35, 152] on div "[PERSON_NAME] Added on [DATE] 11:04 PM Last Connected: a few seconds ago Call T…" at bounding box center [76, 282] width 137 height 542
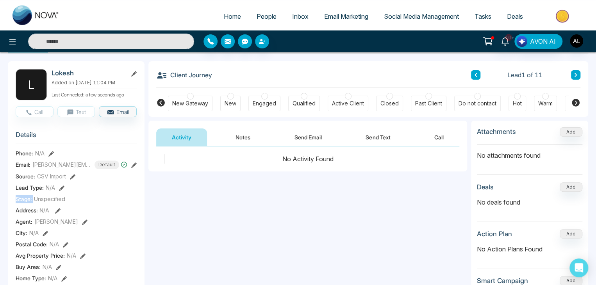
scroll to position [0, 0]
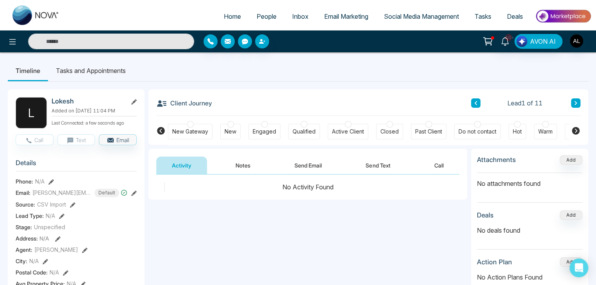
drag, startPoint x: 172, startPoint y: 104, endPoint x: 221, endPoint y: 103, distance: 48.4
click at [221, 103] on div "Client Journey Lead 1 of 11" at bounding box center [368, 102] width 424 height 27
click at [577, 129] on icon at bounding box center [576, 131] width 8 height 8
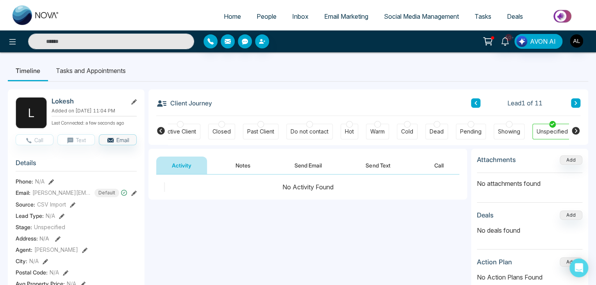
scroll to position [0, 169]
click at [161, 130] on icon at bounding box center [161, 131] width 8 height 8
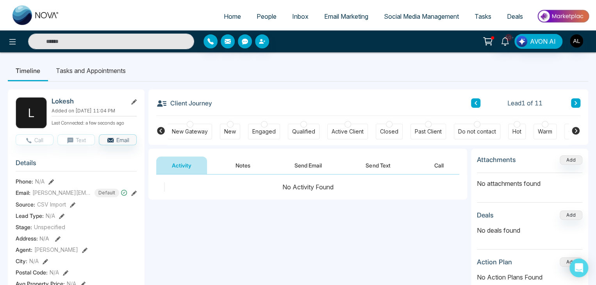
click at [161, 130] on icon at bounding box center [161, 131] width 8 height 8
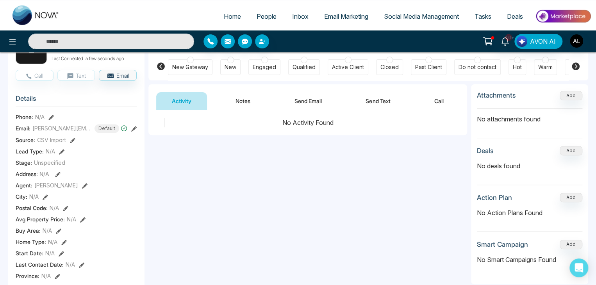
scroll to position [78, 0]
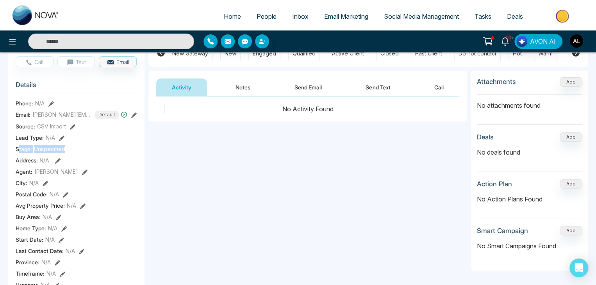
drag, startPoint x: 19, startPoint y: 153, endPoint x: 72, endPoint y: 153, distance: 52.7
click at [72, 153] on div "Stage: Unspecified" at bounding box center [76, 149] width 121 height 8
drag, startPoint x: 20, startPoint y: 166, endPoint x: 55, endPoint y: 165, distance: 34.8
click at [55, 164] on div "Address: N/A" at bounding box center [76, 160] width 121 height 8
click at [57, 162] on icon at bounding box center [57, 160] width 5 height 5
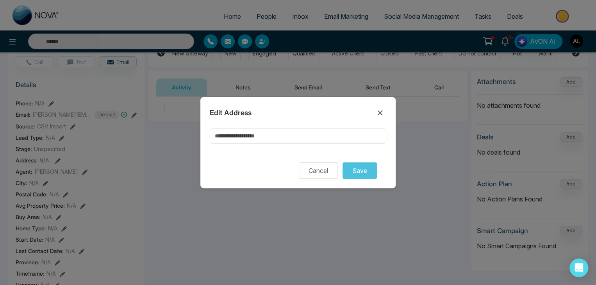
click at [230, 139] on input at bounding box center [298, 136] width 177 height 15
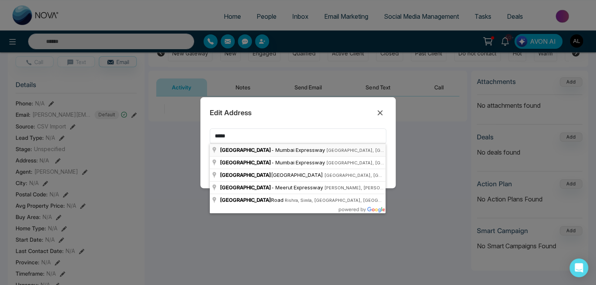
type input "**********"
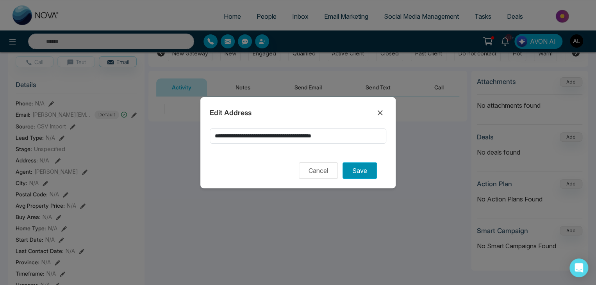
click at [363, 174] on button "Save" at bounding box center [360, 170] width 34 height 16
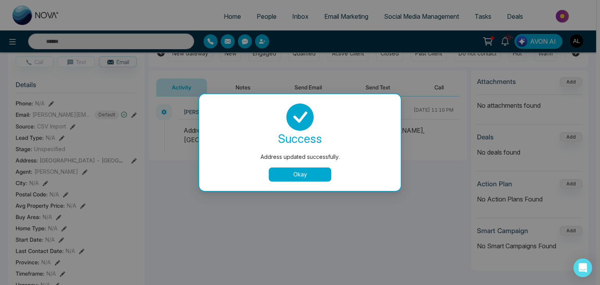
click at [296, 170] on button "Okay" at bounding box center [300, 175] width 62 height 14
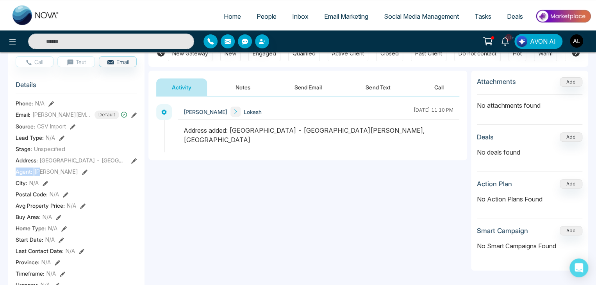
drag, startPoint x: 17, startPoint y: 176, endPoint x: 47, endPoint y: 173, distance: 30.6
click at [43, 175] on div "Agent: [PERSON_NAME]" at bounding box center [76, 172] width 121 height 8
click at [82, 175] on icon at bounding box center [84, 172] width 5 height 5
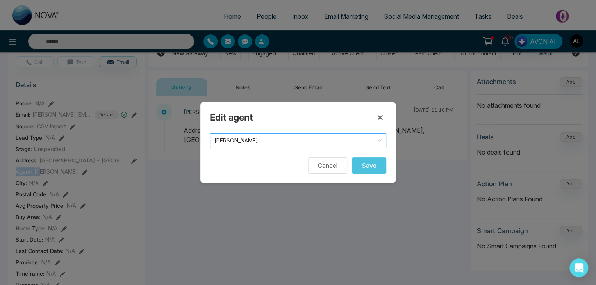
click at [246, 138] on span "[PERSON_NAME]" at bounding box center [297, 140] width 167 height 11
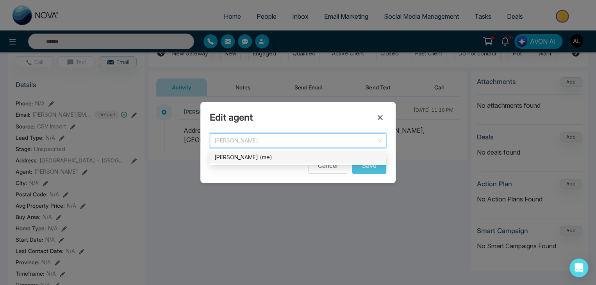
click at [239, 153] on div "[PERSON_NAME] (me)" at bounding box center [297, 157] width 167 height 9
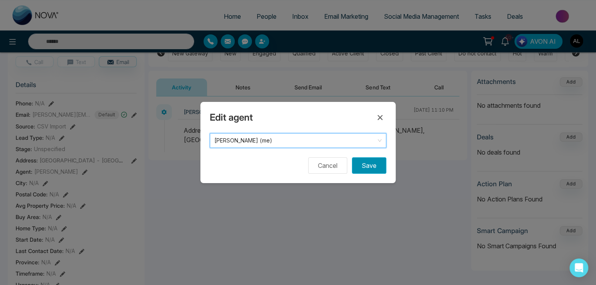
click at [367, 166] on button "Save" at bounding box center [369, 165] width 34 height 16
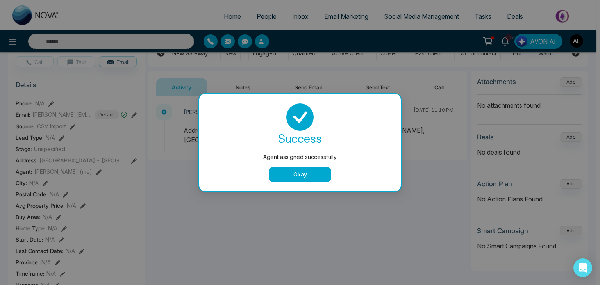
click at [278, 174] on button "Okay" at bounding box center [300, 175] width 62 height 14
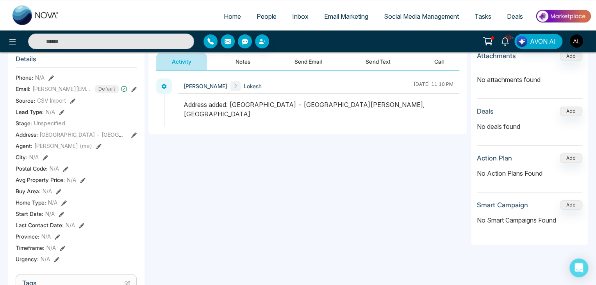
scroll to position [117, 0]
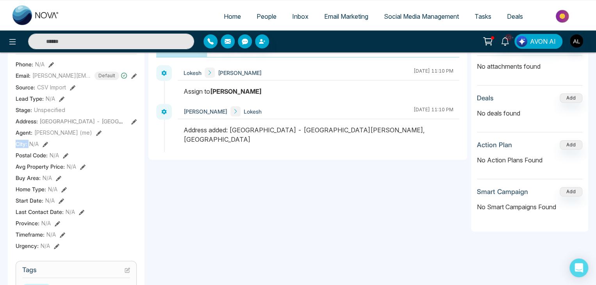
drag, startPoint x: 17, startPoint y: 146, endPoint x: 31, endPoint y: 147, distance: 14.1
click at [31, 147] on div "City : N/A" at bounding box center [76, 144] width 121 height 8
drag, startPoint x: 18, startPoint y: 161, endPoint x: 43, endPoint y: 161, distance: 25.0
click at [43, 159] on span "Postal Code :" at bounding box center [32, 155] width 32 height 8
drag, startPoint x: 14, startPoint y: 171, endPoint x: 61, endPoint y: 170, distance: 47.3
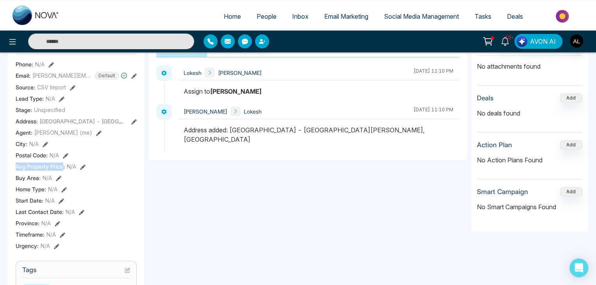
click at [61, 170] on div "[PERSON_NAME] Added on [DATE] 11:04 PM Last Connected: a few seconds ago Call T…" at bounding box center [76, 243] width 137 height 542
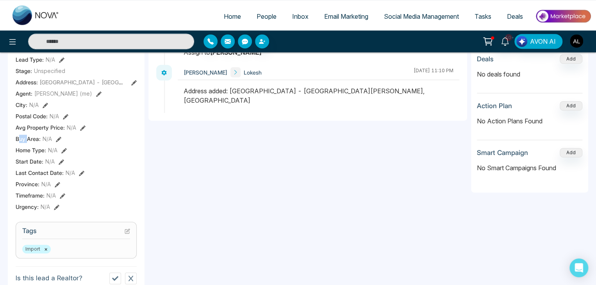
drag, startPoint x: 19, startPoint y: 145, endPoint x: 28, endPoint y: 145, distance: 9.4
click at [28, 143] on span "Buy Area :" at bounding box center [28, 139] width 25 height 8
drag, startPoint x: 20, startPoint y: 155, endPoint x: 39, endPoint y: 154, distance: 19.2
click at [39, 154] on span "Home Type :" at bounding box center [31, 150] width 30 height 8
click at [62, 153] on icon at bounding box center [63, 150] width 5 height 5
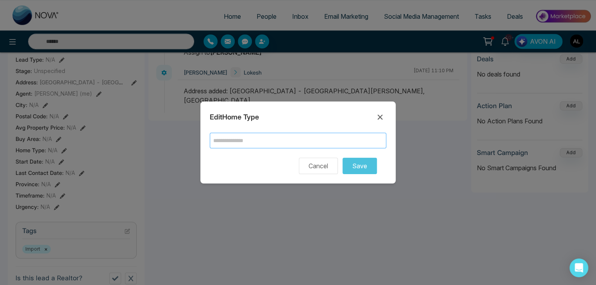
click at [231, 139] on input "text" at bounding box center [298, 141] width 177 height 16
click at [225, 143] on input "text" at bounding box center [298, 141] width 177 height 16
click at [383, 113] on icon at bounding box center [379, 116] width 9 height 9
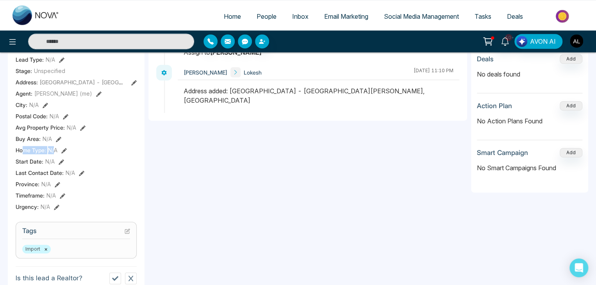
drag, startPoint x: 21, startPoint y: 155, endPoint x: 53, endPoint y: 154, distance: 31.6
click at [53, 154] on div "Home Type : N/A" at bounding box center [76, 150] width 121 height 8
drag, startPoint x: 16, startPoint y: 190, endPoint x: 34, endPoint y: 188, distance: 18.1
click at [34, 188] on span "Province :" at bounding box center [28, 184] width 24 height 8
drag, startPoint x: 20, startPoint y: 203, endPoint x: 36, endPoint y: 202, distance: 15.6
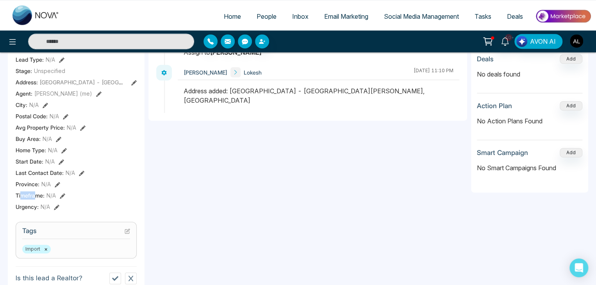
click at [36, 200] on span "Timeframe :" at bounding box center [30, 195] width 29 height 8
drag, startPoint x: 13, startPoint y: 210, endPoint x: 32, endPoint y: 208, distance: 19.2
click at [31, 209] on div "[PERSON_NAME] Added on [DATE] 11:04 PM Last Connected: a few seconds ago Call T…" at bounding box center [76, 204] width 137 height 542
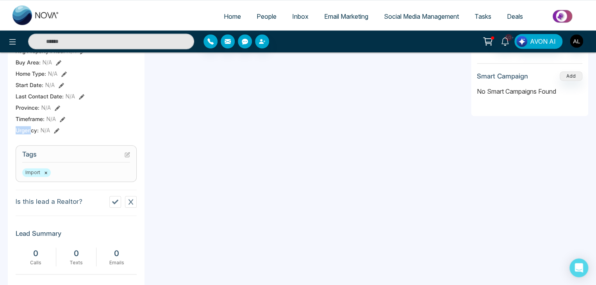
scroll to position [234, 0]
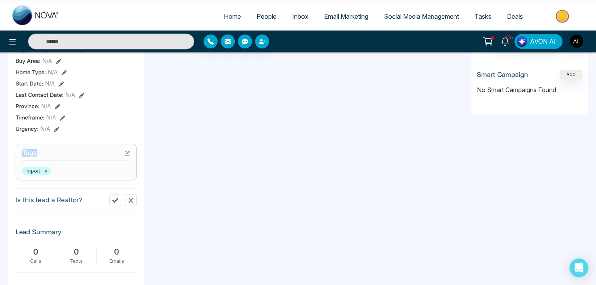
drag, startPoint x: 23, startPoint y: 157, endPoint x: 46, endPoint y: 159, distance: 22.7
click at [46, 159] on h3 "Tags" at bounding box center [76, 155] width 108 height 12
drag, startPoint x: 13, startPoint y: 203, endPoint x: 81, endPoint y: 203, distance: 68.0
click at [81, 203] on div "[PERSON_NAME] Added on [DATE] 11:04 PM Last Connected: a few seconds ago Call T…" at bounding box center [76, 126] width 137 height 542
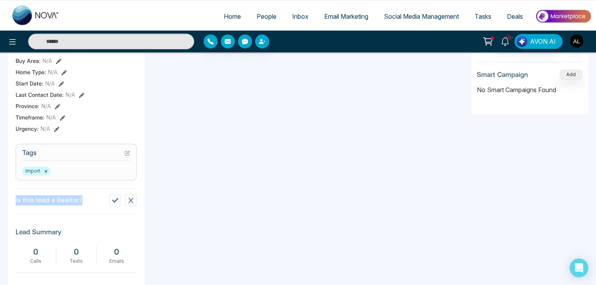
click at [115, 203] on icon at bounding box center [115, 200] width 6 height 5
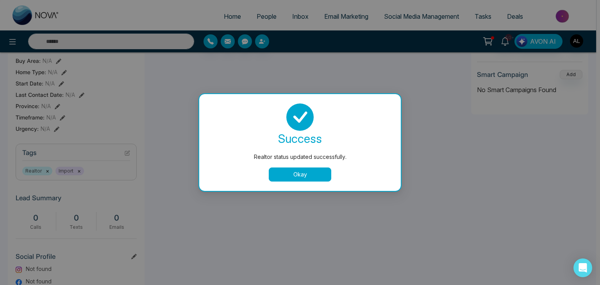
click at [290, 175] on button "Okay" at bounding box center [300, 175] width 62 height 14
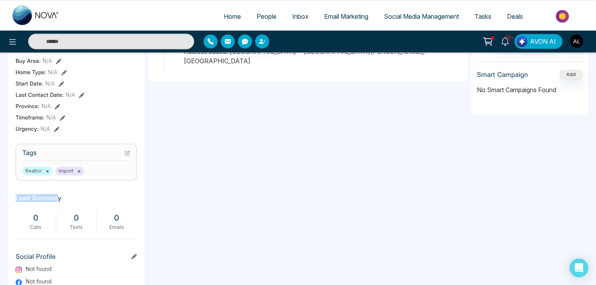
drag, startPoint x: 14, startPoint y: 203, endPoint x: 57, endPoint y: 202, distance: 43.0
click at [57, 202] on div "[PERSON_NAME] Added on [DATE] 11:04 PM Last Connected: a few seconds ago Call T…" at bounding box center [76, 109] width 137 height 508
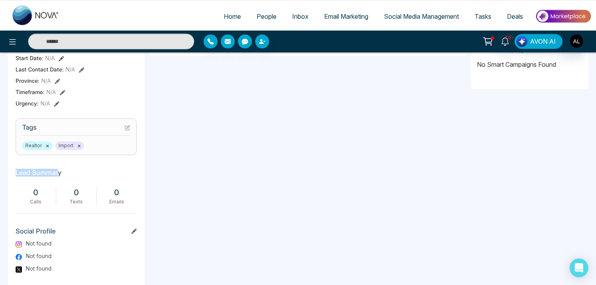
scroll to position [312, 0]
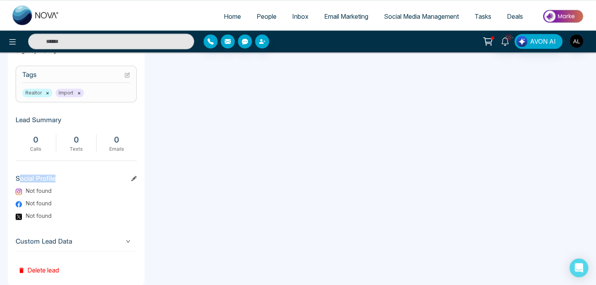
drag, startPoint x: 20, startPoint y: 183, endPoint x: 55, endPoint y: 181, distance: 34.8
click at [55, 181] on h3 "Social Profile" at bounding box center [76, 181] width 121 height 12
click at [134, 181] on icon at bounding box center [133, 178] width 5 height 5
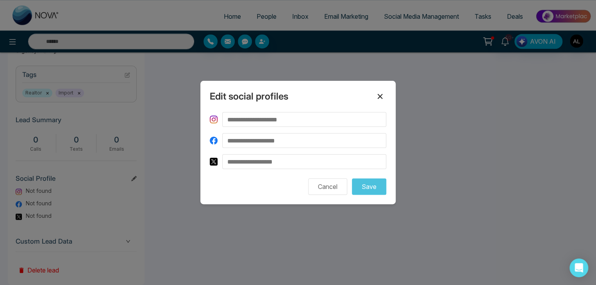
click at [379, 94] on icon at bounding box center [379, 96] width 9 height 9
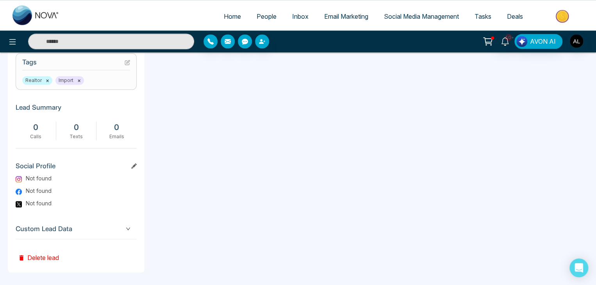
scroll to position [332, 0]
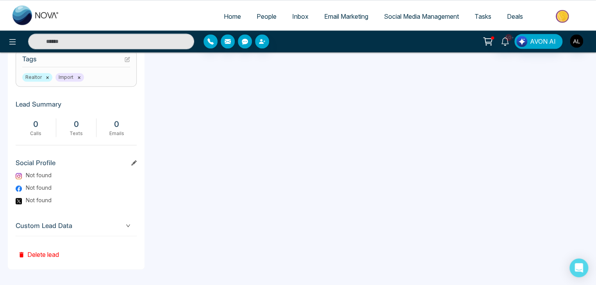
click at [38, 225] on span "Custom Lead Data" at bounding box center [76, 226] width 121 height 11
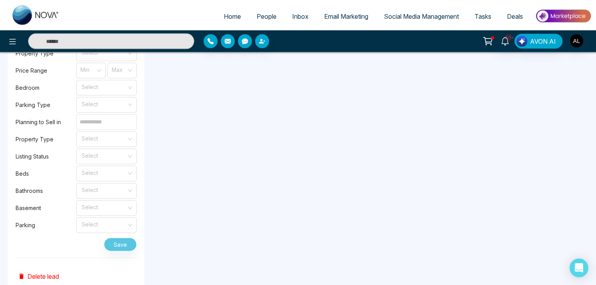
scroll to position [762, 0]
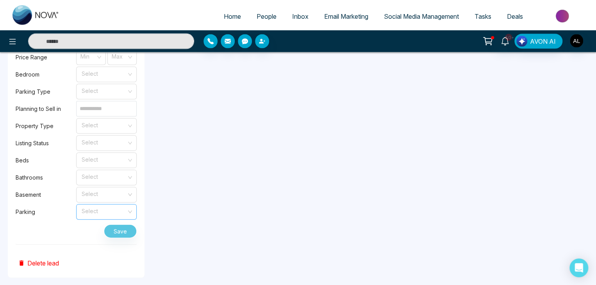
click at [93, 214] on input "search" at bounding box center [104, 211] width 46 height 12
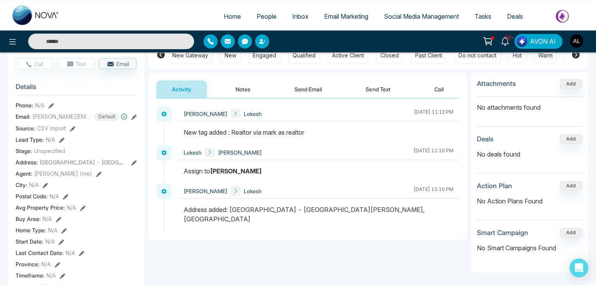
scroll to position [32, 0]
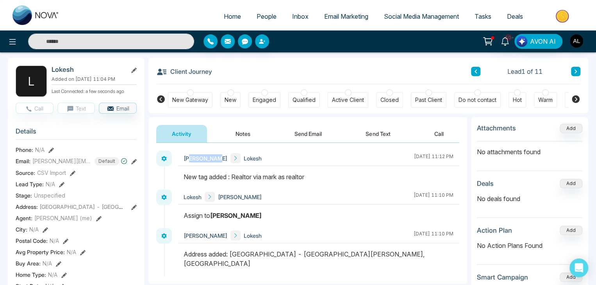
drag, startPoint x: 191, startPoint y: 157, endPoint x: 217, endPoint y: 160, distance: 26.7
click at [217, 160] on span "[PERSON_NAME]" at bounding box center [206, 158] width 44 height 8
click at [250, 134] on button "Notes" at bounding box center [243, 134] width 46 height 18
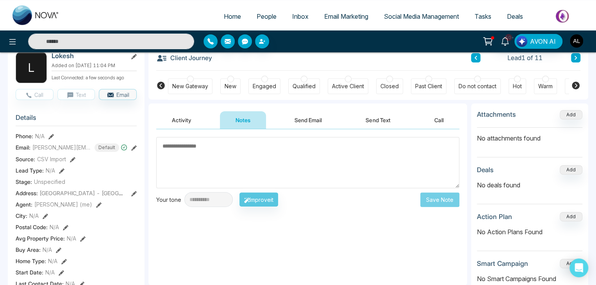
scroll to position [32, 0]
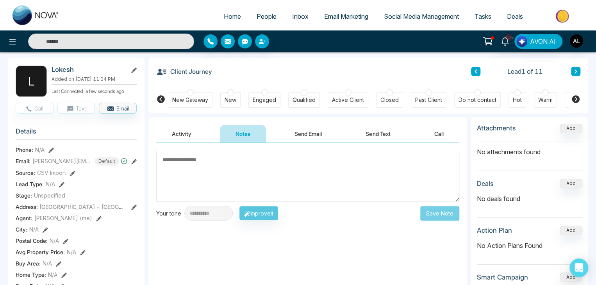
click at [305, 132] on button "Send Email" at bounding box center [308, 134] width 59 height 18
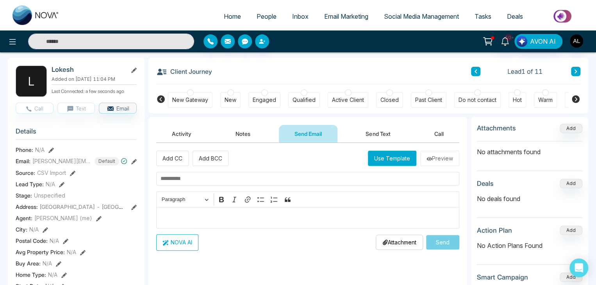
click at [395, 158] on button "Use Template" at bounding box center [392, 158] width 48 height 15
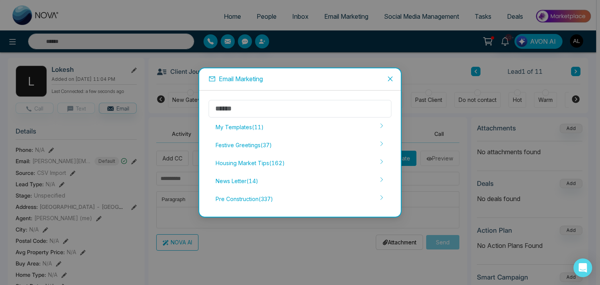
click at [389, 75] on span "Close" at bounding box center [390, 78] width 21 height 21
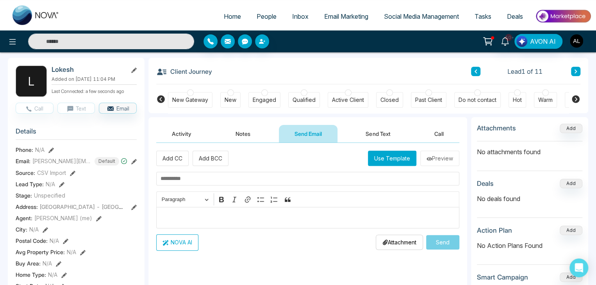
click at [379, 136] on button "Send Text" at bounding box center [378, 134] width 56 height 18
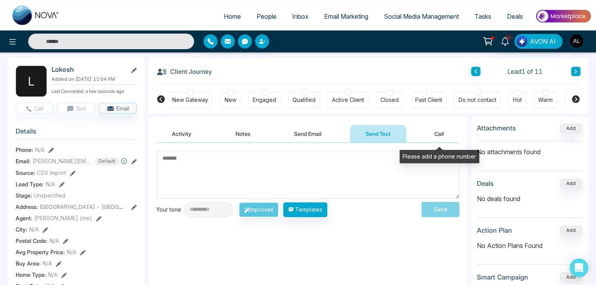
click at [442, 136] on button "Call" at bounding box center [439, 134] width 41 height 18
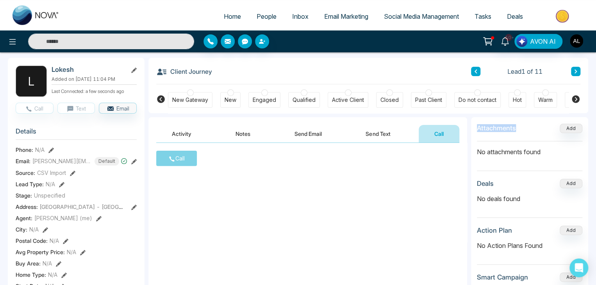
drag, startPoint x: 475, startPoint y: 127, endPoint x: 517, endPoint y: 127, distance: 42.2
click at [516, 127] on div "Attachments Add No attachments found Deals Add No deals found Action Plan Add N…" at bounding box center [529, 217] width 117 height 200
click at [482, 128] on h3 "Attachments" at bounding box center [496, 128] width 39 height 8
drag, startPoint x: 491, startPoint y: 127, endPoint x: 522, endPoint y: 126, distance: 30.9
click at [522, 126] on div "Attachments Add" at bounding box center [529, 132] width 105 height 18
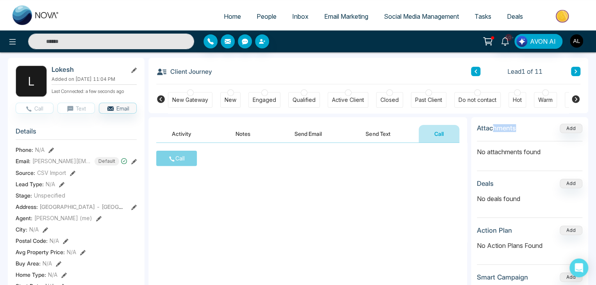
scroll to position [71, 0]
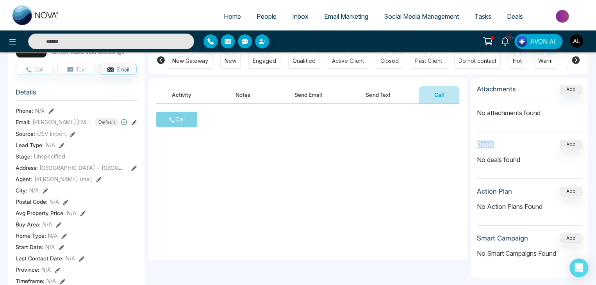
drag, startPoint x: 477, startPoint y: 144, endPoint x: 495, endPoint y: 144, distance: 18.7
click at [495, 144] on div "Deals Add" at bounding box center [529, 144] width 105 height 9
drag, startPoint x: 477, startPoint y: 192, endPoint x: 526, endPoint y: 194, distance: 48.5
click at [526, 194] on div "Action Plan Add" at bounding box center [529, 191] width 105 height 9
click at [481, 189] on h3 "Action Plan" at bounding box center [494, 191] width 35 height 8
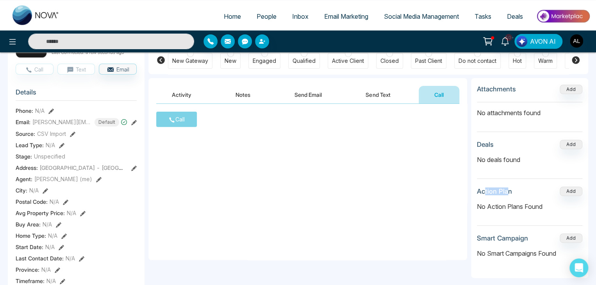
drag, startPoint x: 485, startPoint y: 194, endPoint x: 506, endPoint y: 195, distance: 21.1
click at [505, 194] on h3 "Action Plan" at bounding box center [494, 191] width 35 height 8
drag, startPoint x: 493, startPoint y: 238, endPoint x: 519, endPoint y: 243, distance: 27.0
click at [519, 243] on section "Smart Campaign Add No Smart Campaigns Found" at bounding box center [529, 249] width 105 height 31
click at [12, 47] on button at bounding box center [13, 42] width 16 height 16
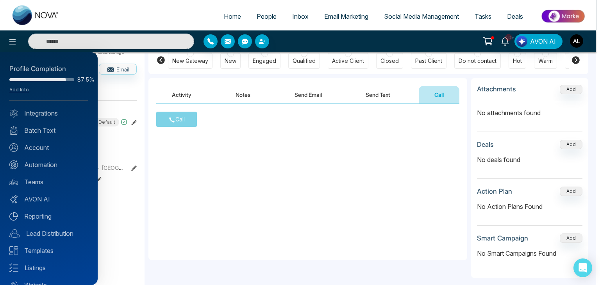
click at [281, 186] on div at bounding box center [300, 142] width 600 height 285
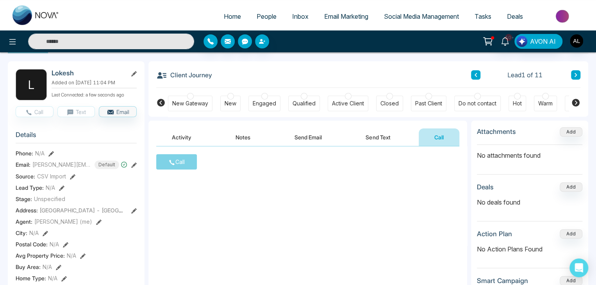
scroll to position [0, 0]
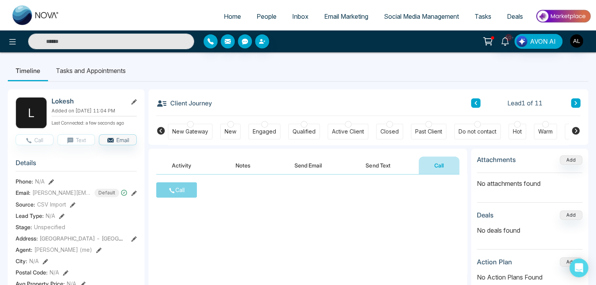
click at [316, 169] on button "Send Email" at bounding box center [308, 166] width 59 height 18
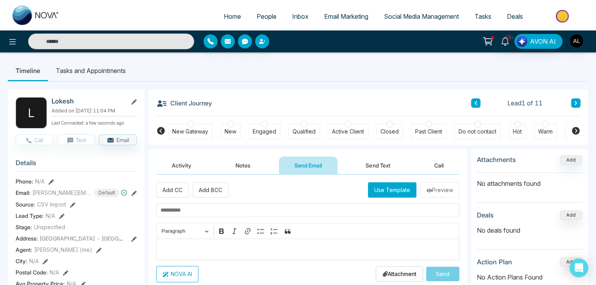
click at [264, 18] on span "People" at bounding box center [267, 16] width 20 height 8
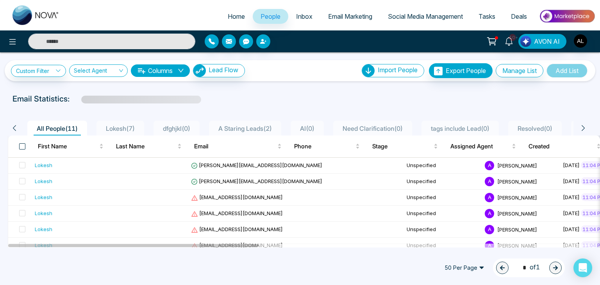
click at [21, 146] on span at bounding box center [22, 146] width 6 height 6
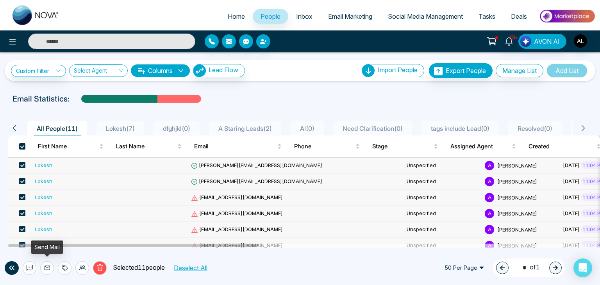
click at [46, 268] on icon at bounding box center [47, 268] width 6 height 6
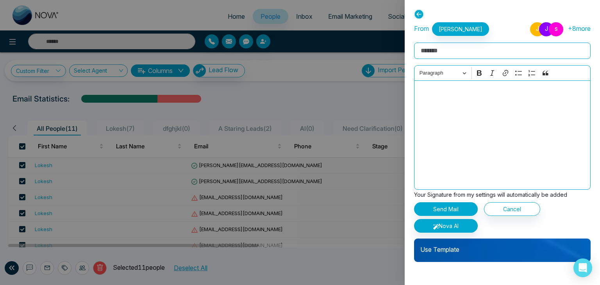
click at [418, 13] on icon at bounding box center [419, 14] width 10 height 10
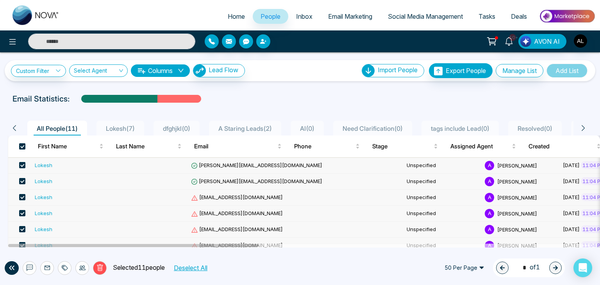
click at [226, 163] on span "[PERSON_NAME][EMAIL_ADDRESS][DOMAIN_NAME]" at bounding box center [256, 165] width 131 height 6
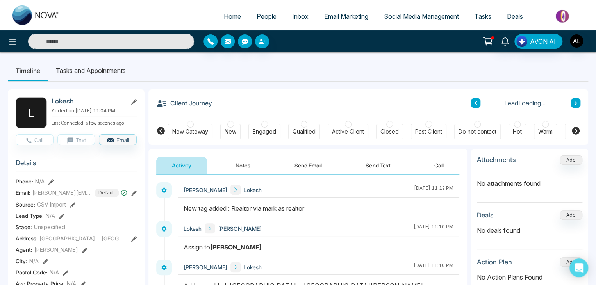
click at [298, 163] on button "Send Email" at bounding box center [308, 166] width 59 height 18
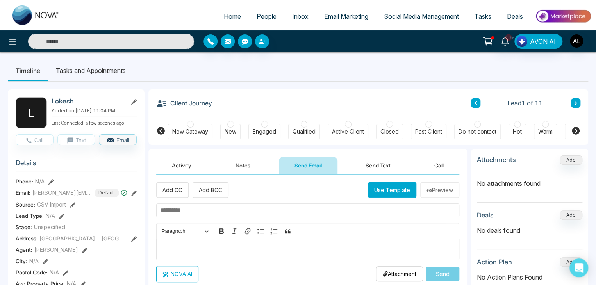
click at [295, 16] on span "Inbox" at bounding box center [300, 16] width 16 height 8
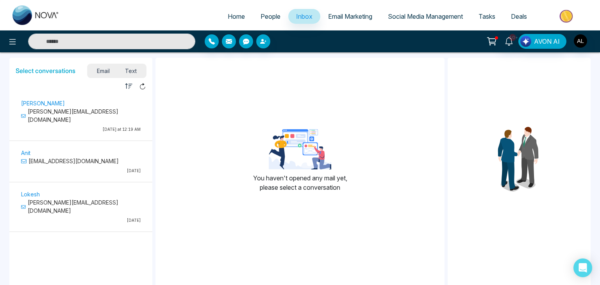
click at [134, 69] on span "Text" at bounding box center [131, 71] width 27 height 11
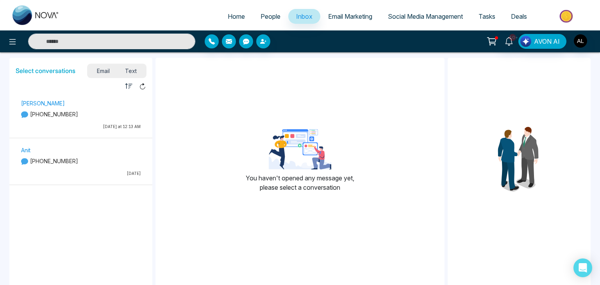
click at [98, 68] on span "Email" at bounding box center [103, 71] width 29 height 11
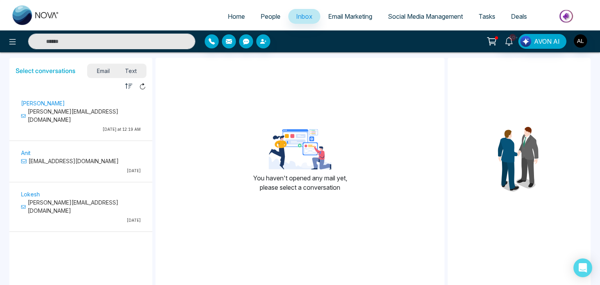
click at [70, 111] on p "[PERSON_NAME][EMAIL_ADDRESS][DOMAIN_NAME]" at bounding box center [81, 115] width 120 height 16
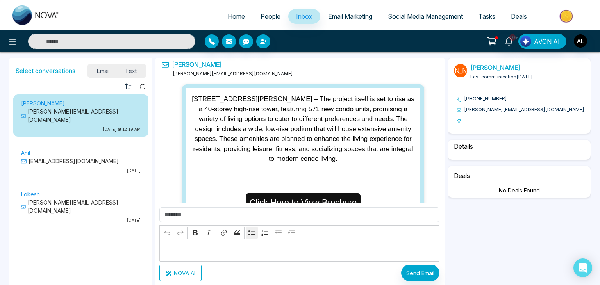
scroll to position [928, 0]
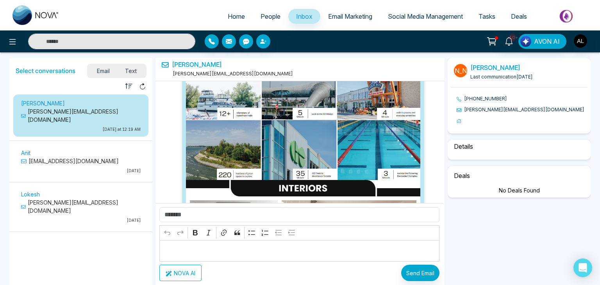
select select "****"
select select "*********"
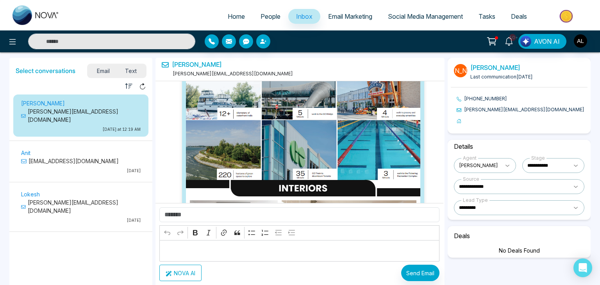
scroll to position [1590, 0]
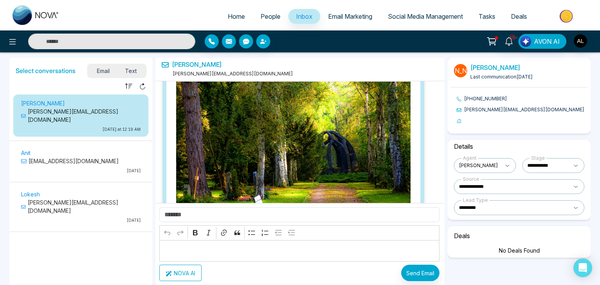
select select "****"
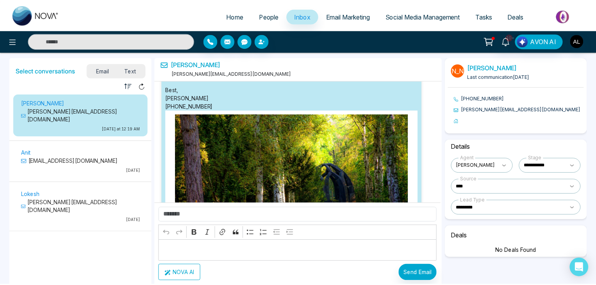
scroll to position [2379, 0]
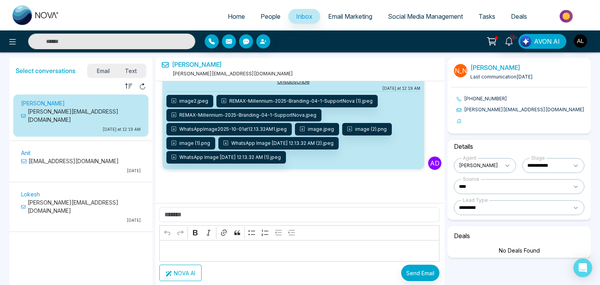
click at [341, 19] on span "Email Marketing" at bounding box center [350, 16] width 44 height 8
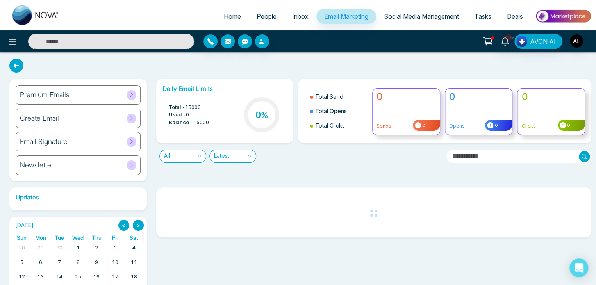
click at [102, 113] on div "Create Email" at bounding box center [78, 119] width 125 height 20
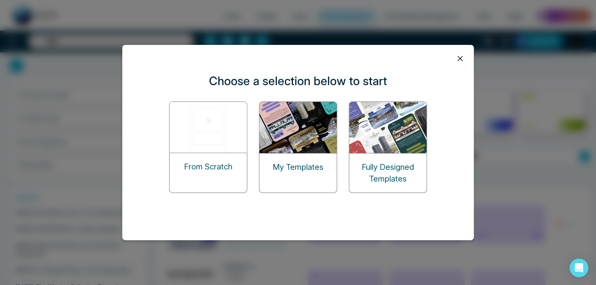
click at [459, 56] on icon at bounding box center [460, 59] width 12 height 12
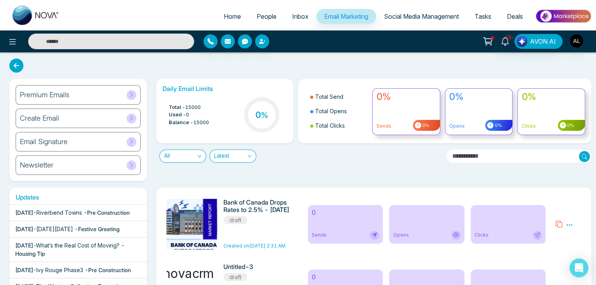
click at [88, 161] on div "Newsletter" at bounding box center [78, 165] width 125 height 20
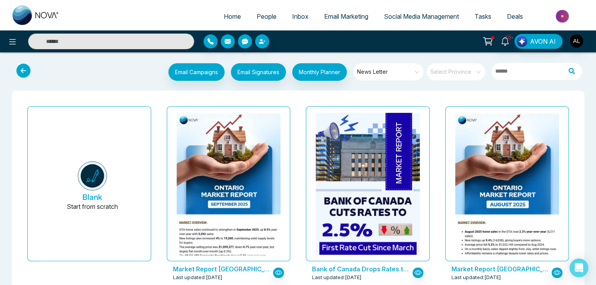
click at [22, 67] on icon at bounding box center [23, 71] width 14 height 14
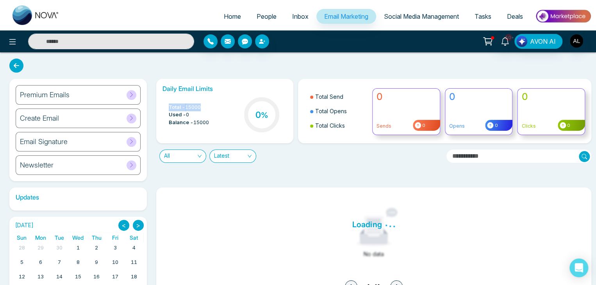
drag, startPoint x: 168, startPoint y: 107, endPoint x: 212, endPoint y: 109, distance: 43.4
click at [212, 109] on div "Total - 15000 Used - 0 Balance - 15000 0 %" at bounding box center [224, 116] width 125 height 40
drag, startPoint x: 170, startPoint y: 116, endPoint x: 187, endPoint y: 114, distance: 18.0
click at [187, 114] on li "Used - 0" at bounding box center [189, 115] width 40 height 8
drag, startPoint x: 171, startPoint y: 123, endPoint x: 204, endPoint y: 124, distance: 33.6
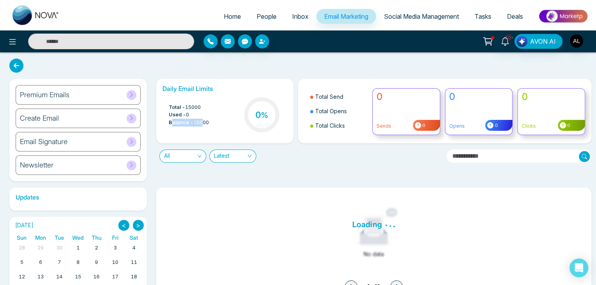
click at [204, 124] on li "Balance - 15000" at bounding box center [189, 123] width 40 height 8
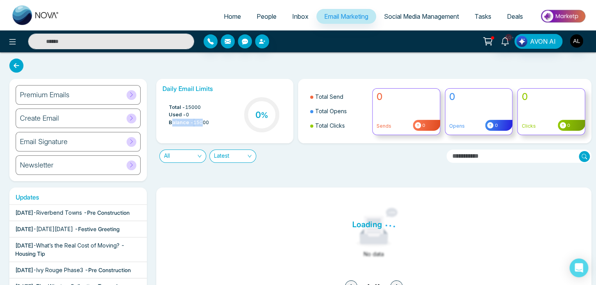
drag, startPoint x: 327, startPoint y: 94, endPoint x: 358, endPoint y: 94, distance: 31.2
click at [358, 94] on li "Total Send" at bounding box center [338, 96] width 57 height 14
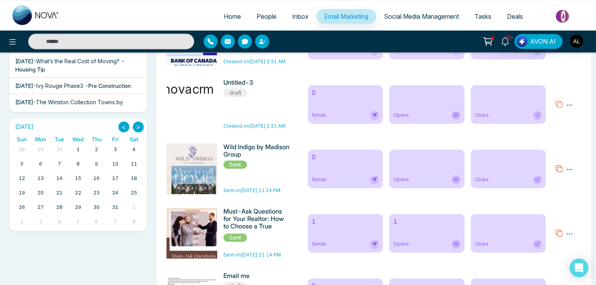
scroll to position [195, 0]
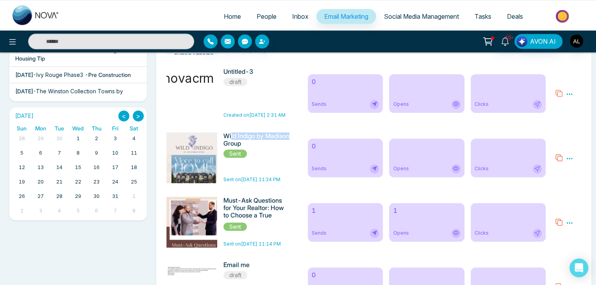
drag, startPoint x: 233, startPoint y: 139, endPoint x: 250, endPoint y: 142, distance: 17.4
click at [250, 142] on h6 "Wild Indigo by Madison Group" at bounding box center [256, 139] width 66 height 15
click at [569, 224] on icon at bounding box center [569, 223] width 7 height 7
click at [555, 247] on link "Analytics" at bounding box center [555, 245] width 23 height 7
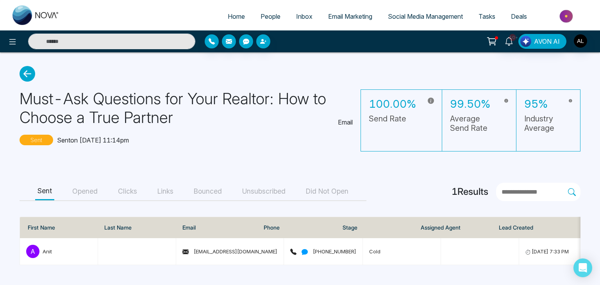
click at [87, 190] on button "Opened" at bounding box center [85, 192] width 30 height 18
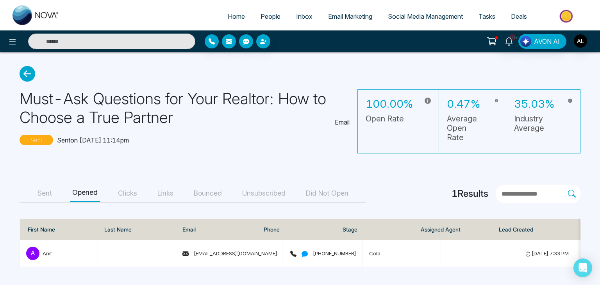
click at [126, 193] on button "Clicks" at bounding box center [128, 194] width 24 height 18
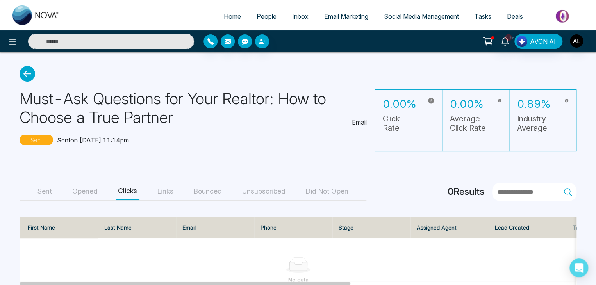
click at [162, 194] on button "Links" at bounding box center [165, 192] width 21 height 18
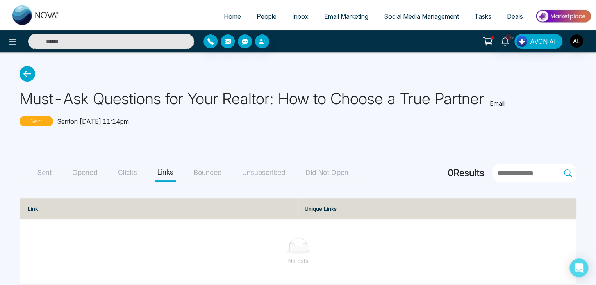
click at [209, 176] on button "Bounced" at bounding box center [207, 173] width 33 height 18
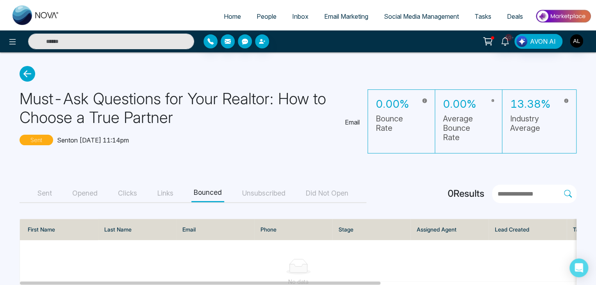
click at [29, 80] on icon at bounding box center [28, 74] width 16 height 16
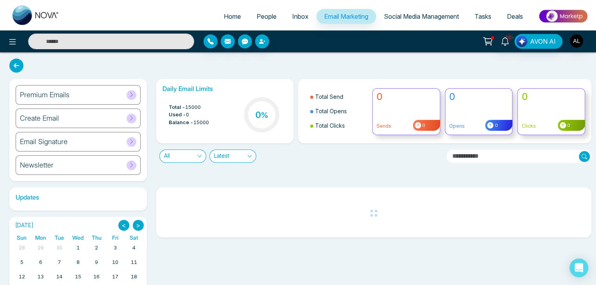
click at [186, 158] on span "All" at bounding box center [182, 156] width 37 height 12
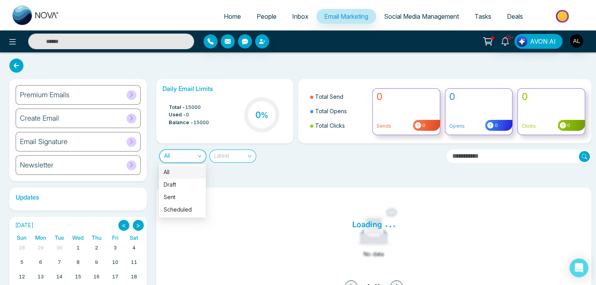
click at [232, 153] on span "Latest" at bounding box center [232, 156] width 37 height 12
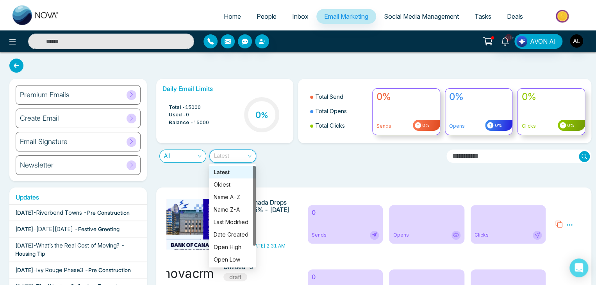
click at [307, 167] on div "Daily Email Limits Total - 15000 Used - 0 Balance - 15000 0 % Total Send Total …" at bounding box center [372, 130] width 440 height 102
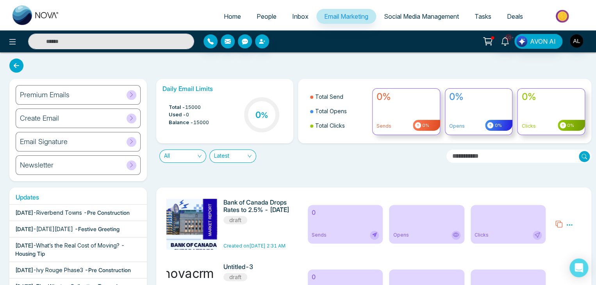
click at [112, 141] on div "Email Signature" at bounding box center [78, 142] width 125 height 20
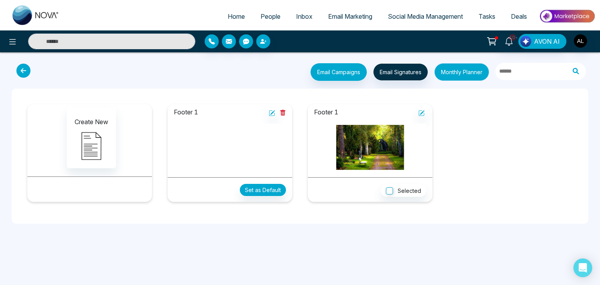
click at [461, 74] on button "Monthly Planner" at bounding box center [461, 72] width 55 height 18
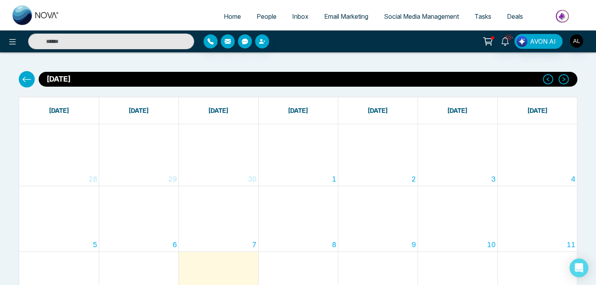
click at [423, 14] on span "Social Media Management" at bounding box center [421, 16] width 75 height 8
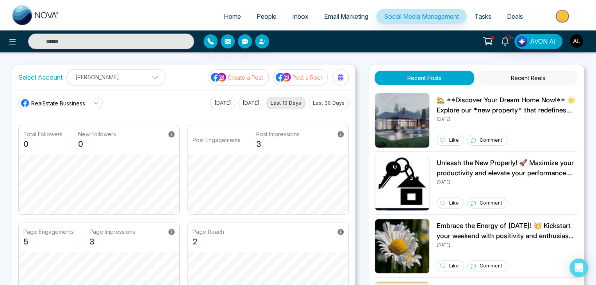
click at [523, 78] on button "Recent Reels" at bounding box center [528, 78] width 100 height 14
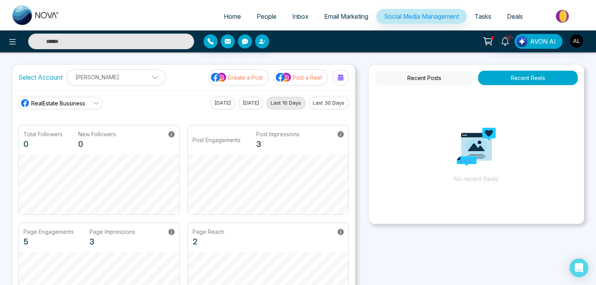
click at [73, 102] on span "RealEstate Bussiness" at bounding box center [58, 103] width 54 height 8
click at [144, 104] on div "RealEstate Bussiness RealEstate Bussiness [PERSON_NAME] [DATE] [DATE] Last 10 D…" at bounding box center [183, 103] width 330 height 12
click at [255, 77] on p "Create a Post" at bounding box center [245, 77] width 35 height 8
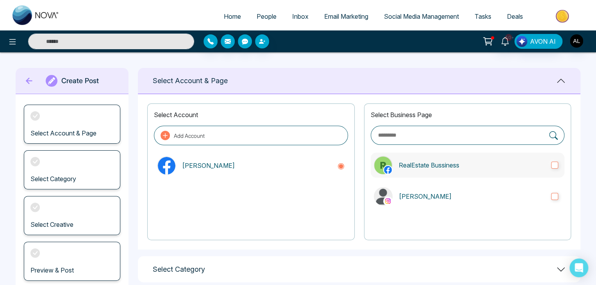
click at [434, 165] on p "RealEstate Bussiness" at bounding box center [472, 165] width 146 height 9
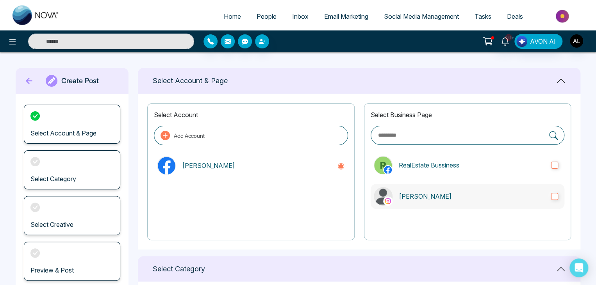
click at [414, 194] on p "[PERSON_NAME]" at bounding box center [472, 196] width 146 height 9
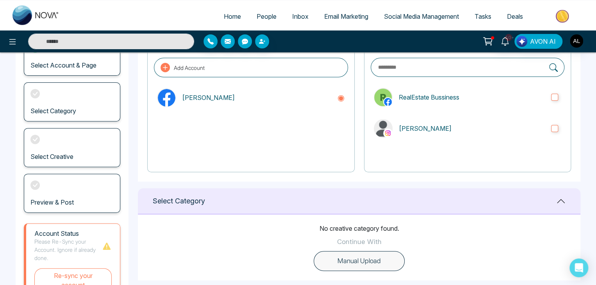
scroll to position [145, 0]
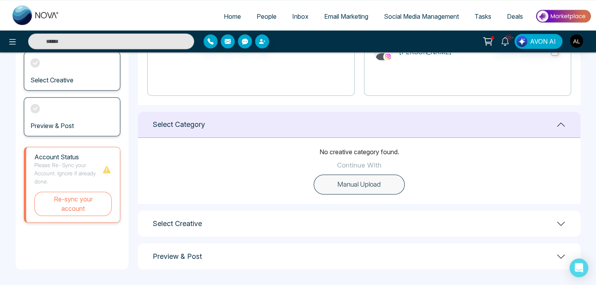
click at [338, 184] on button "Manual Upload" at bounding box center [359, 185] width 91 height 20
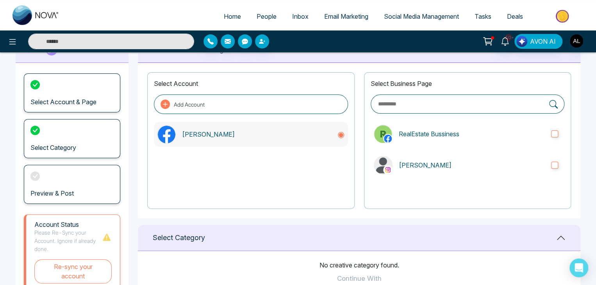
scroll to position [0, 0]
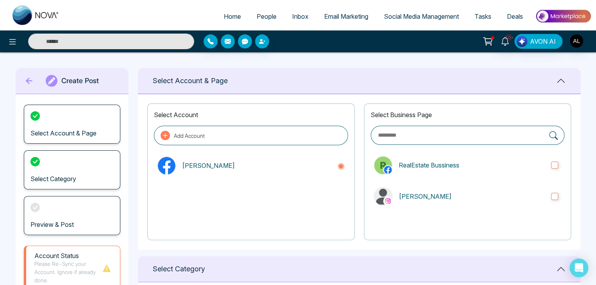
click at [27, 76] on icon at bounding box center [29, 81] width 12 height 16
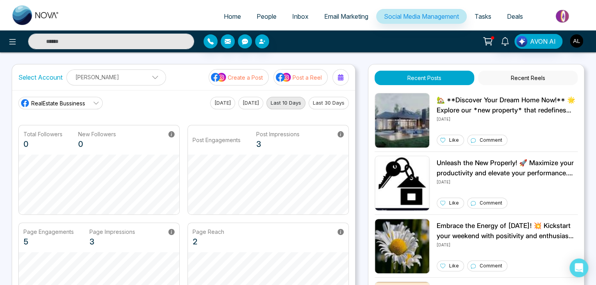
click at [300, 76] on p "Post a Reel" at bounding box center [307, 77] width 29 height 8
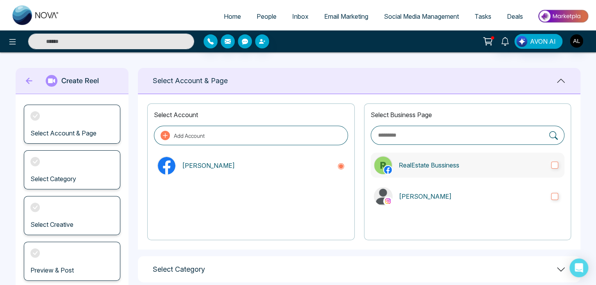
click at [439, 163] on p "RealEstate Bussiness" at bounding box center [472, 165] width 146 height 9
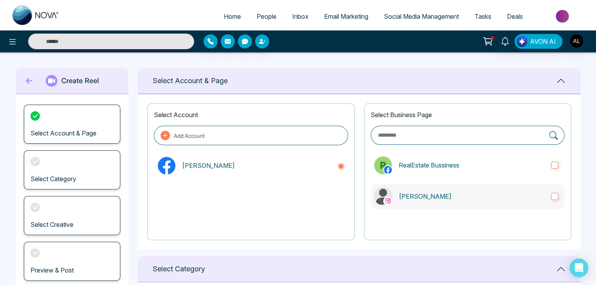
click at [423, 201] on label "[PERSON_NAME]" at bounding box center [468, 196] width 194 height 25
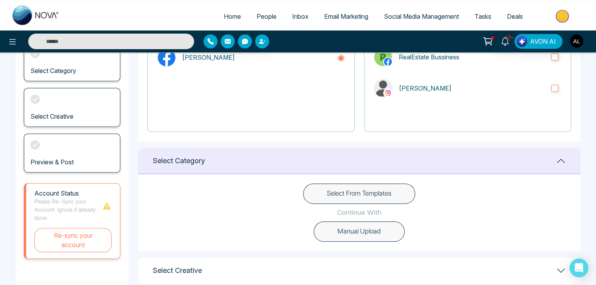
scroll to position [117, 0]
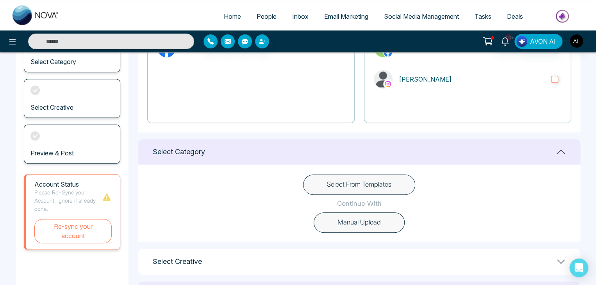
click at [326, 187] on button "Select From Templates" at bounding box center [359, 185] width 112 height 20
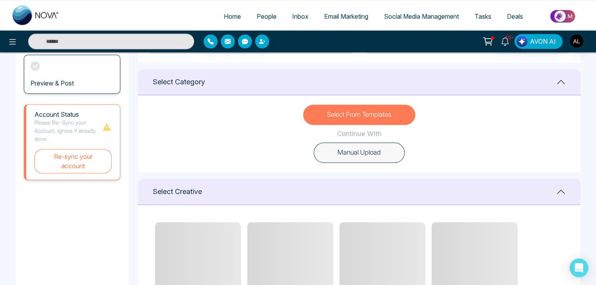
scroll to position [234, 0]
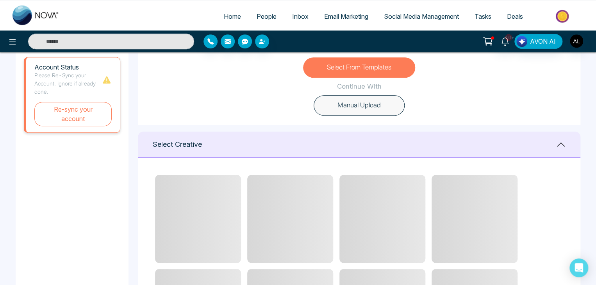
click at [350, 102] on button "Manual Upload" at bounding box center [359, 105] width 91 height 20
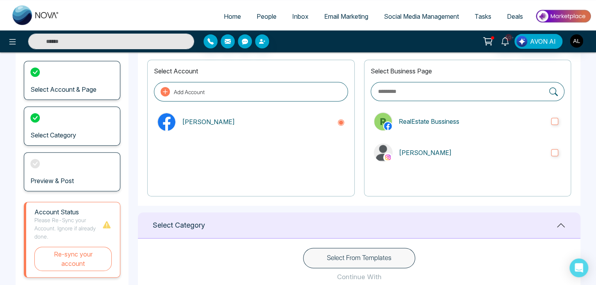
scroll to position [0, 0]
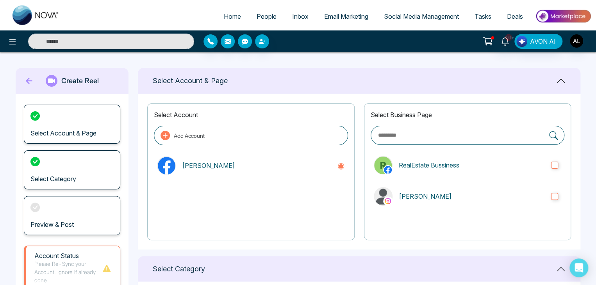
click at [29, 83] on icon at bounding box center [29, 81] width 7 height 7
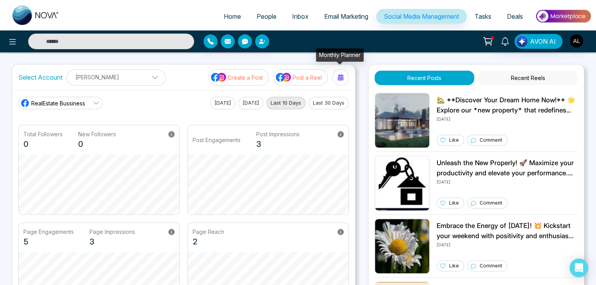
click at [341, 75] on icon at bounding box center [340, 77] width 5 height 6
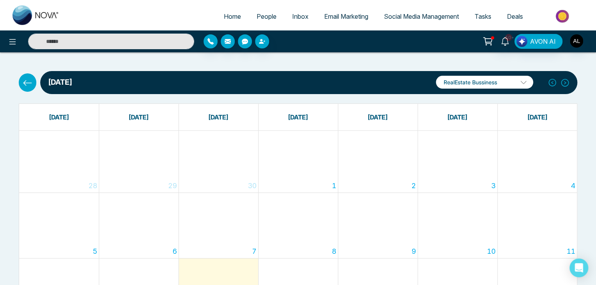
click at [500, 84] on p "RealEstate Bussiness" at bounding box center [484, 82] width 97 height 13
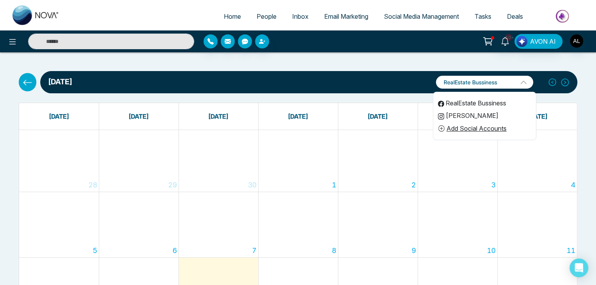
click at [461, 114] on li "[PERSON_NAME]" at bounding box center [484, 115] width 103 height 12
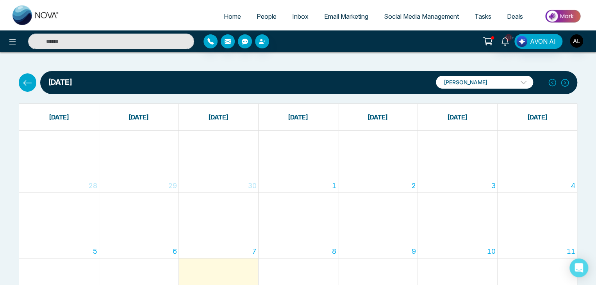
click at [481, 15] on span "Tasks" at bounding box center [483, 16] width 17 height 8
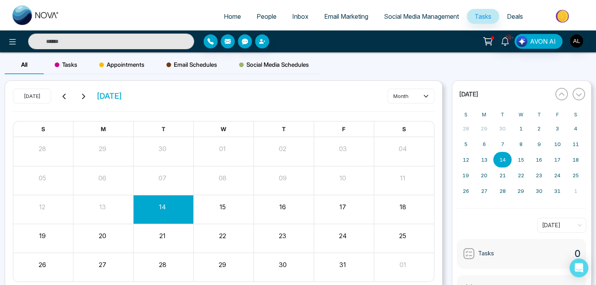
click at [61, 64] on span "Tasks" at bounding box center [66, 64] width 23 height 9
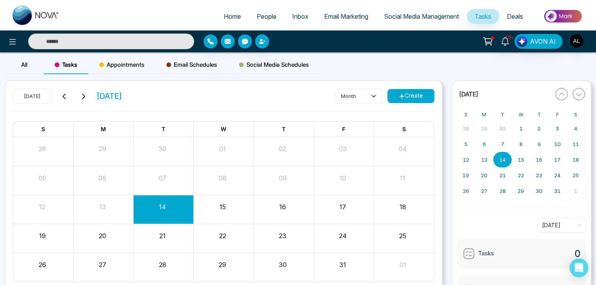
click at [118, 61] on span "Appointments" at bounding box center [121, 64] width 45 height 9
click at [205, 63] on span "Email Schedules" at bounding box center [191, 64] width 51 height 9
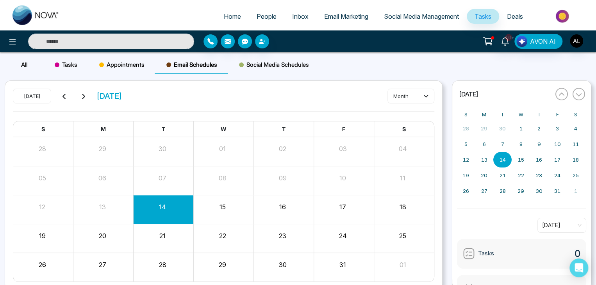
click at [268, 65] on span "Social Media Schedules" at bounding box center [274, 64] width 70 height 9
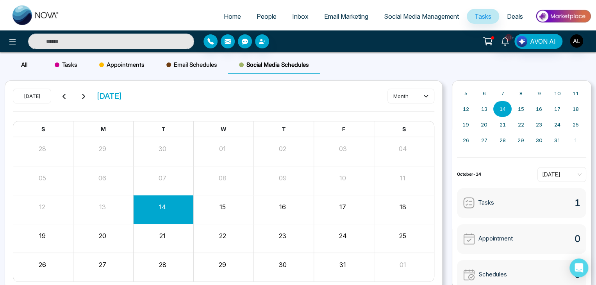
scroll to position [56, 0]
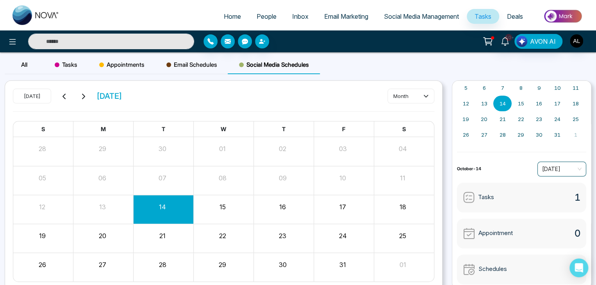
click at [544, 168] on span "[DATE]" at bounding box center [561, 169] width 39 height 12
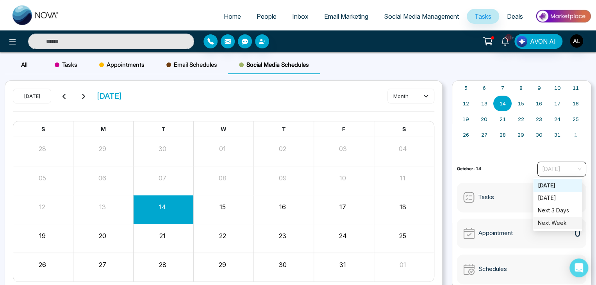
click at [502, 170] on div "October-14 [DATE]" at bounding box center [522, 169] width 130 height 15
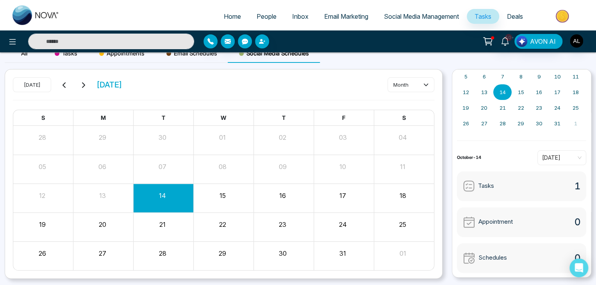
scroll to position [0, 0]
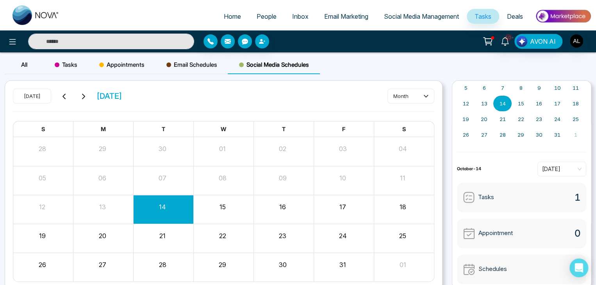
click at [18, 63] on div "All" at bounding box center [24, 64] width 39 height 19
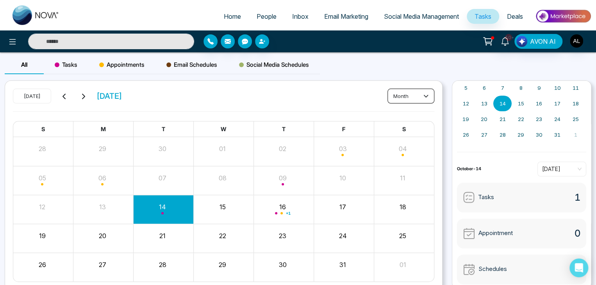
click at [405, 95] on button "month" at bounding box center [410, 96] width 47 height 15
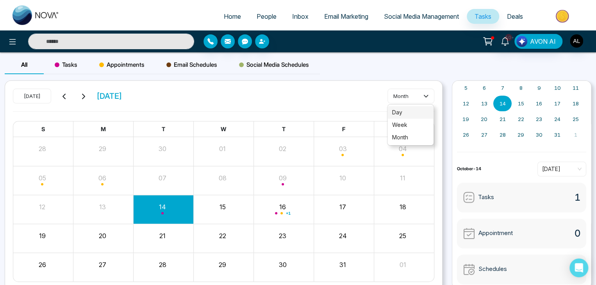
click at [396, 109] on span "day" at bounding box center [410, 112] width 37 height 9
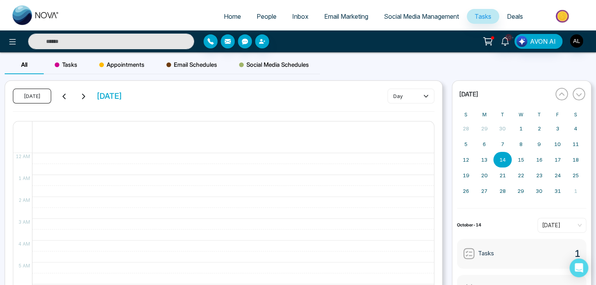
click at [30, 96] on button "[DATE]" at bounding box center [32, 96] width 38 height 15
click at [518, 14] on span "Deals" at bounding box center [515, 16] width 16 height 8
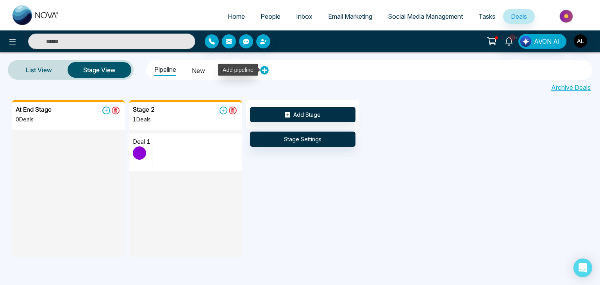
click at [264, 70] on icon at bounding box center [264, 70] width 9 height 9
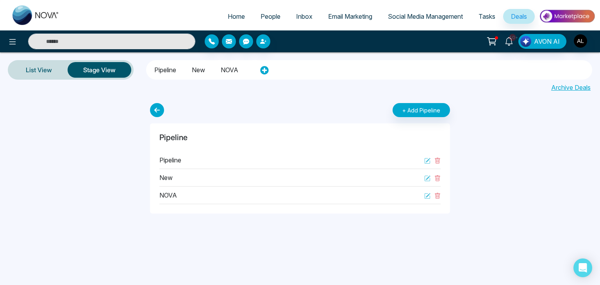
click at [230, 72] on li "NOVA" at bounding box center [230, 68] width 18 height 13
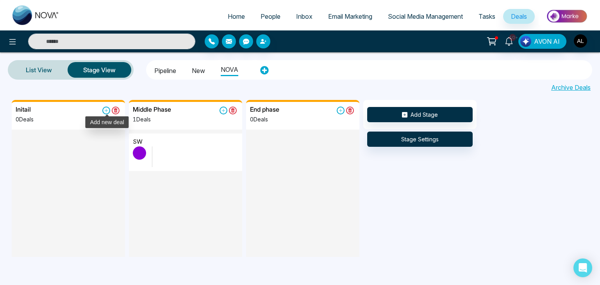
click at [105, 110] on icon at bounding box center [106, 111] width 8 height 8
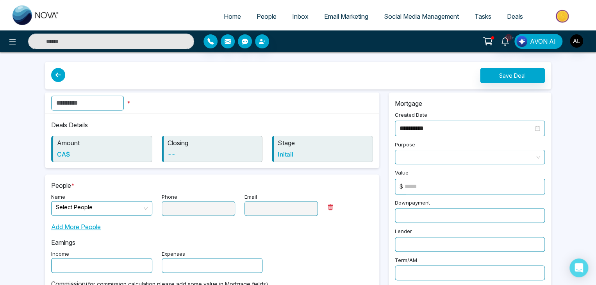
click at [66, 102] on input "text" at bounding box center [87, 103] width 73 height 15
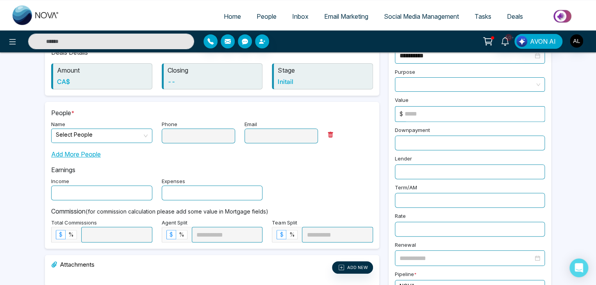
scroll to position [39, 0]
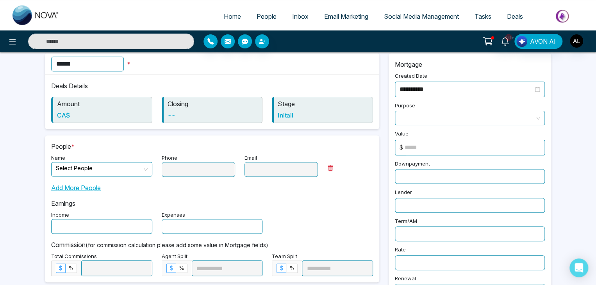
type input "******"
click at [415, 146] on input at bounding box center [475, 147] width 140 height 15
type input "****"
click at [75, 170] on input "search" at bounding box center [99, 168] width 86 height 12
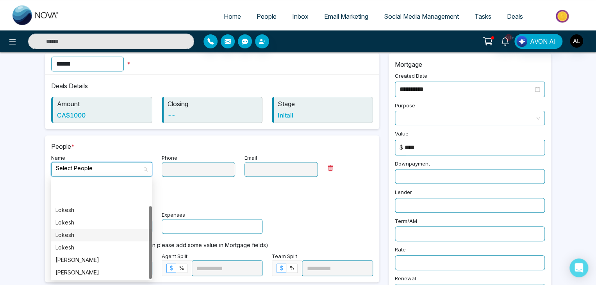
scroll to position [37, 0]
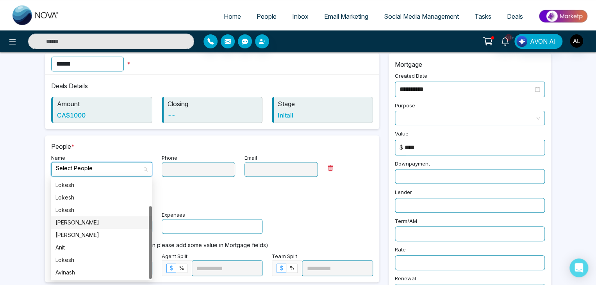
click at [82, 222] on div "[PERSON_NAME]" at bounding box center [101, 222] width 92 height 9
type input "**********"
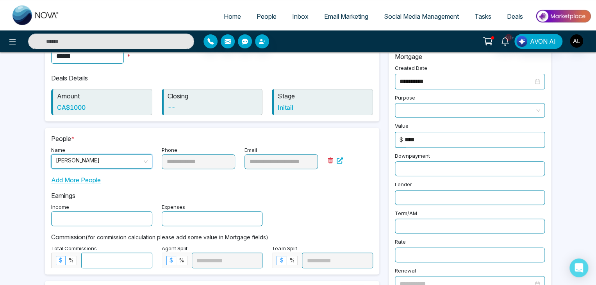
scroll to position [0, 0]
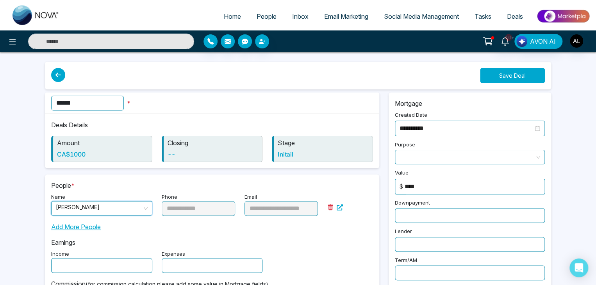
click at [510, 77] on button "Save Deal" at bounding box center [512, 75] width 65 height 15
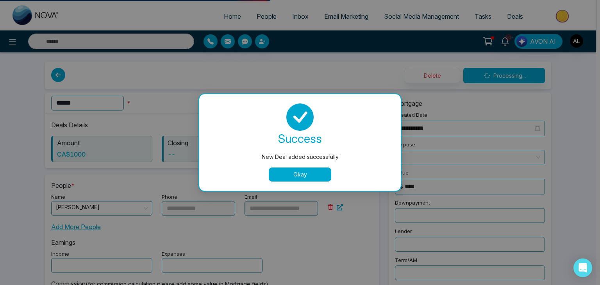
click at [301, 174] on button "Okay" at bounding box center [300, 175] width 62 height 14
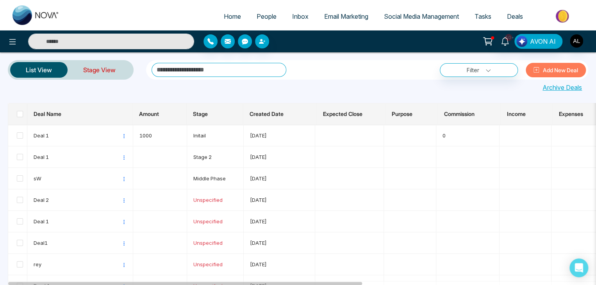
click at [96, 71] on link "Stage View" at bounding box center [100, 70] width 64 height 19
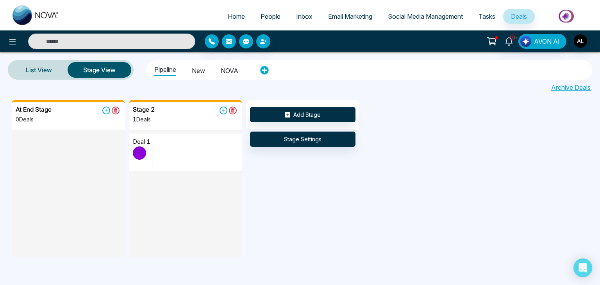
click at [222, 68] on li "NOVA" at bounding box center [230, 69] width 18 height 13
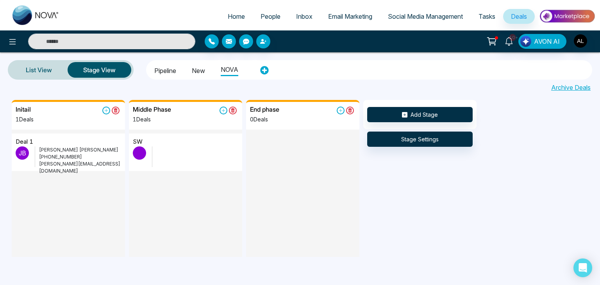
click at [61, 153] on p "[PHONE_NUMBER]" at bounding box center [80, 156] width 82 height 7
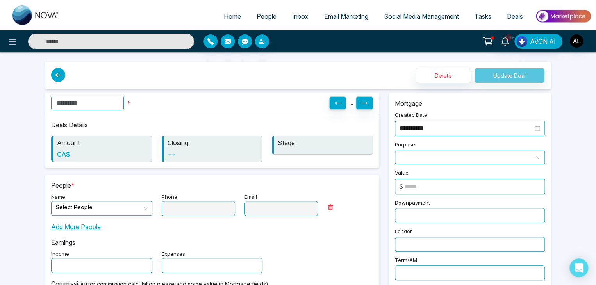
type input "******"
type input "**********"
type input "*"
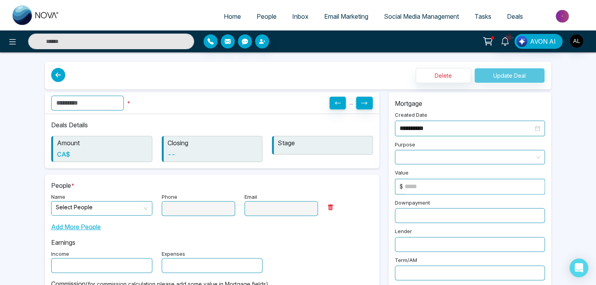
type input "*"
type input "****"
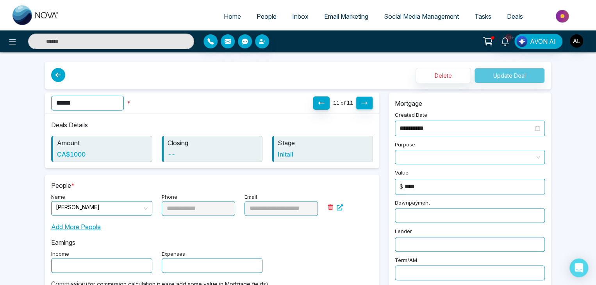
scroll to position [39, 0]
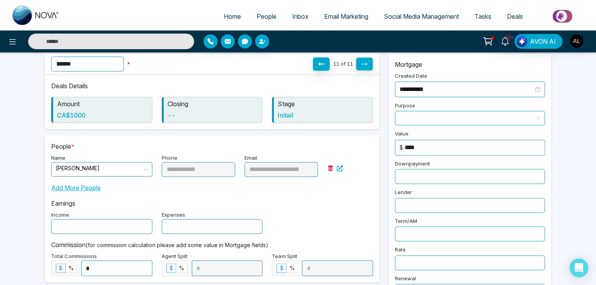
click at [339, 171] on icon at bounding box center [340, 168] width 6 height 6
click at [578, 43] on img "button" at bounding box center [576, 40] width 13 height 13
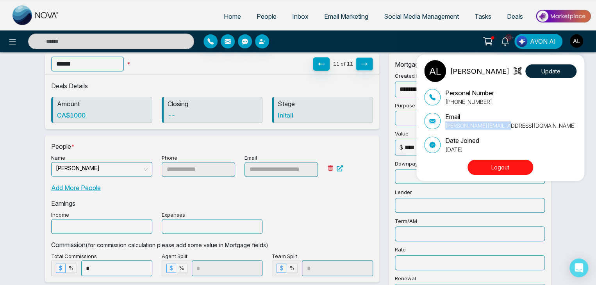
drag, startPoint x: 513, startPoint y: 126, endPoint x: 444, endPoint y: 125, distance: 69.1
click at [444, 125] on div "Email [PERSON_NAME][EMAIL_ADDRESS][DOMAIN_NAME]" at bounding box center [500, 121] width 152 height 18
copy p "[PERSON_NAME][EMAIL_ADDRESS][DOMAIN_NAME]"
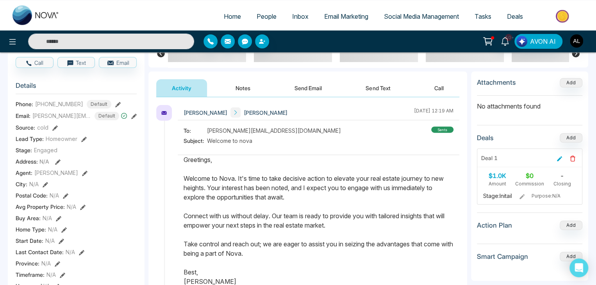
scroll to position [78, 0]
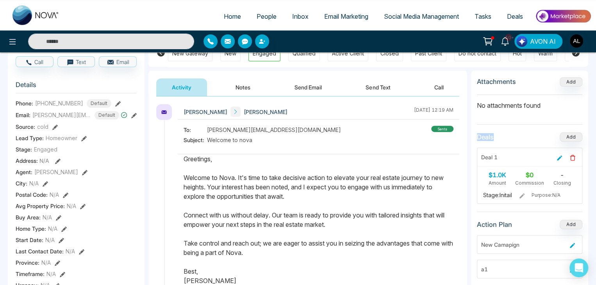
drag, startPoint x: 474, startPoint y: 136, endPoint x: 496, endPoint y: 136, distance: 21.9
click at [496, 136] on div "Attachments Add No attachments found Deals Add Deal 1 $1.0K Amount $0 Commissio…" at bounding box center [529, 205] width 117 height 268
click at [484, 137] on h3 "Deals" at bounding box center [485, 137] width 17 height 8
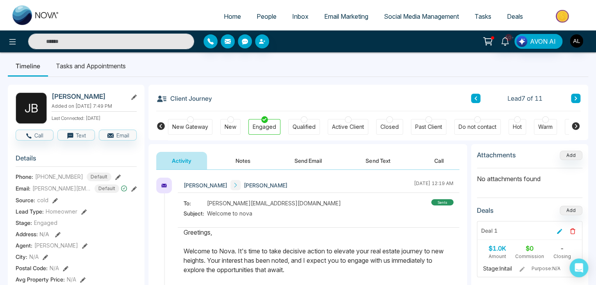
scroll to position [0, 0]
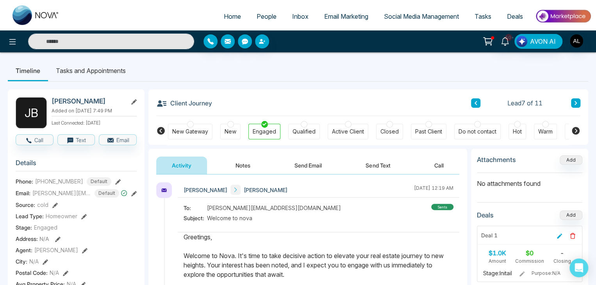
click at [84, 71] on li "Tasks and Appointments" at bounding box center [91, 70] width 86 height 21
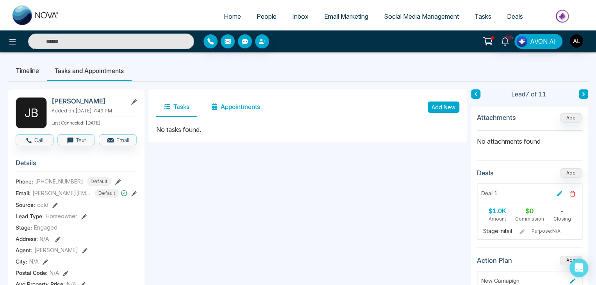
click at [239, 105] on button "Appointments" at bounding box center [235, 107] width 64 height 20
click at [448, 106] on button "Add New" at bounding box center [444, 107] width 32 height 11
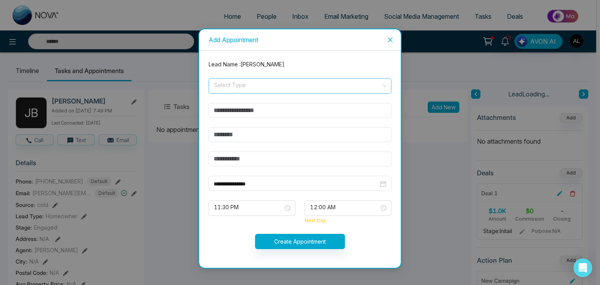
click at [231, 86] on input "search" at bounding box center [297, 85] width 168 height 12
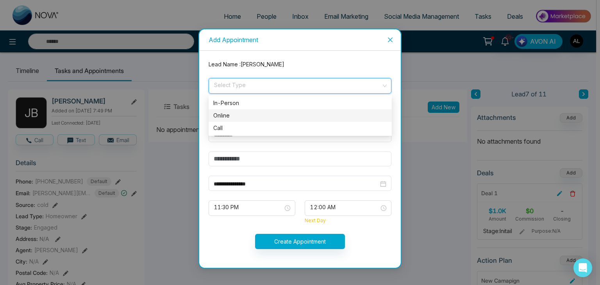
click at [220, 118] on div "Online" at bounding box center [300, 115] width 174 height 9
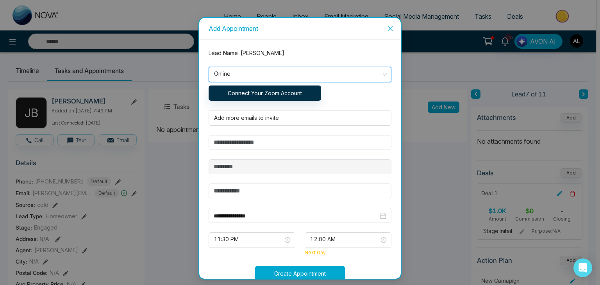
click at [237, 75] on span "Online" at bounding box center [300, 74] width 172 height 13
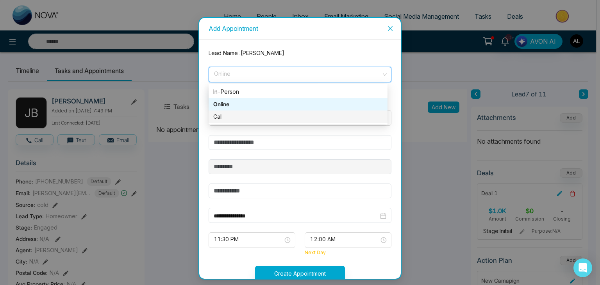
click at [219, 118] on div "Call" at bounding box center [298, 116] width 170 height 9
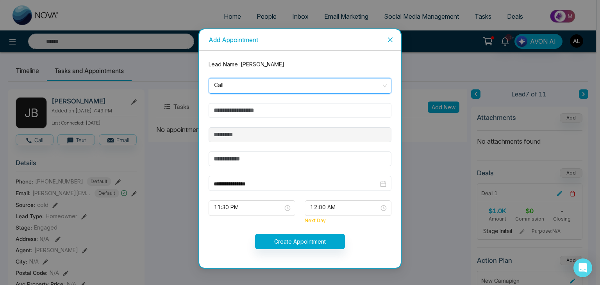
click at [389, 38] on icon "close" at bounding box center [390, 40] width 6 height 6
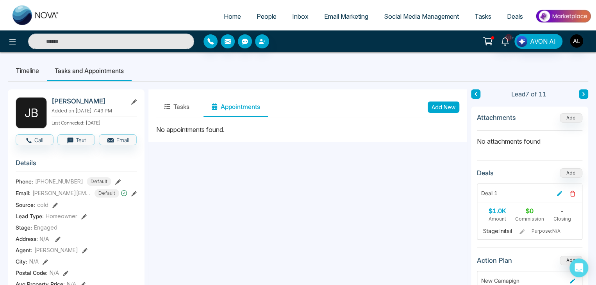
click at [515, 14] on span "Deals" at bounding box center [515, 16] width 16 height 8
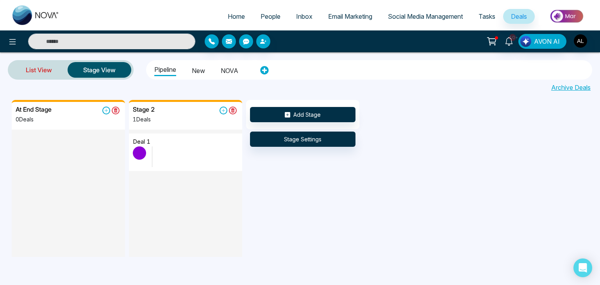
click at [33, 64] on link "List View" at bounding box center [38, 70] width 57 height 19
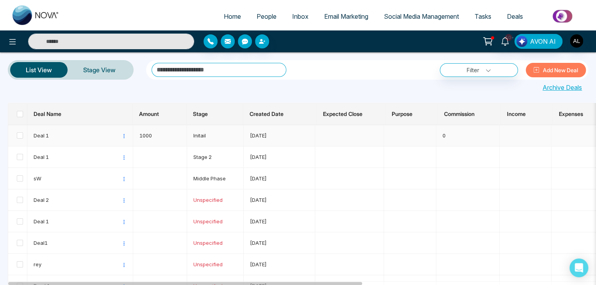
click at [16, 137] on td at bounding box center [17, 135] width 19 height 21
click at [19, 136] on span at bounding box center [20, 135] width 6 height 6
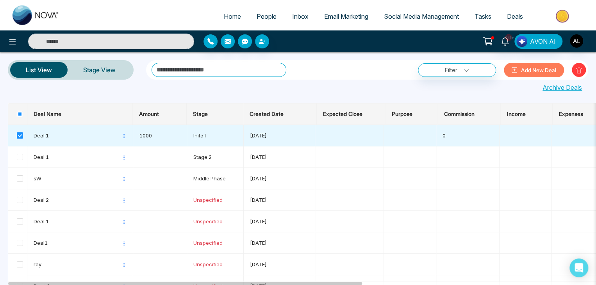
click at [557, 89] on link "Archive Deals" at bounding box center [562, 87] width 39 height 9
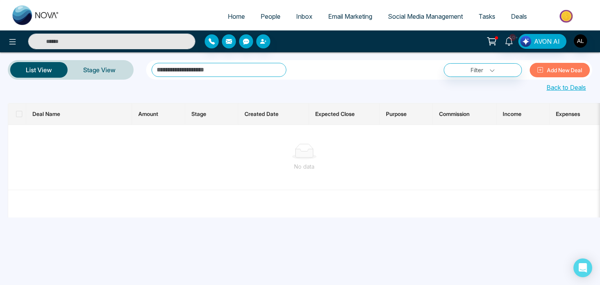
click at [566, 88] on link "Back to Deals" at bounding box center [565, 87] width 39 height 9
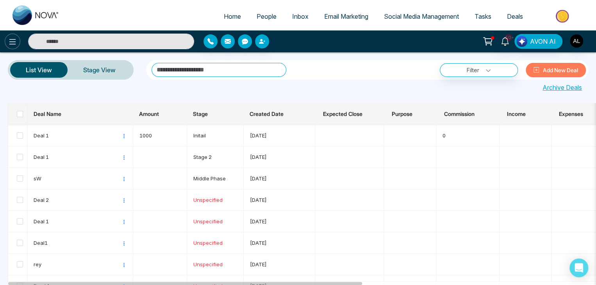
click at [7, 44] on button at bounding box center [13, 42] width 16 height 16
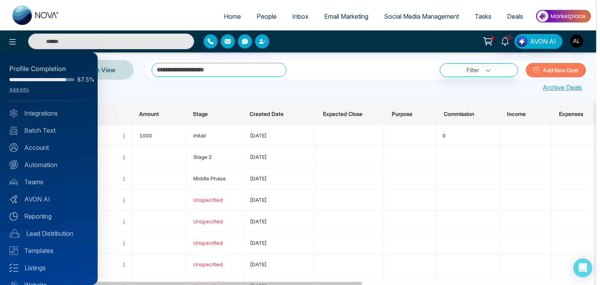
click at [143, 14] on div at bounding box center [300, 142] width 600 height 285
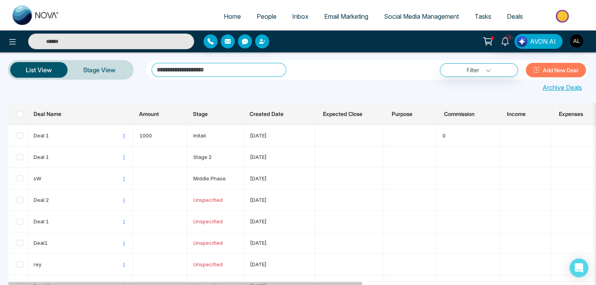
click at [345, 9] on link "Email Marketing" at bounding box center [346, 16] width 60 height 15
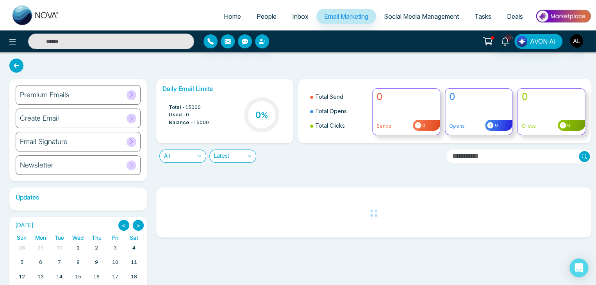
click at [131, 96] on icon at bounding box center [131, 94] width 3 height 5
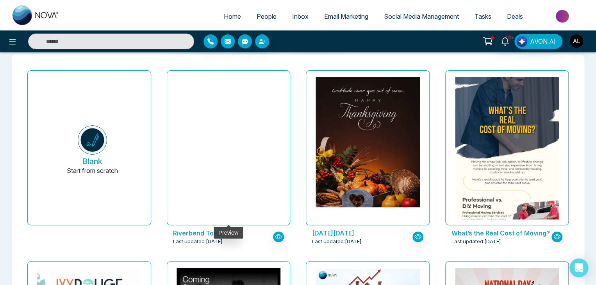
scroll to position [39, 0]
